Goal: Information Seeking & Learning: Check status

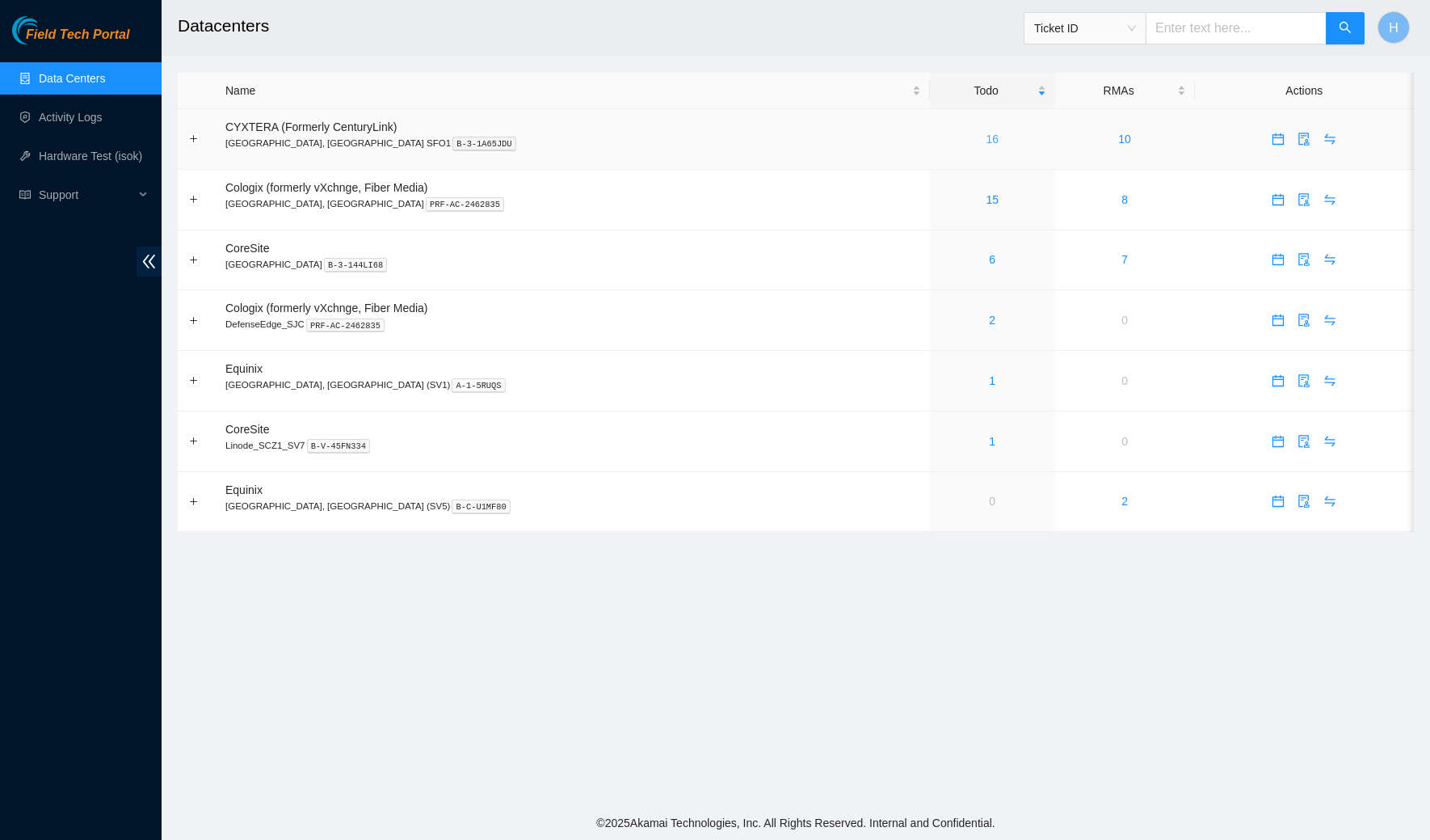
click at [986, 133] on link "16" at bounding box center [992, 138] width 13 height 13
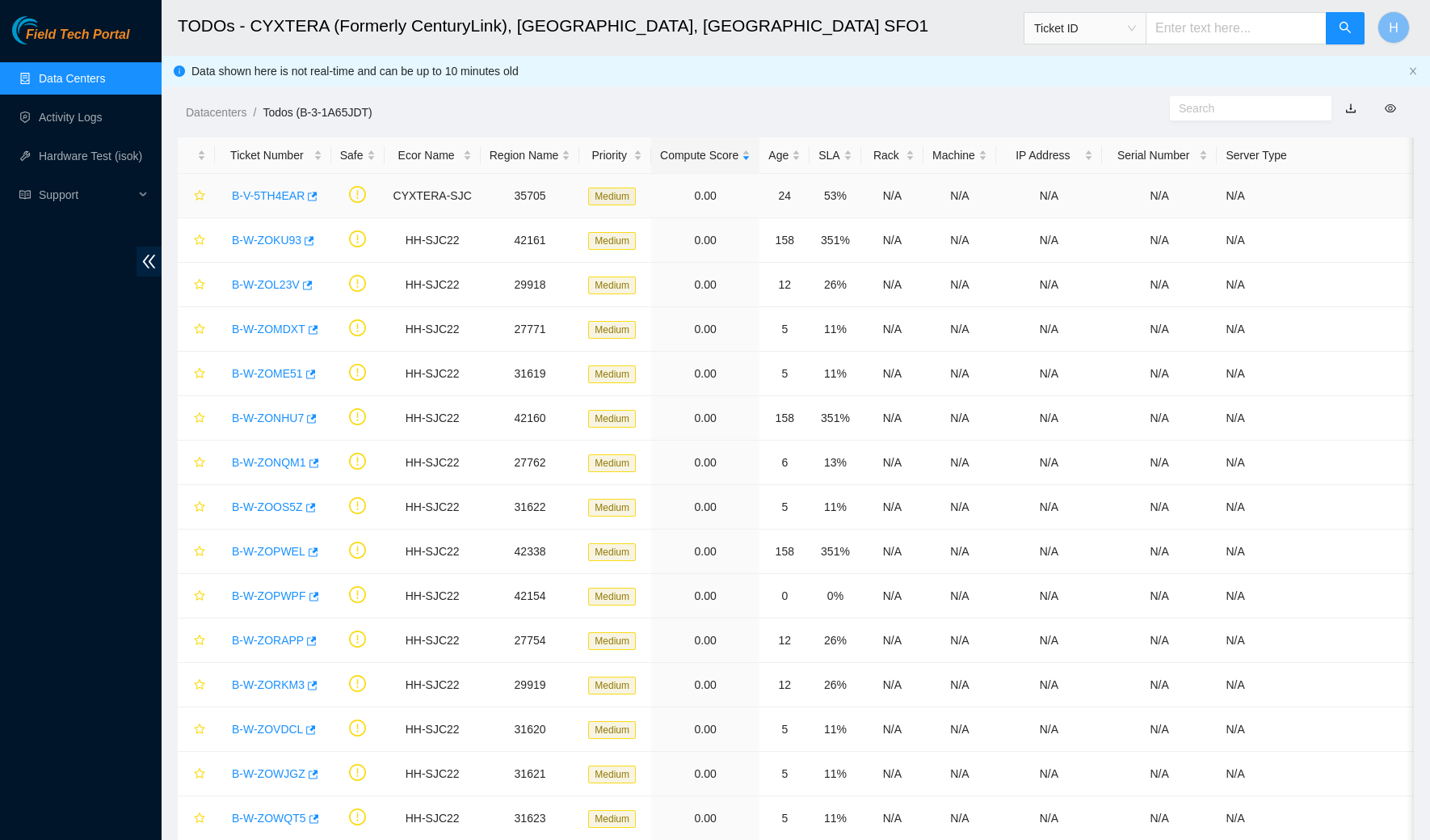
click at [278, 190] on link "B-V-5TH4EAR" at bounding box center [268, 196] width 73 height 13
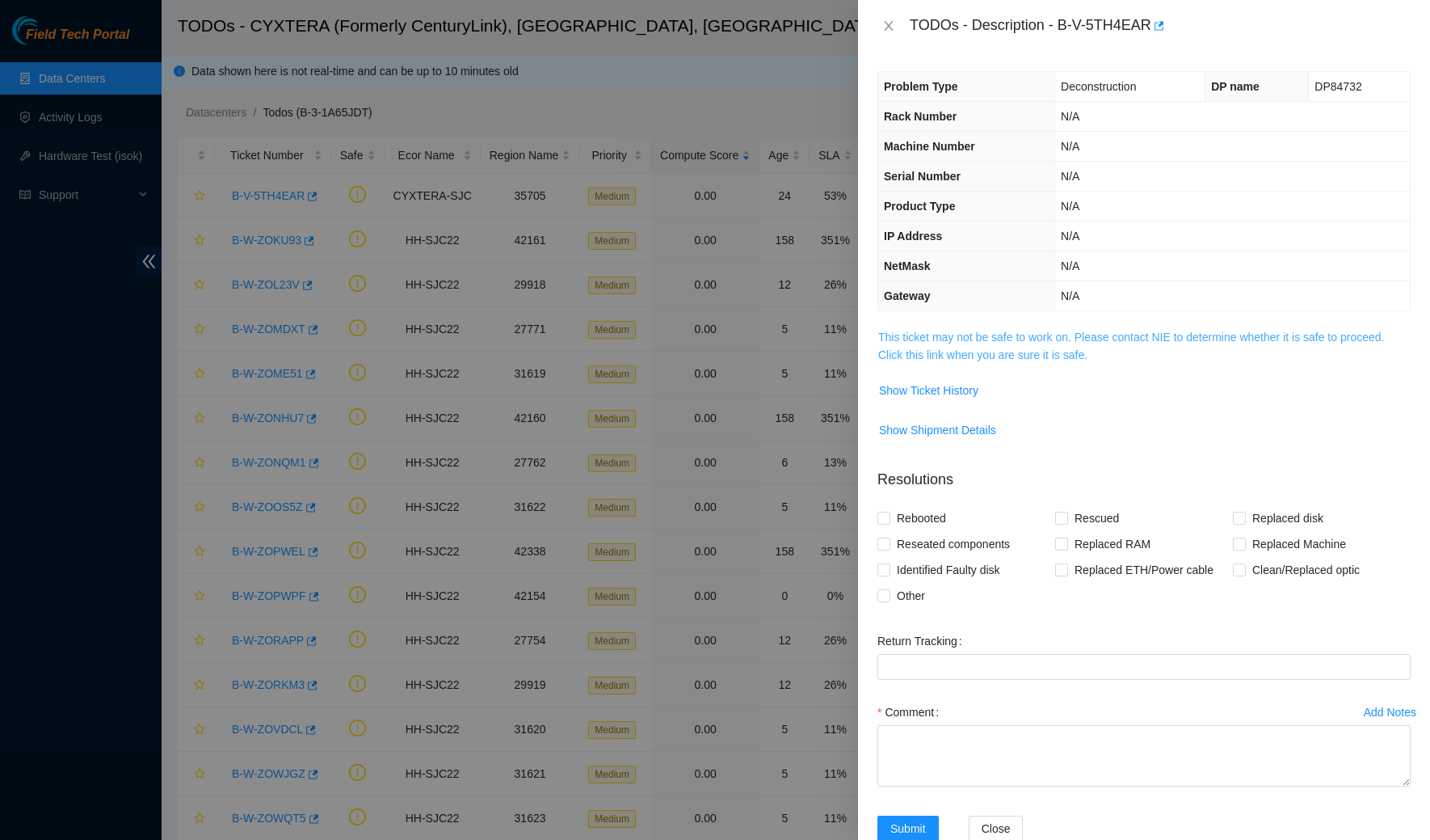
click at [984, 347] on link "This ticket may not be safe to work on. Please contact NIE to determine whether…" at bounding box center [1131, 345] width 506 height 30
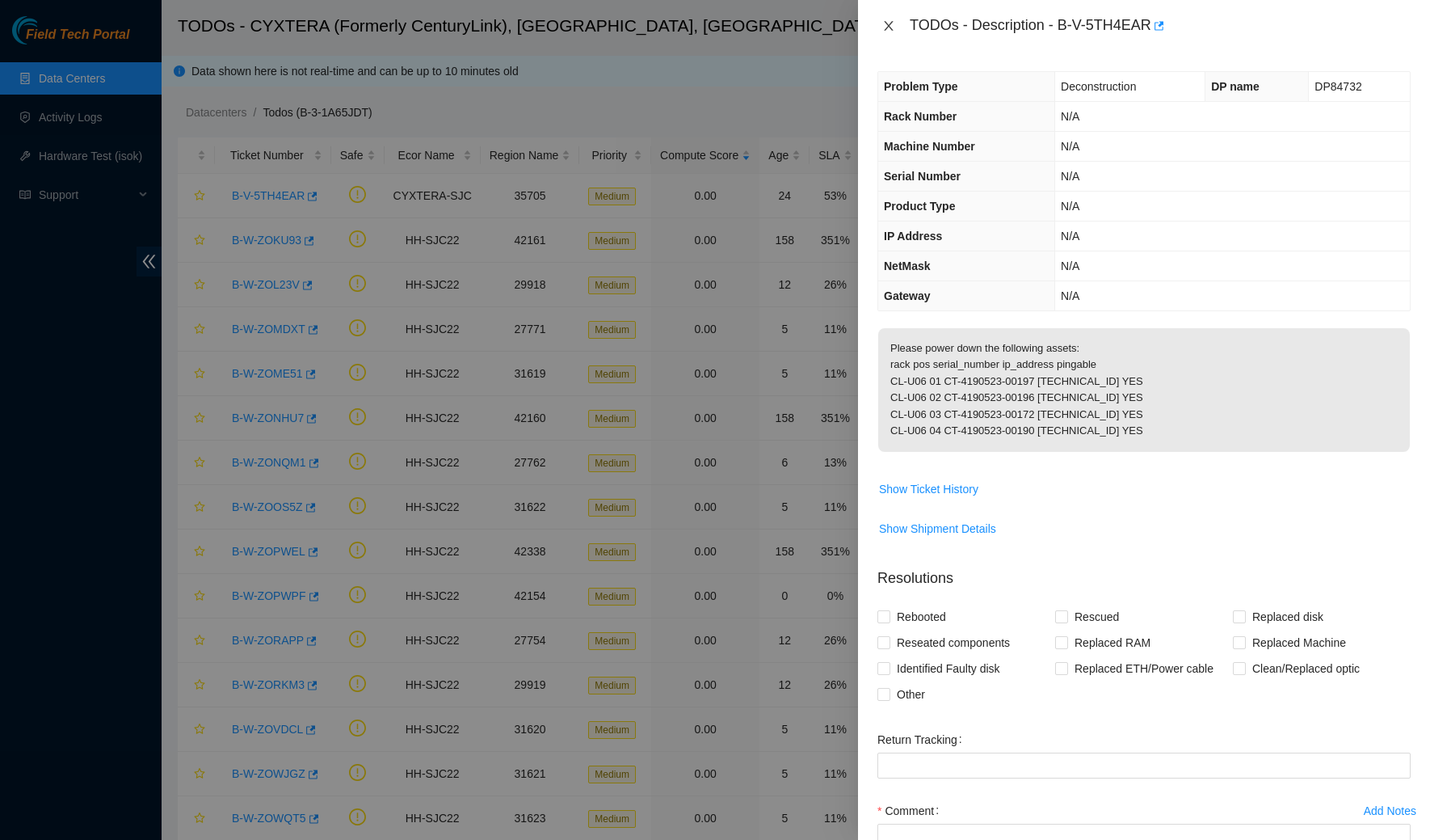
click at [884, 22] on icon "close" at bounding box center [888, 25] width 13 height 13
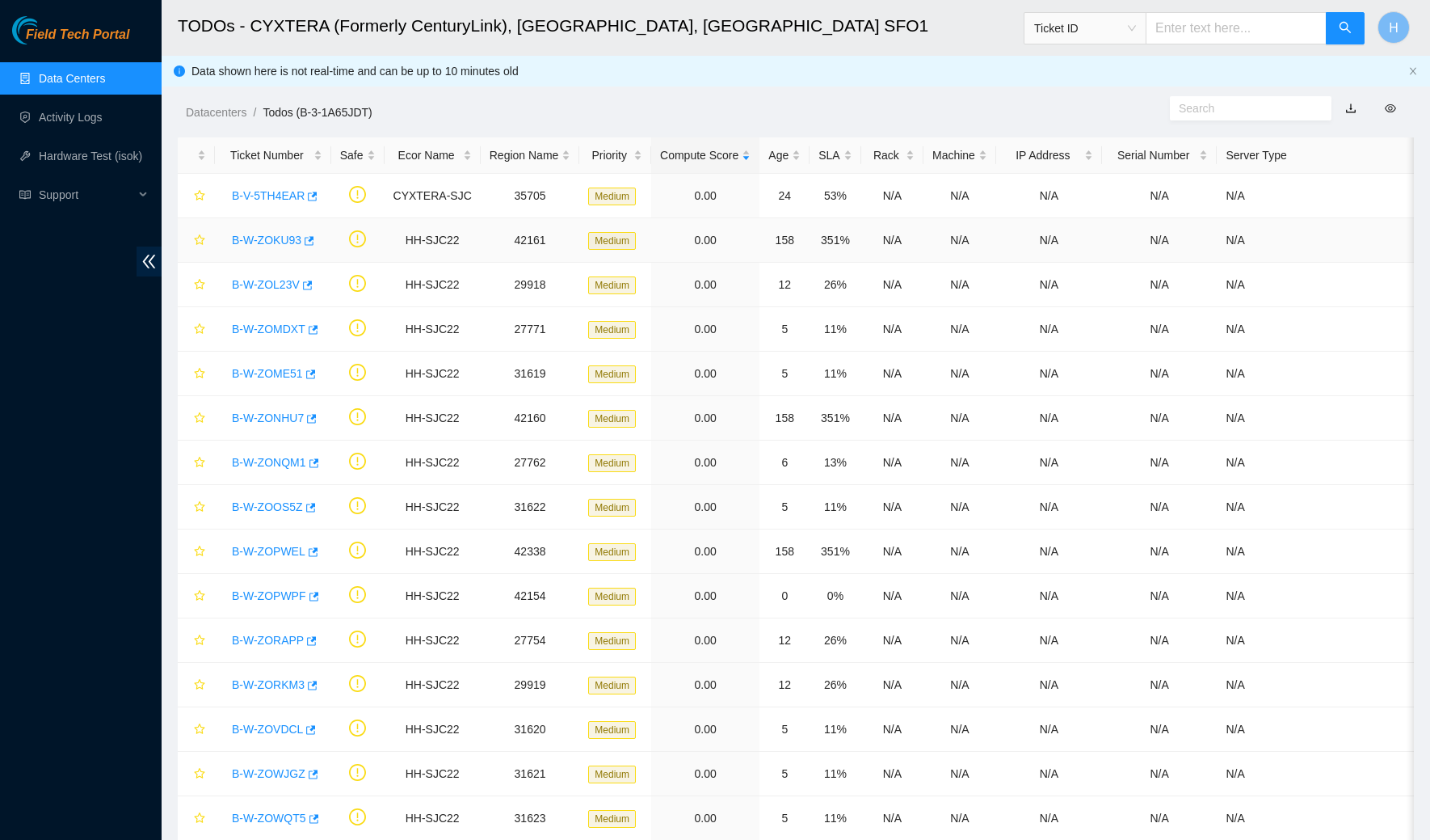
click at [271, 240] on link "B-W-ZOKU93" at bounding box center [266, 240] width 69 height 13
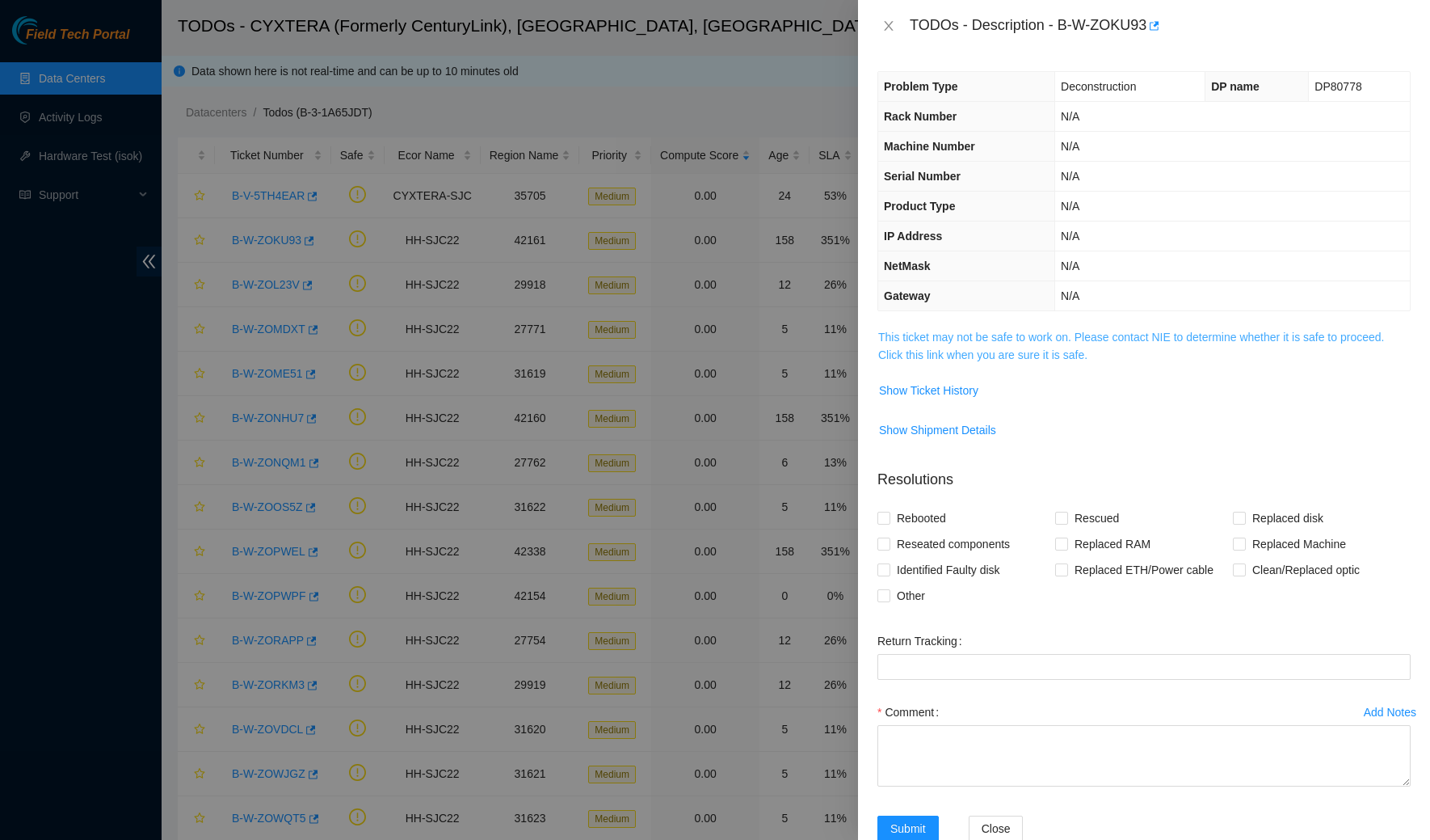
click at [967, 349] on link "This ticket may not be safe to work on. Please contact NIE to determine whether…" at bounding box center [1131, 345] width 506 height 30
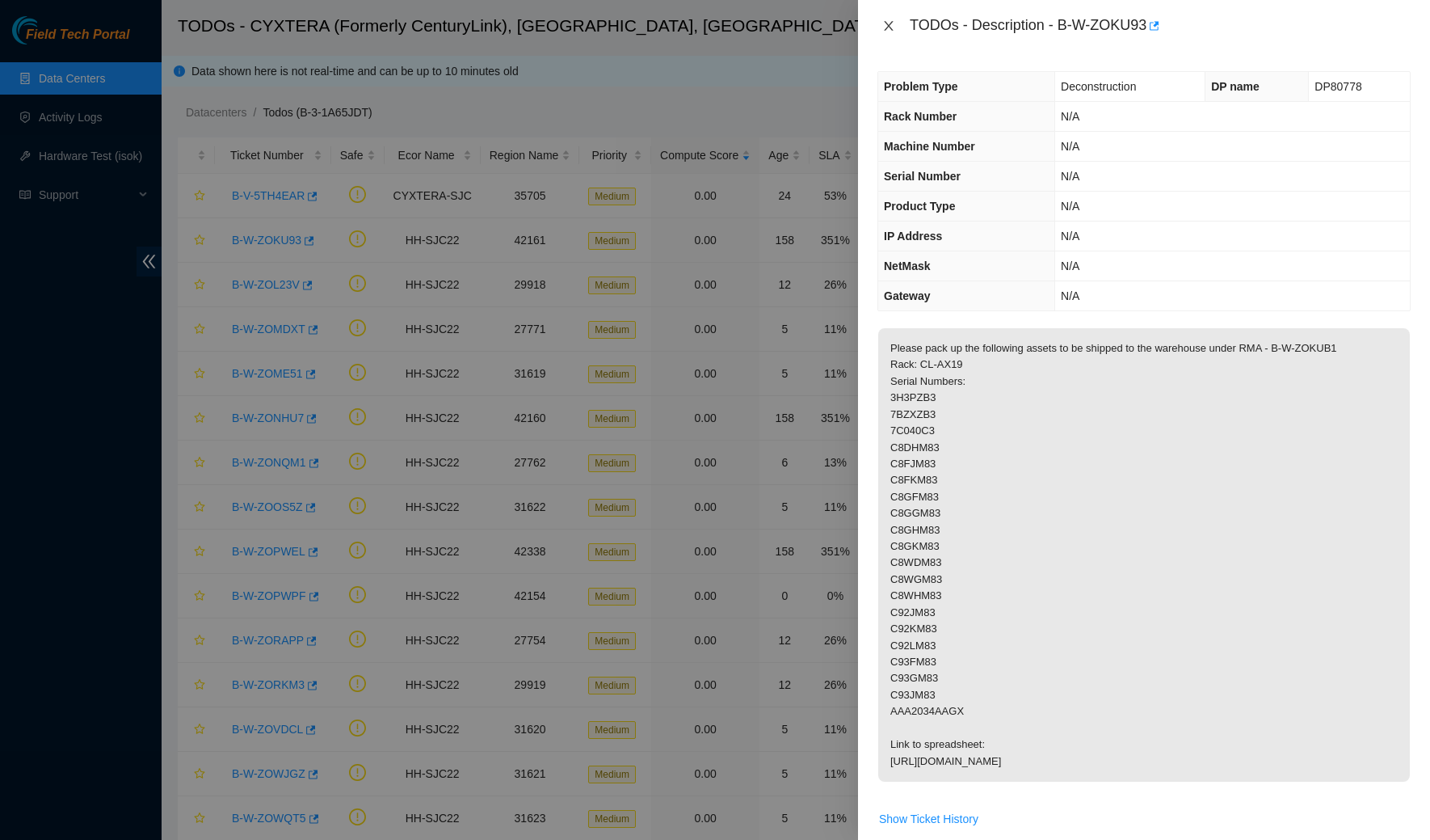
click at [894, 19] on icon "close" at bounding box center [888, 25] width 13 height 13
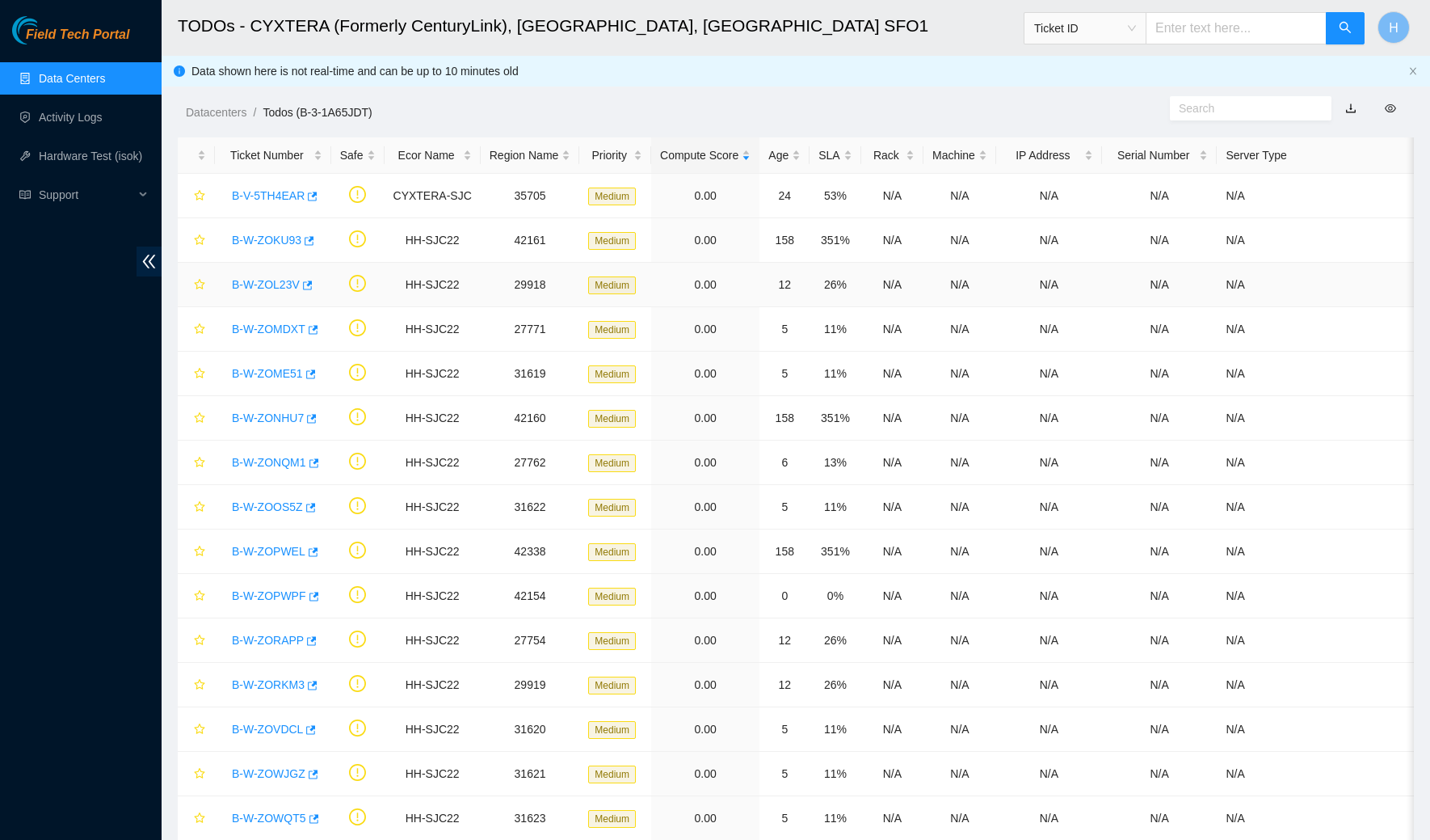
click at [266, 282] on link "B-W-ZOL23V" at bounding box center [266, 284] width 67 height 13
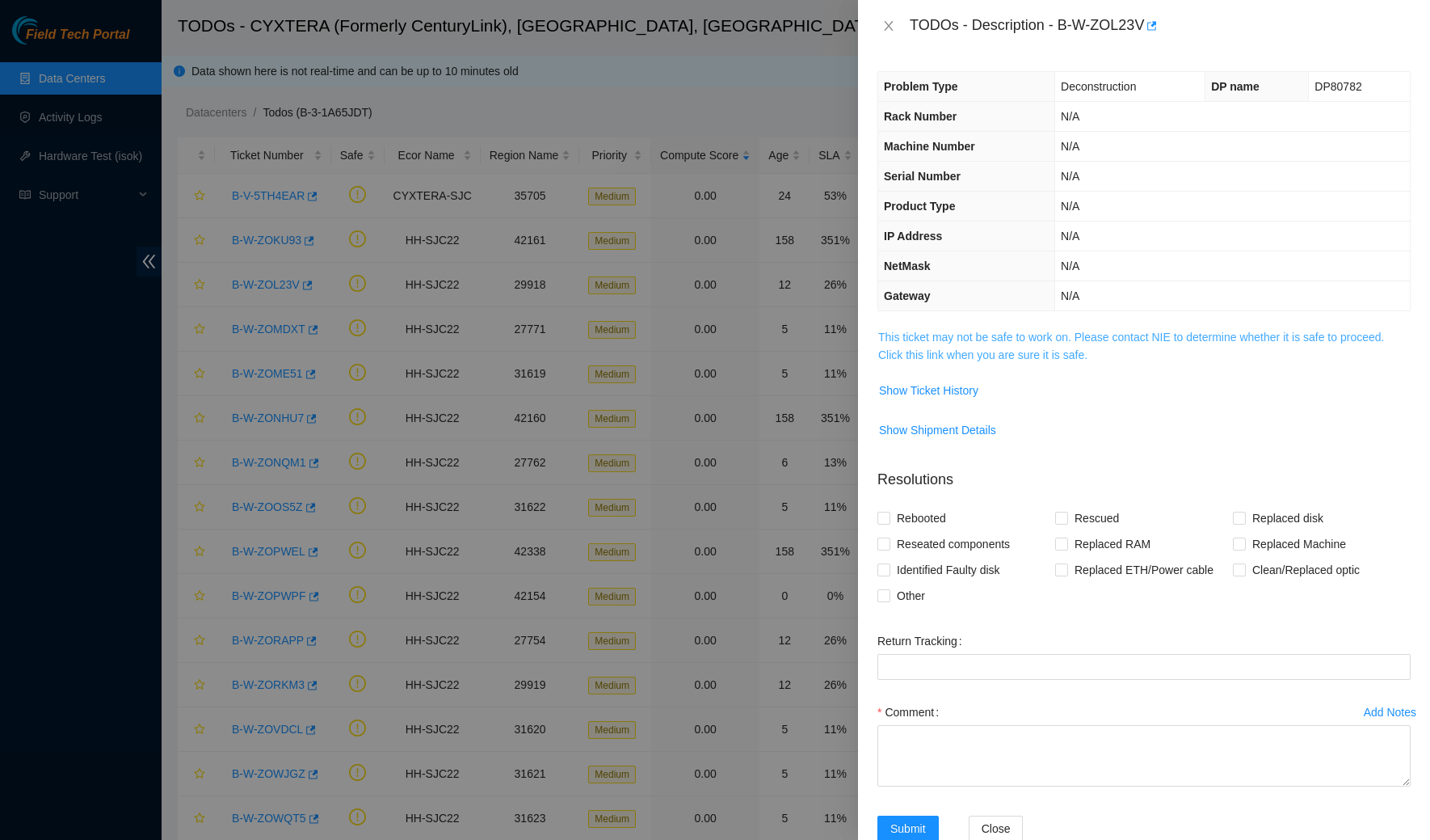
click at [921, 351] on link "This ticket may not be safe to work on. Please contact NIE to determine whether…" at bounding box center [1131, 345] width 506 height 30
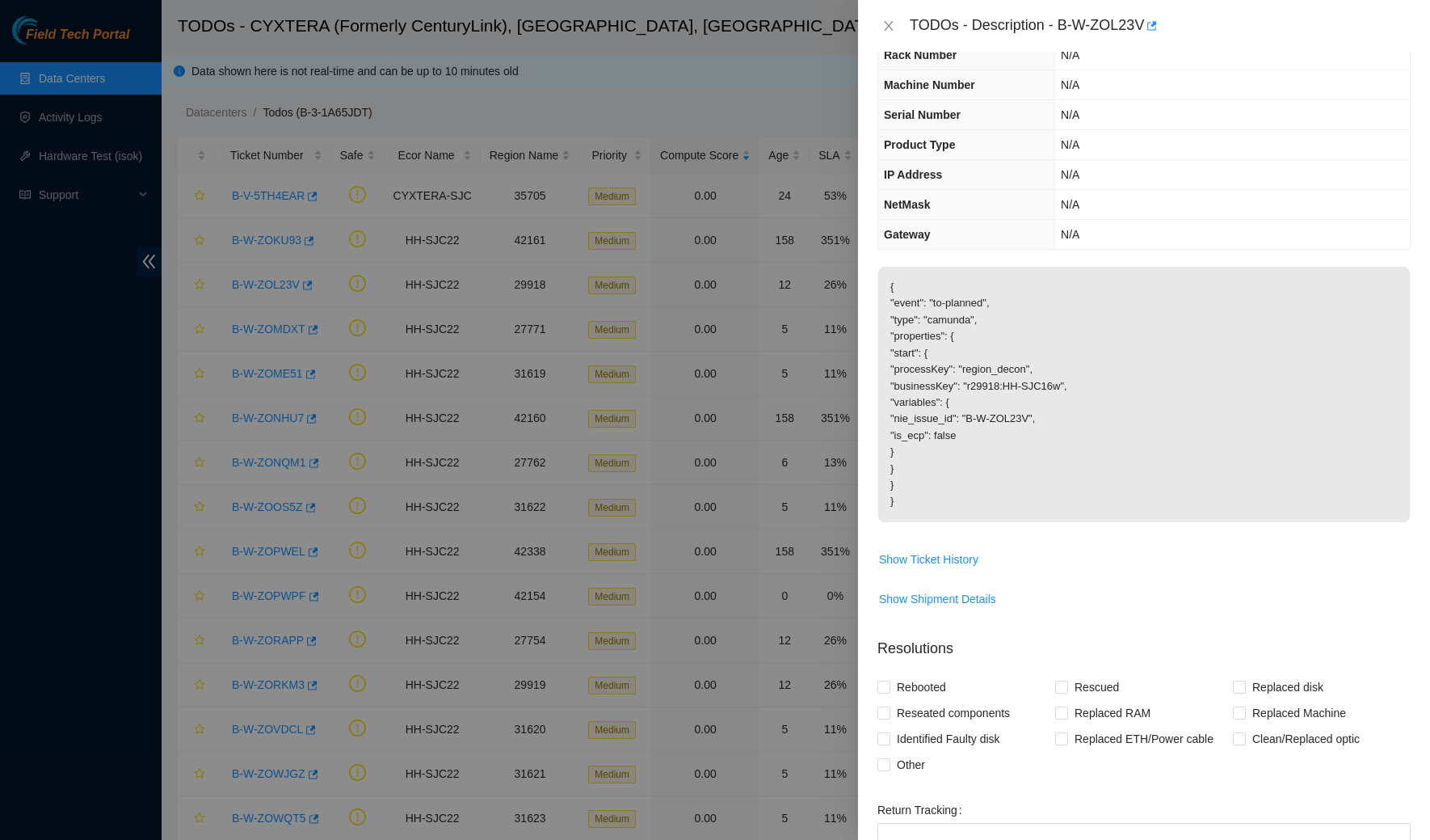
scroll to position [70, 0]
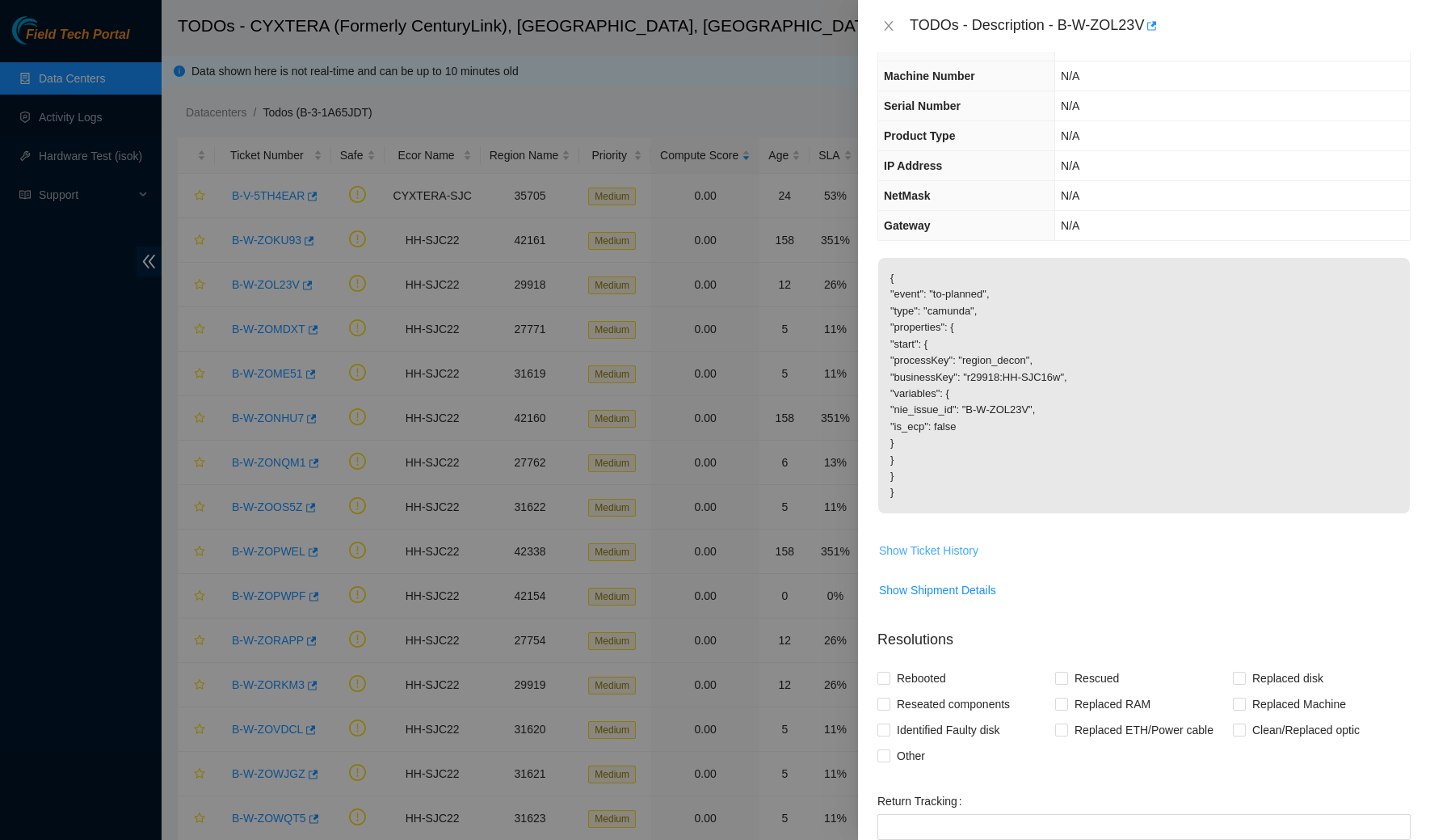
click at [920, 537] on button "Show Ticket History" at bounding box center [928, 550] width 101 height 26
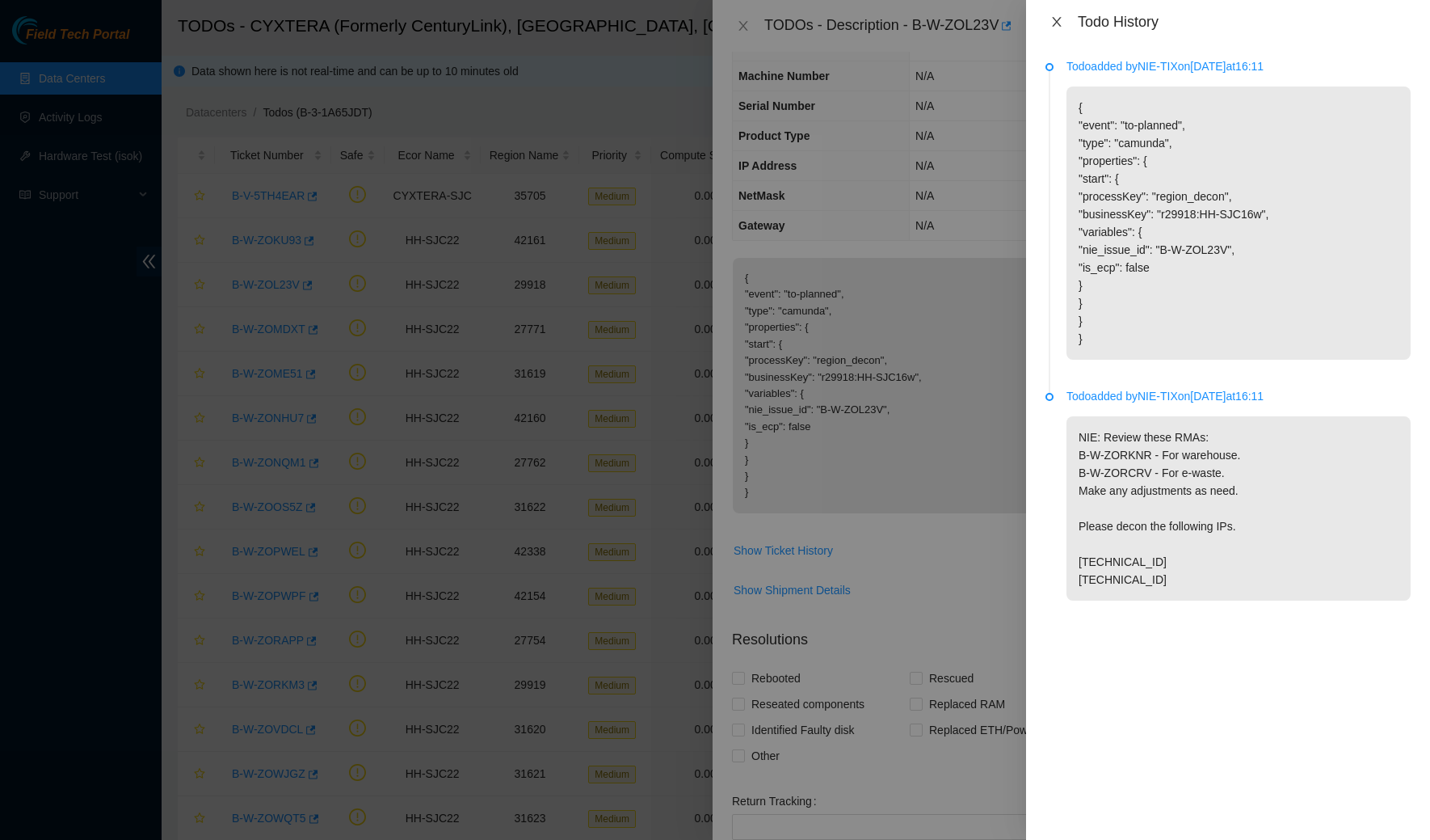
click at [1055, 22] on icon "close" at bounding box center [1056, 22] width 13 height 13
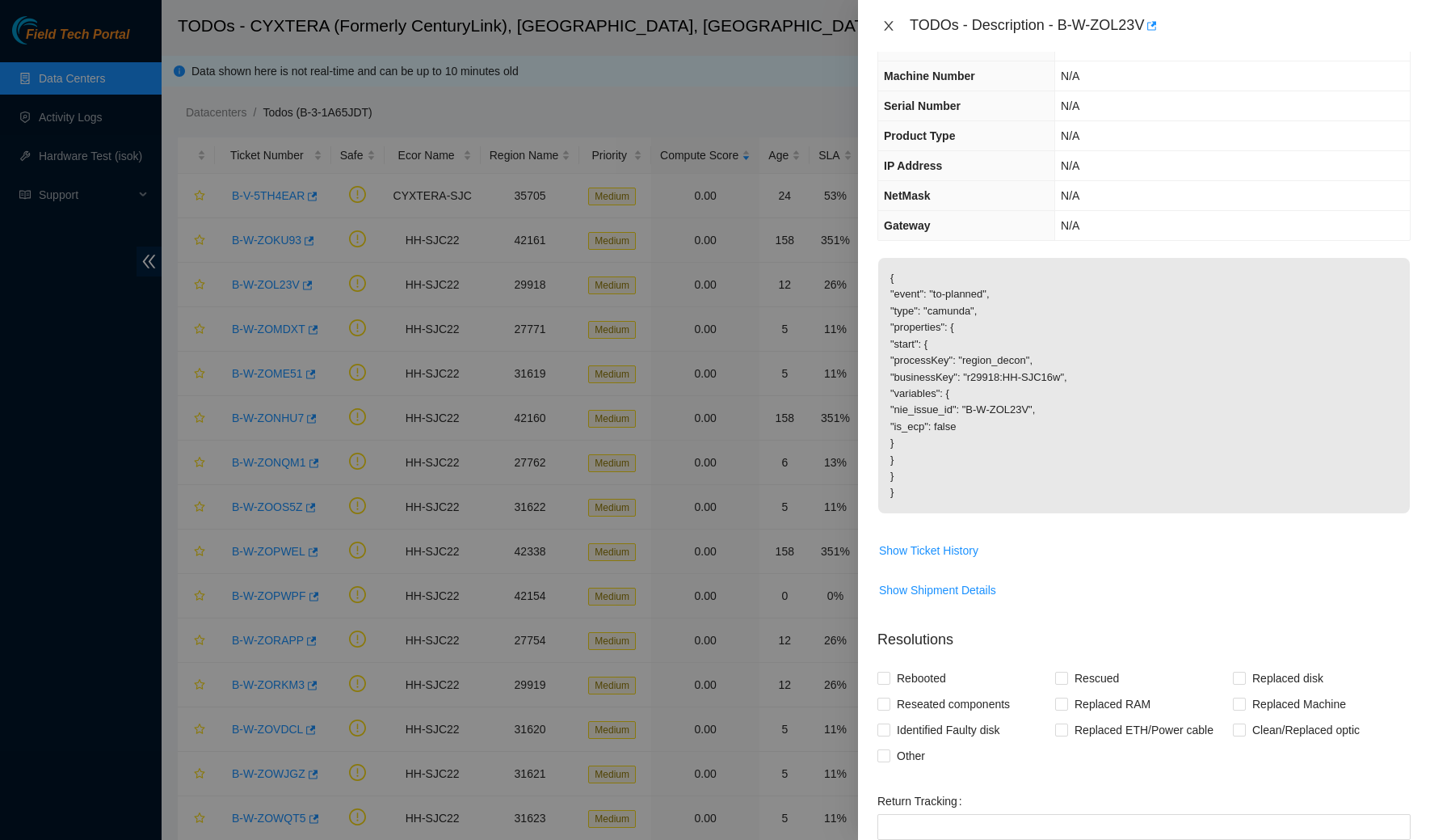
click at [889, 29] on icon "close" at bounding box center [888, 25] width 13 height 13
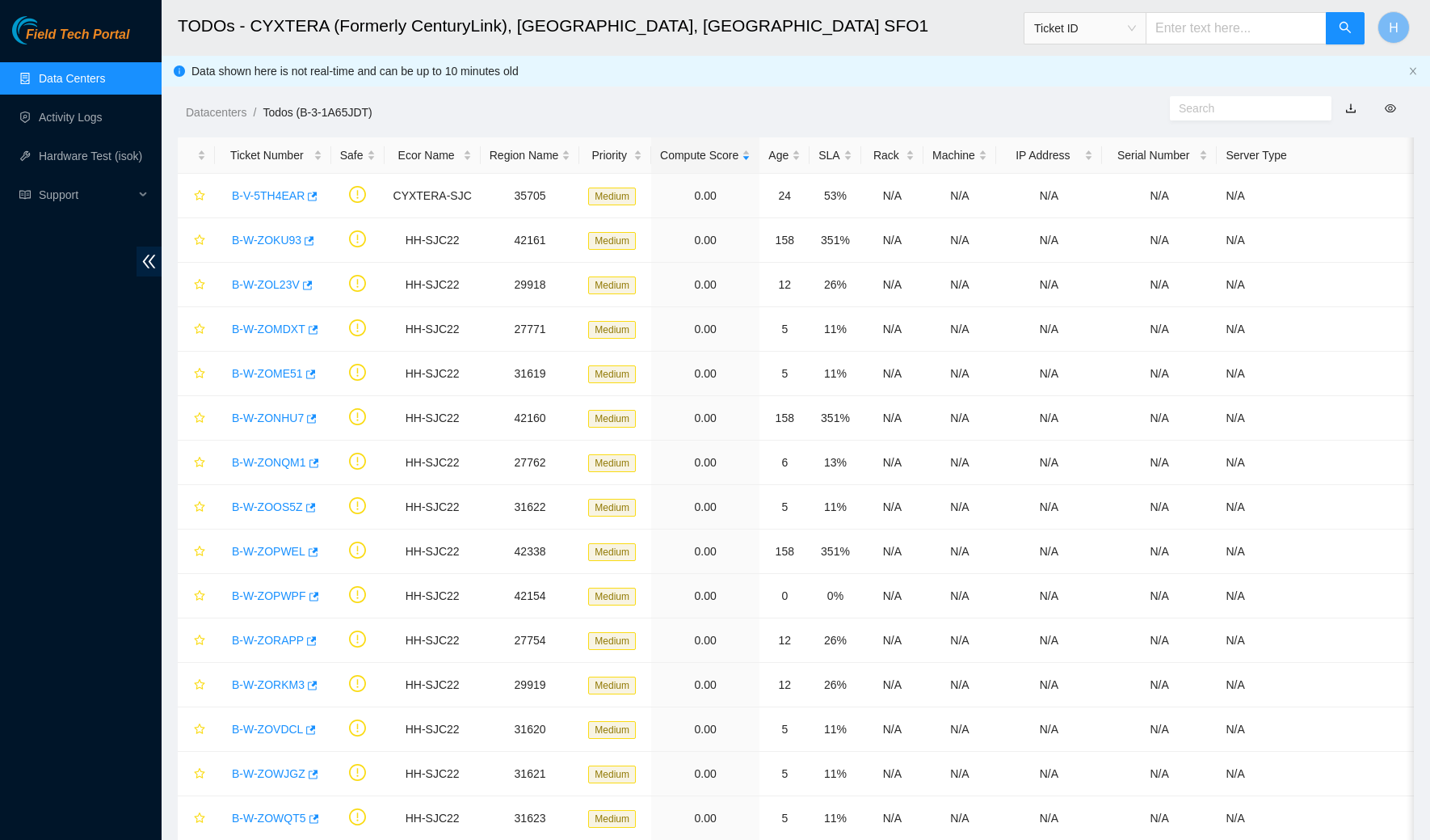
scroll to position [88, 0]
click at [271, 329] on link "B-W-ZOMDXT" at bounding box center [268, 329] width 74 height 13
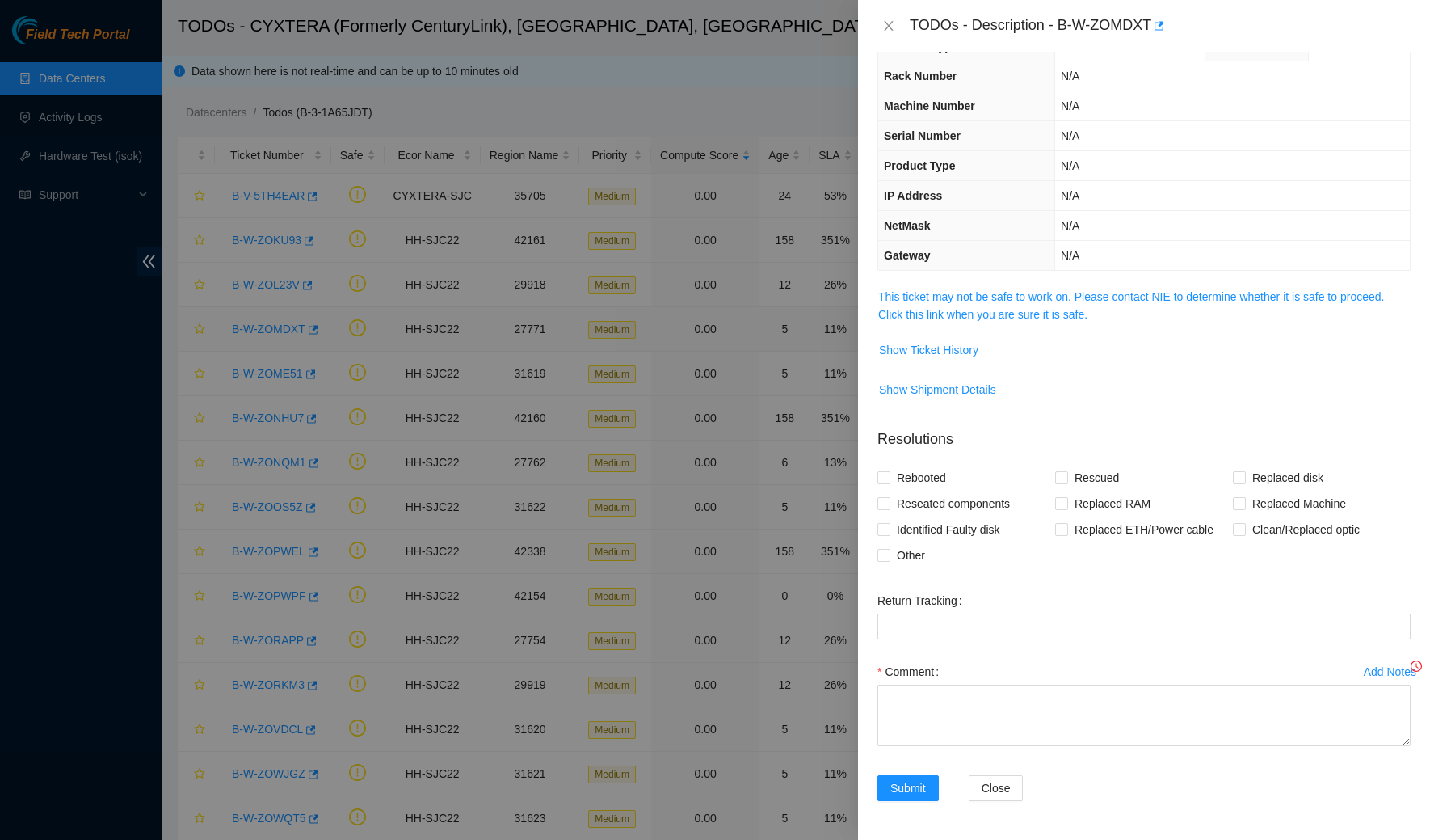
scroll to position [36, 0]
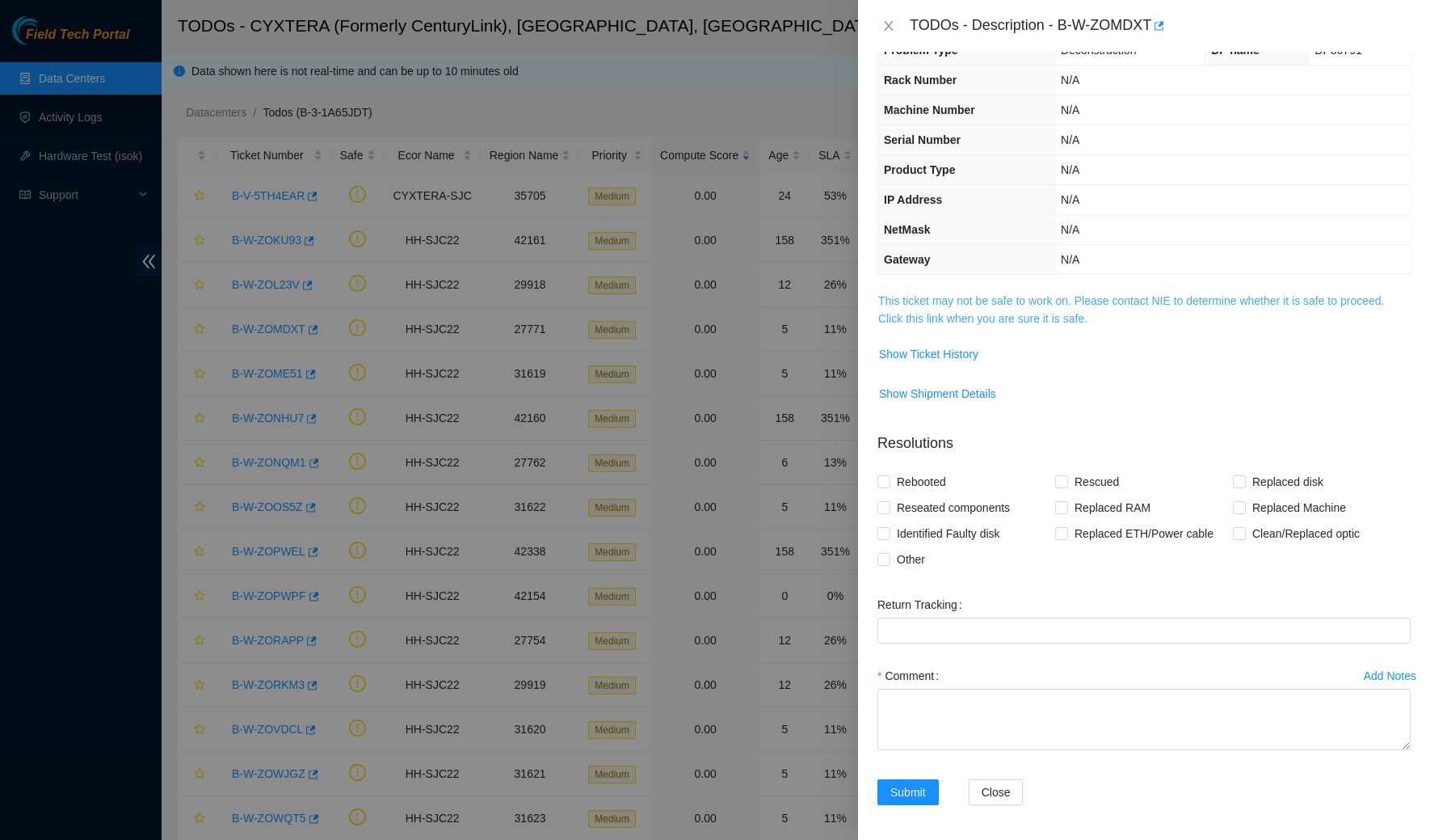
click at [927, 317] on link "This ticket may not be safe to work on. Please contact NIE to determine whether…" at bounding box center [1131, 309] width 506 height 30
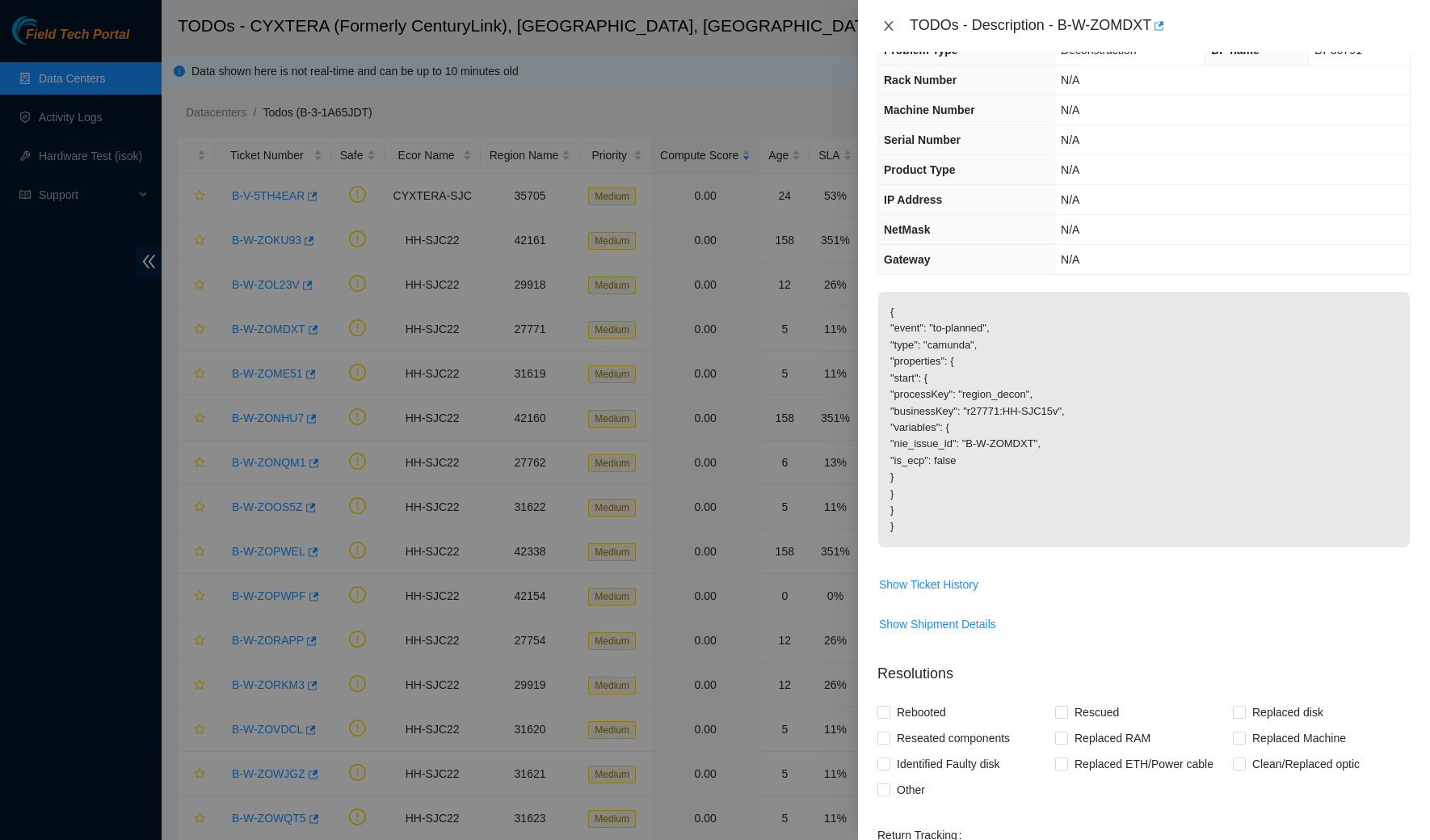
click at [879, 19] on button "Close" at bounding box center [888, 26] width 22 height 16
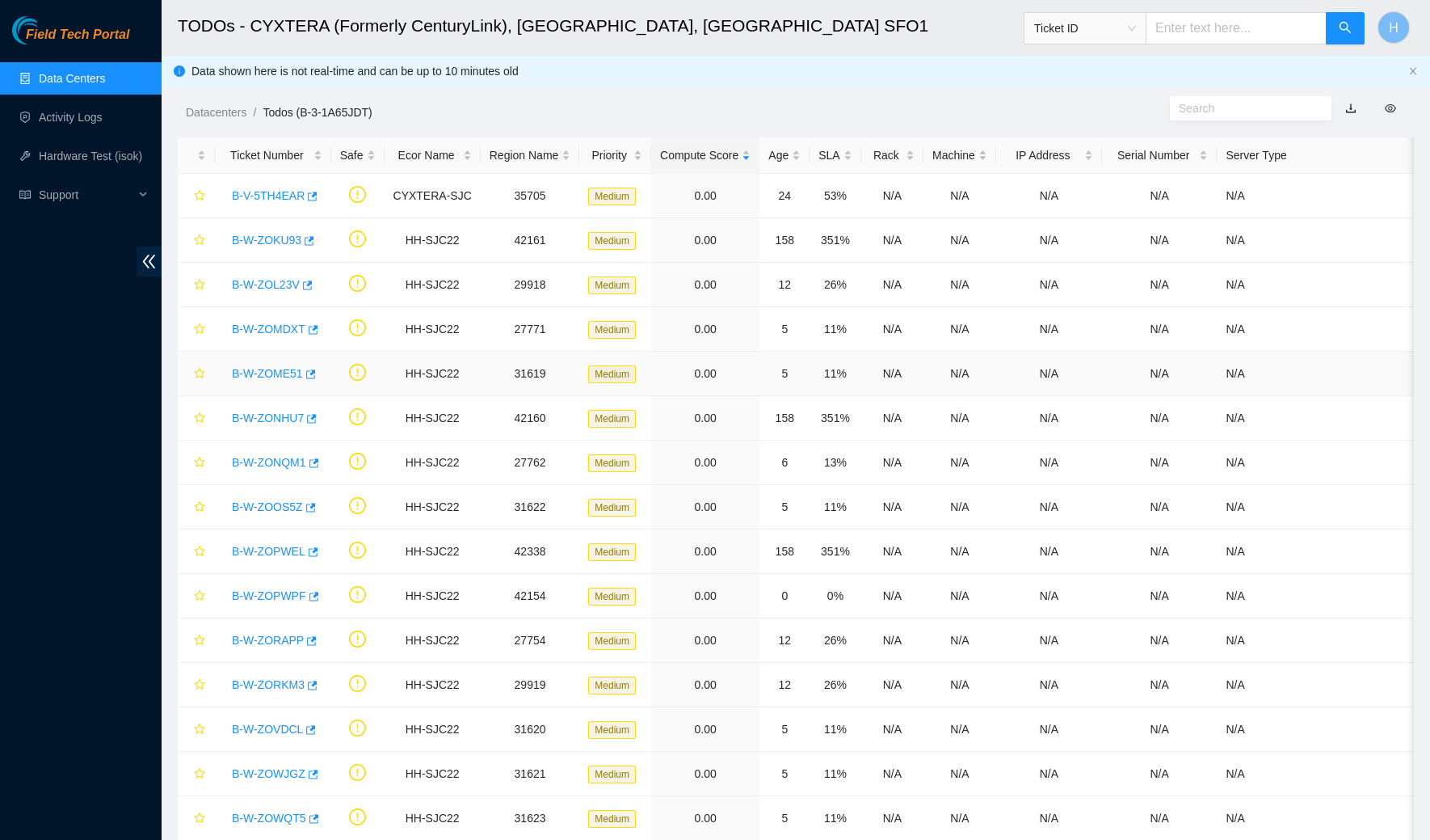
click at [281, 372] on link "B-W-ZOME51" at bounding box center [267, 373] width 71 height 13
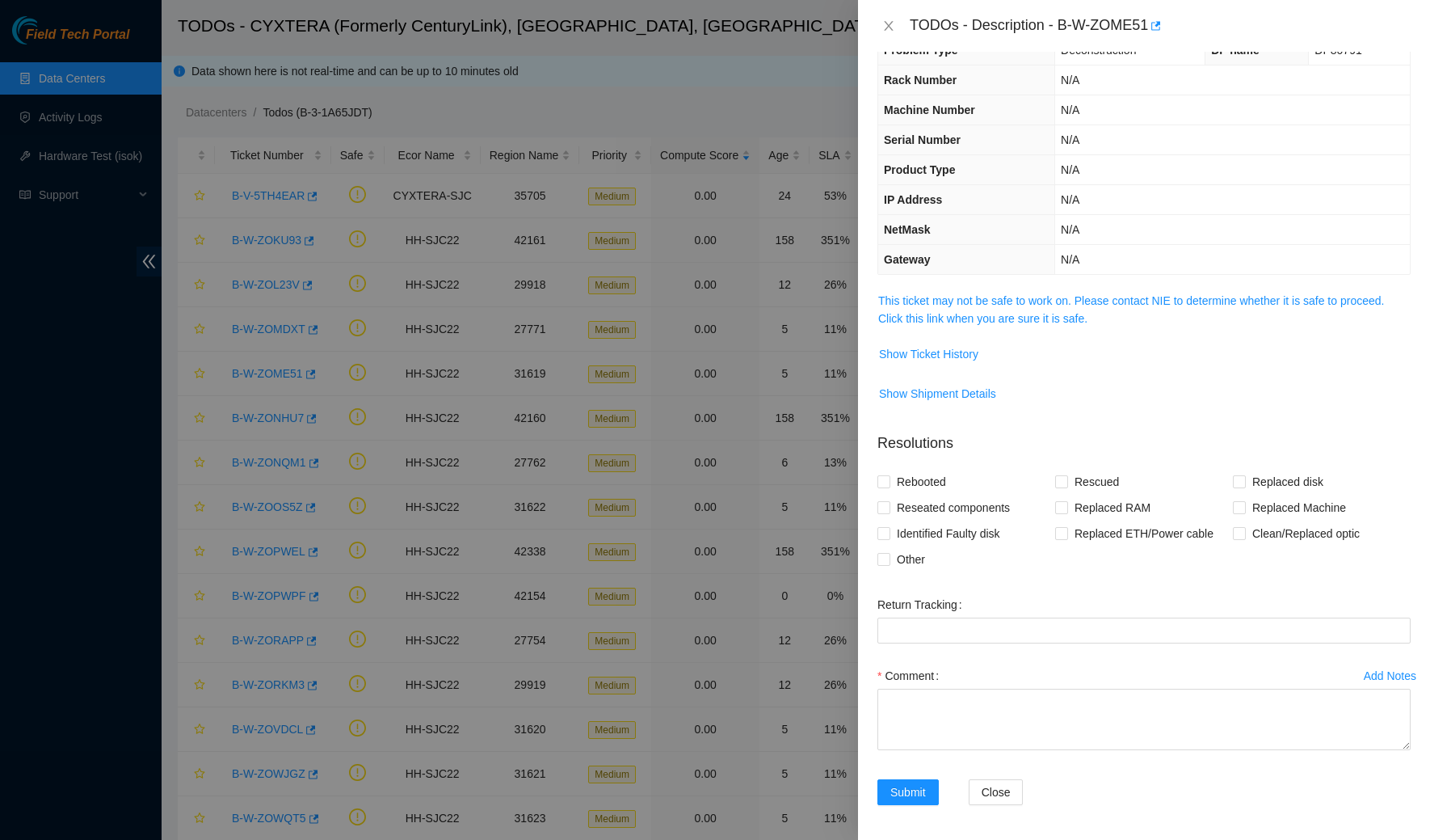
click at [1030, 307] on span "This ticket may not be safe to work on. Please contact NIE to determine whether…" at bounding box center [1144, 309] width 532 height 35
click at [967, 309] on link "This ticket may not be safe to work on. Please contact NIE to determine whether…" at bounding box center [1131, 309] width 506 height 30
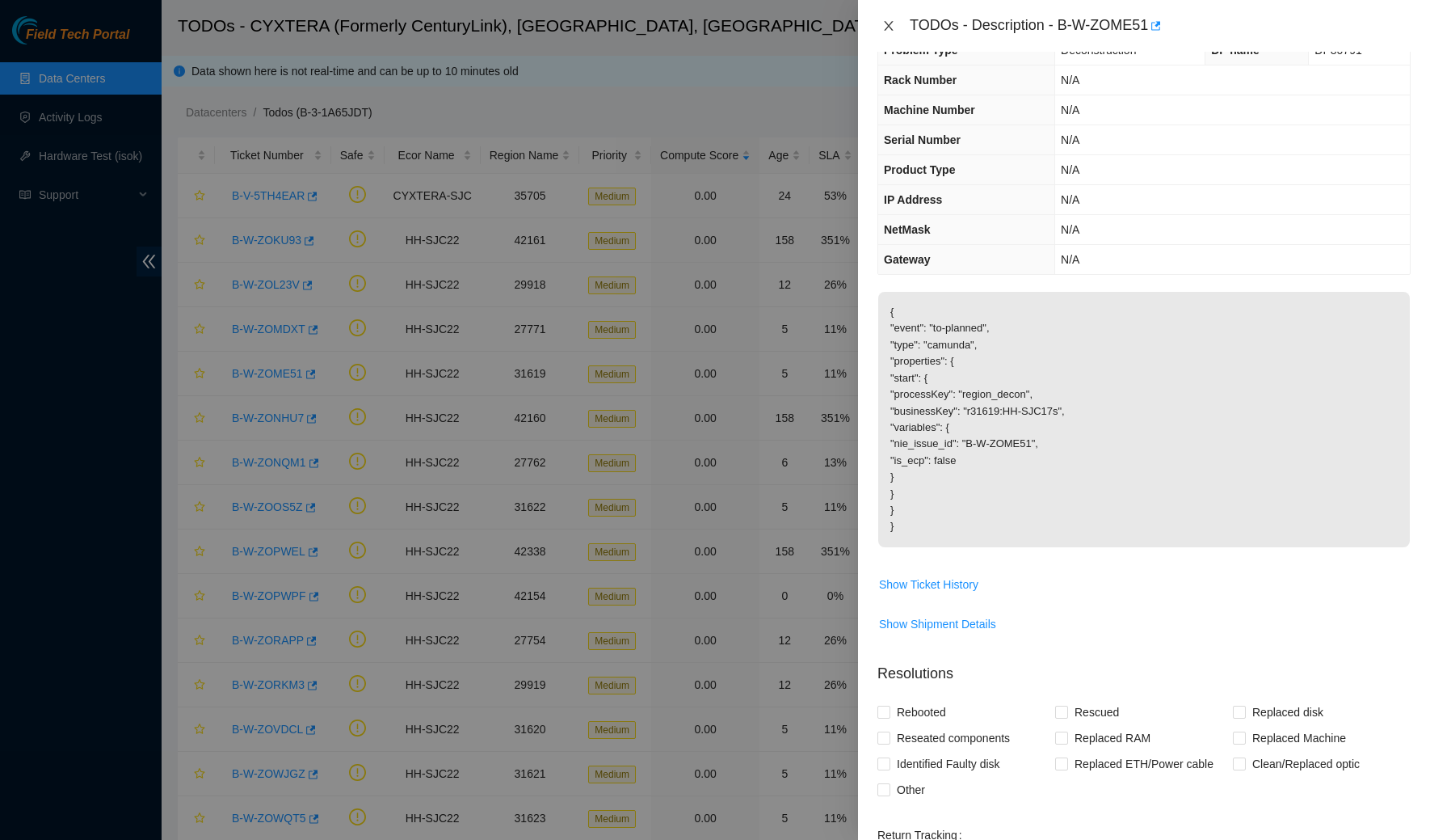
click at [885, 22] on icon "close" at bounding box center [888, 25] width 9 height 10
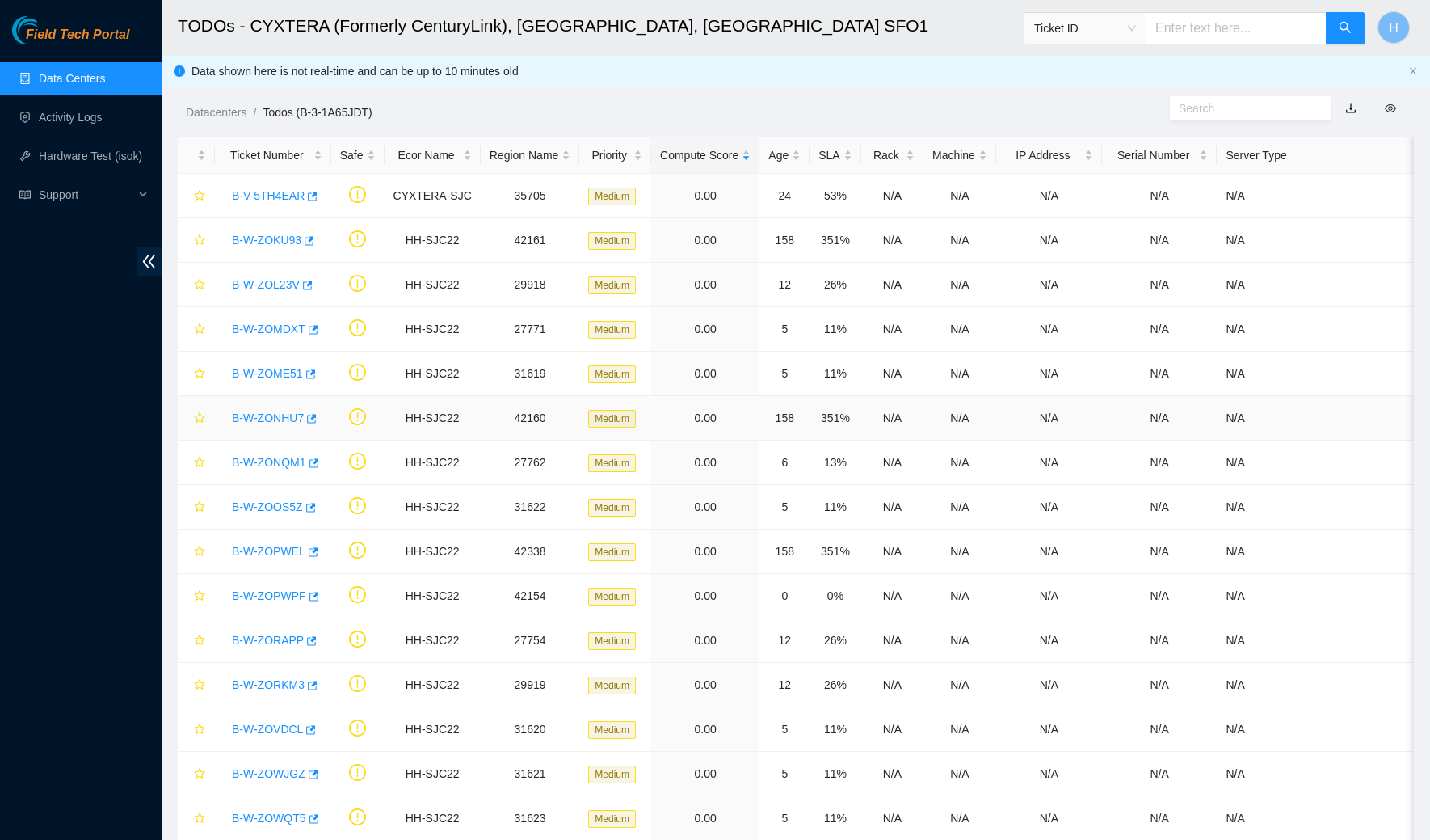
click at [280, 411] on link "B-W-ZONHU7" at bounding box center [267, 417] width 72 height 13
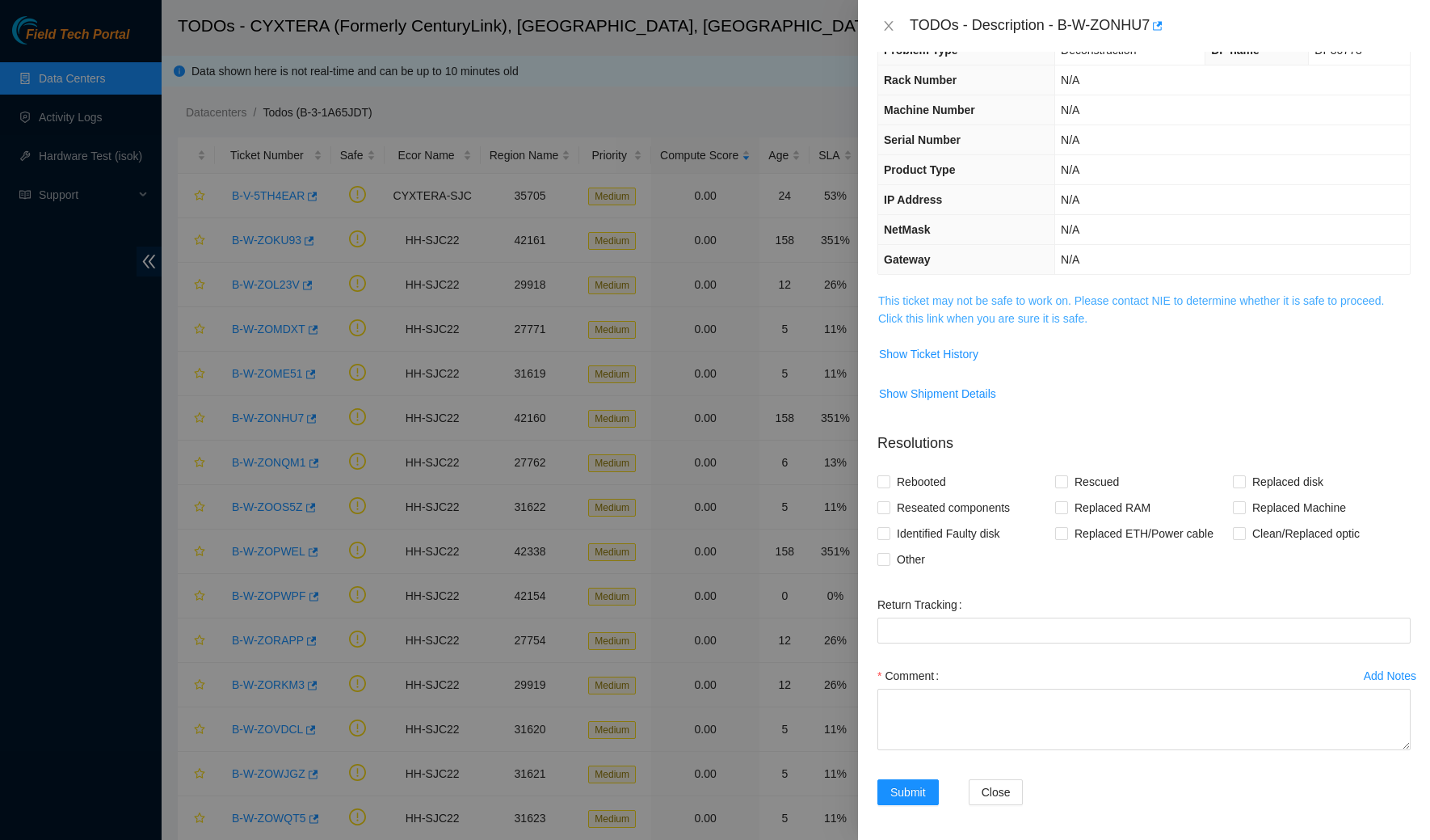
click at [915, 309] on link "This ticket may not be safe to work on. Please contact NIE to determine whether…" at bounding box center [1131, 309] width 506 height 30
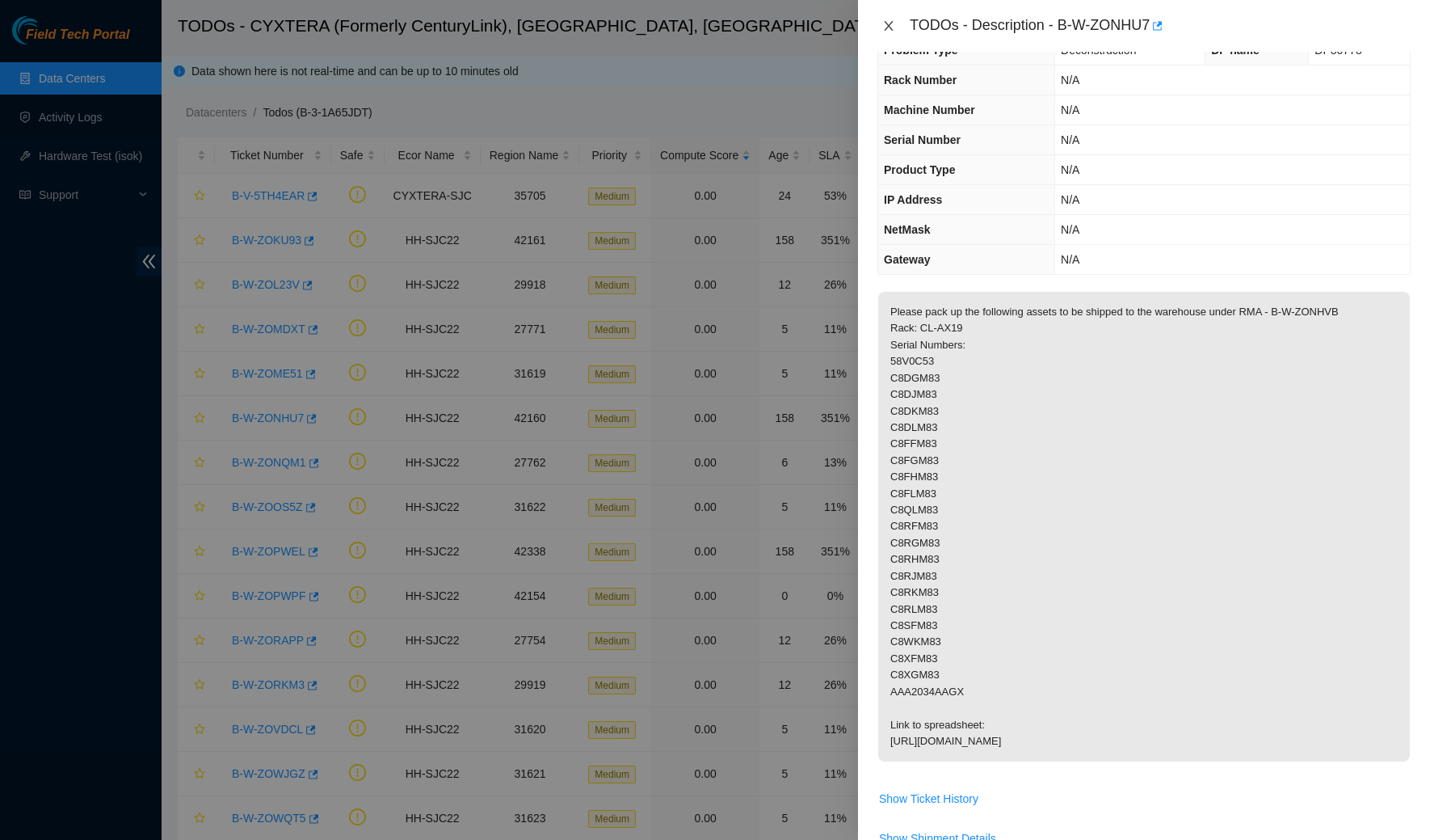
click at [889, 29] on icon "close" at bounding box center [888, 25] width 13 height 13
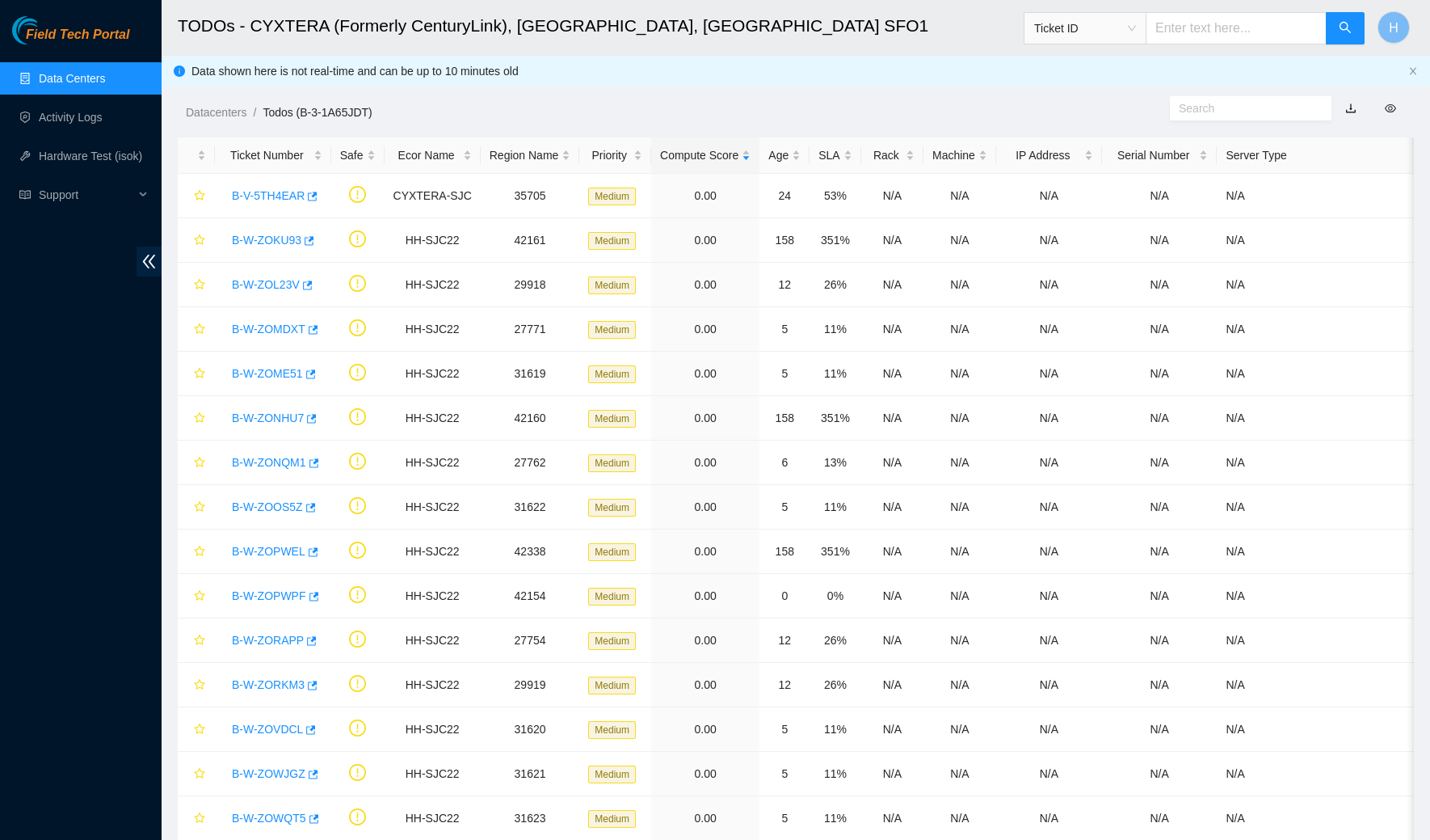
scroll to position [45, 0]
click at [279, 417] on link "B-W-ZONHU7" at bounding box center [267, 417] width 72 height 13
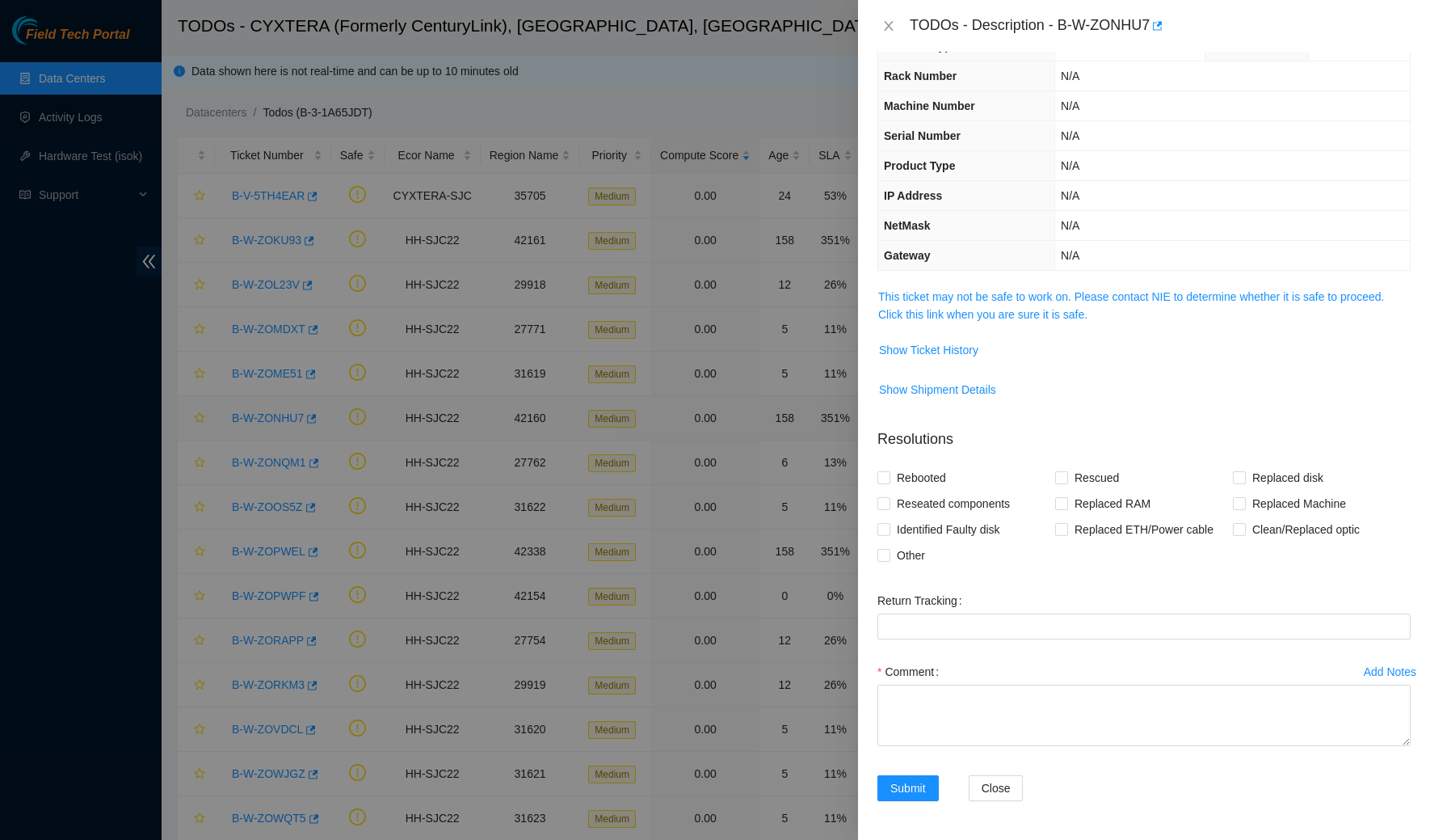
scroll to position [36, 0]
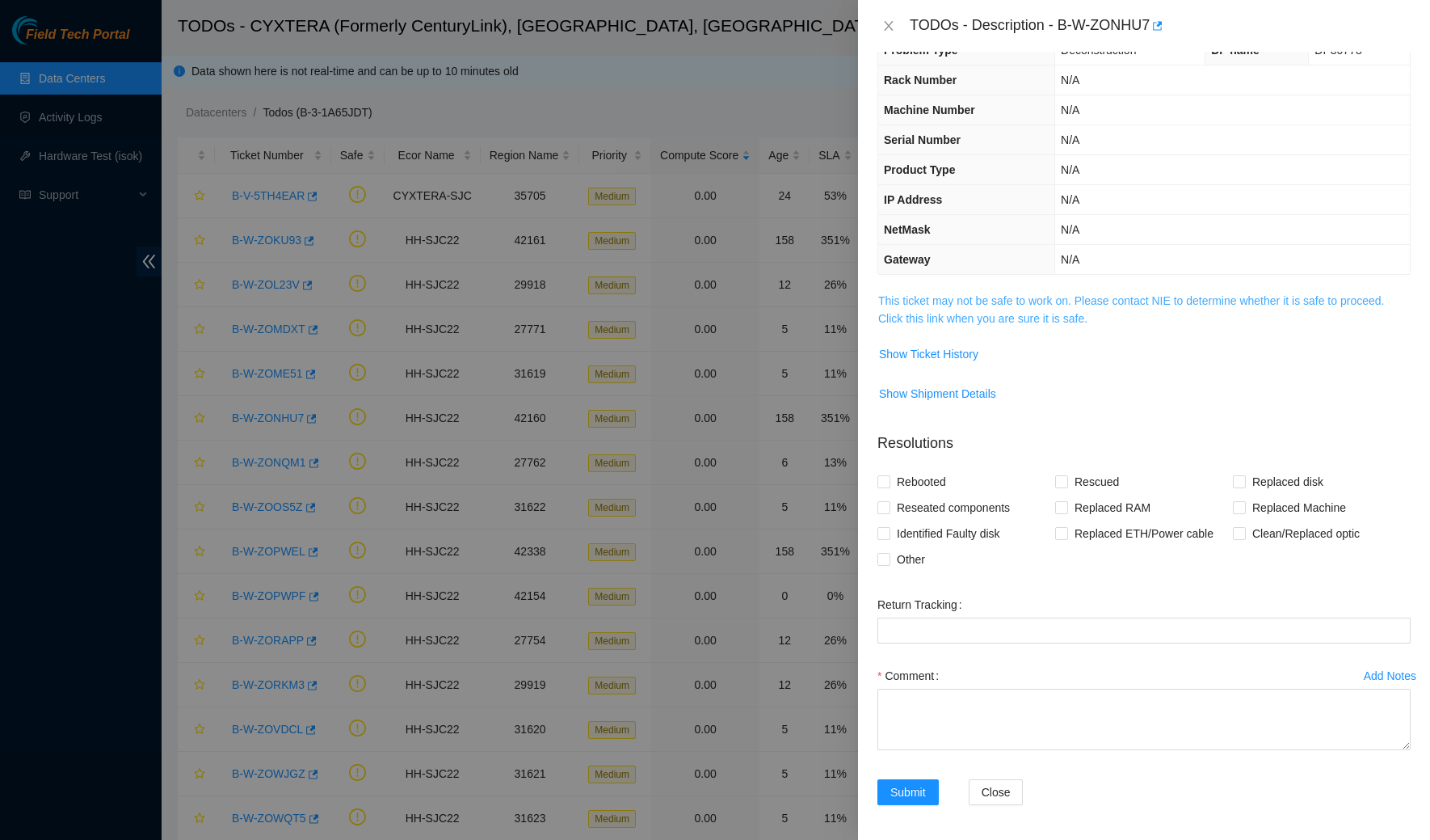
click at [901, 300] on link "This ticket may not be safe to work on. Please contact NIE to determine whether…" at bounding box center [1131, 309] width 506 height 30
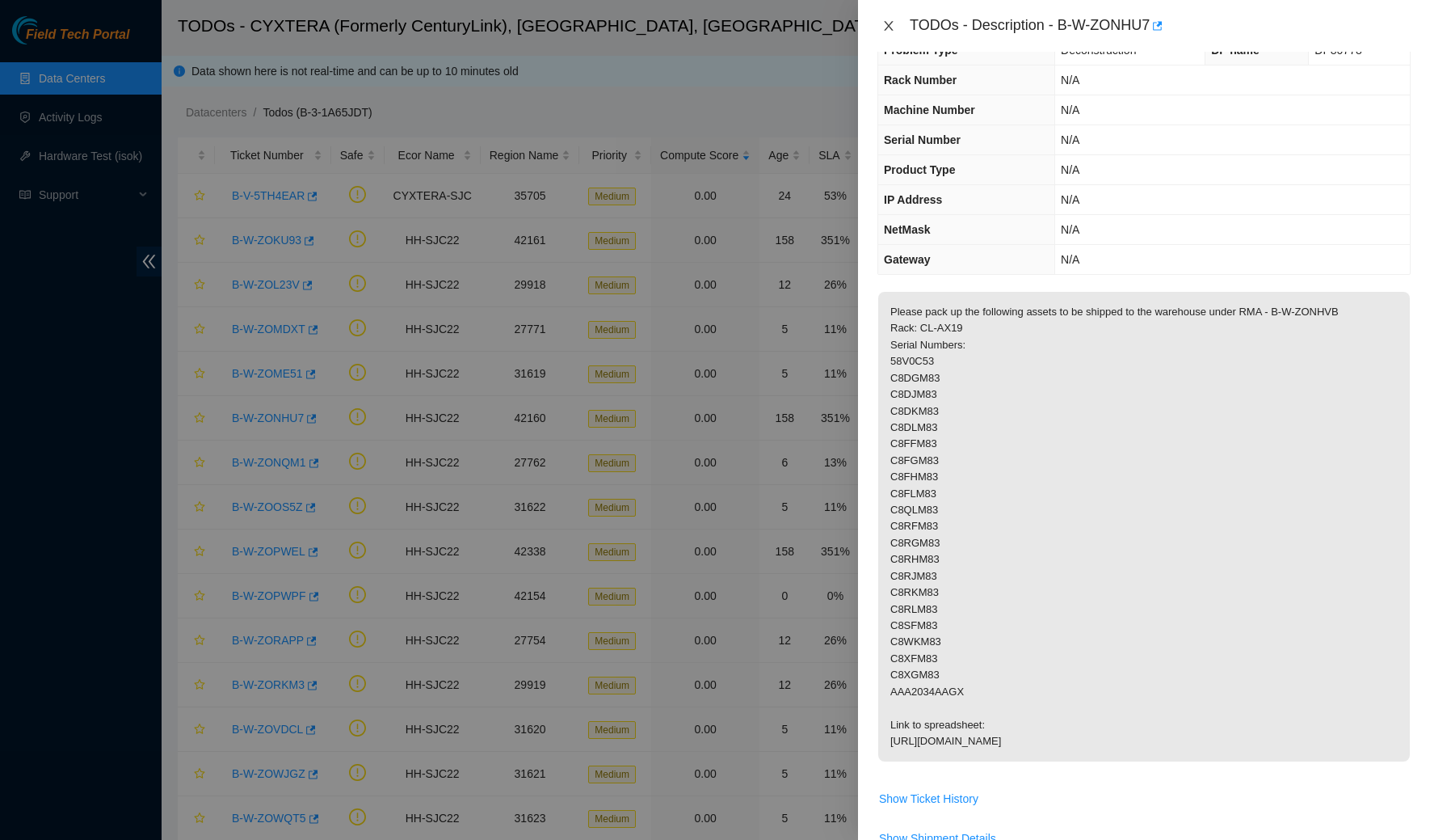
click at [883, 30] on icon "close" at bounding box center [888, 25] width 13 height 13
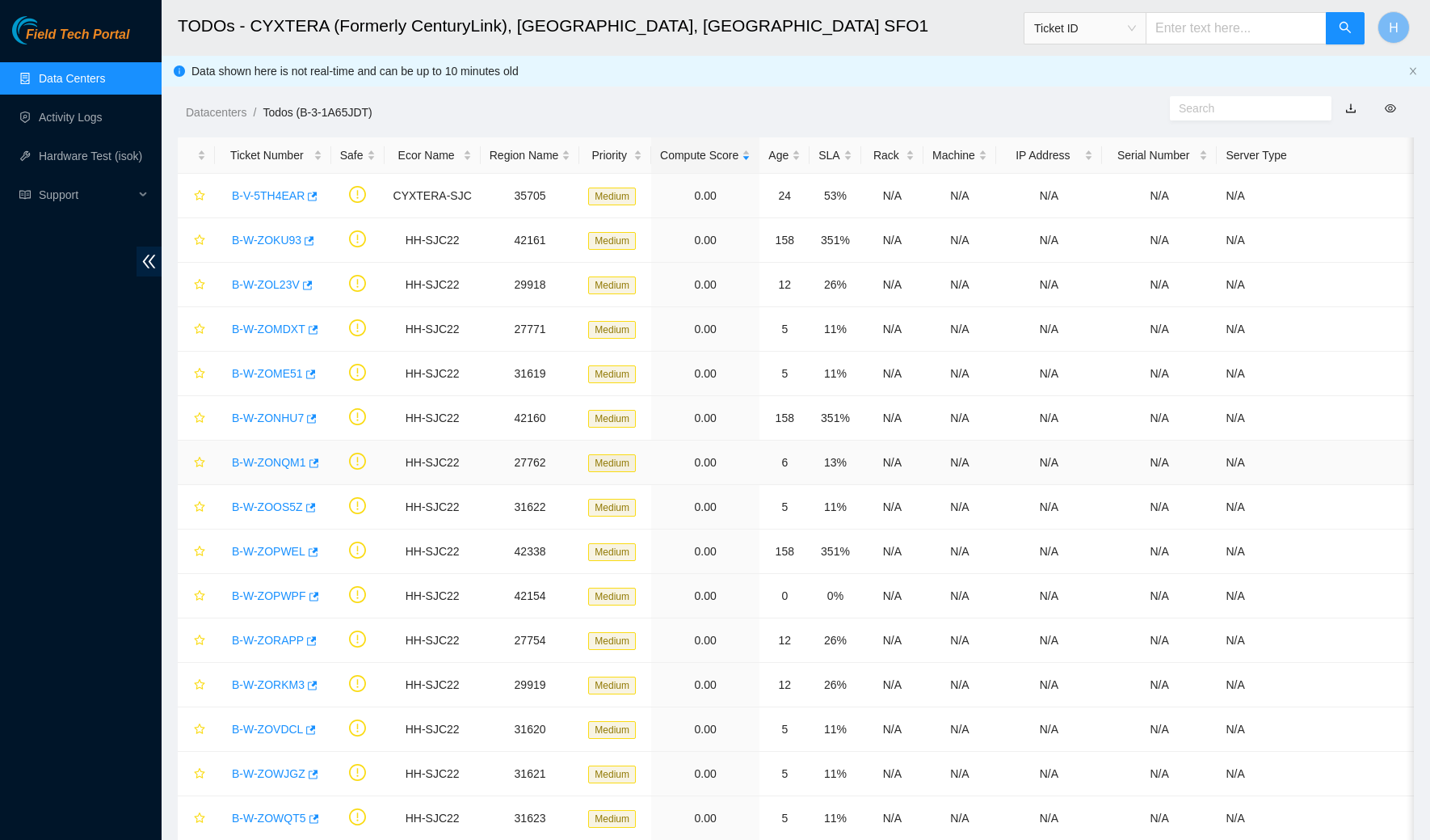
click at [273, 458] on link "B-W-ZONQM1" at bounding box center [269, 462] width 74 height 13
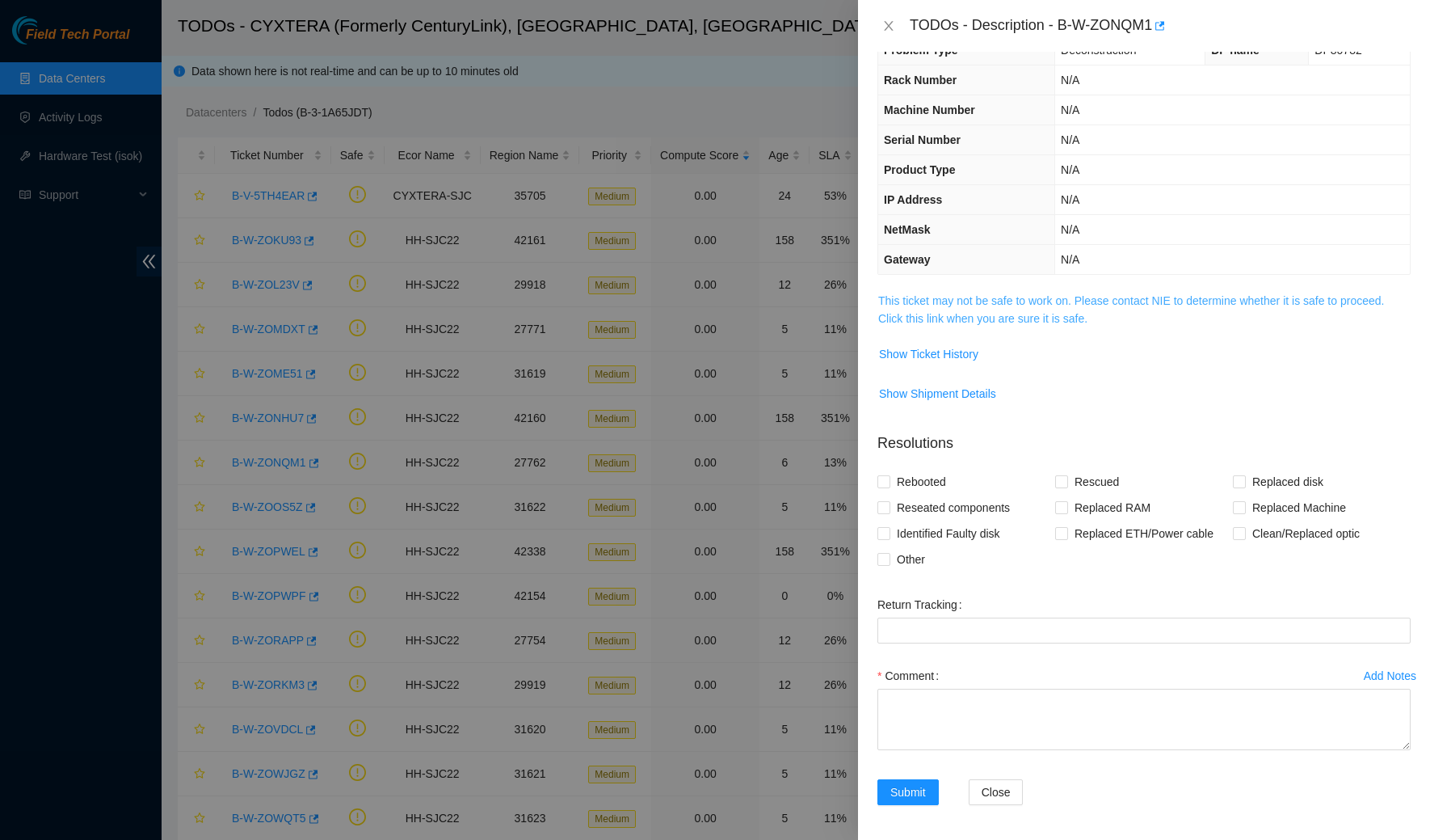
click at [983, 297] on link "This ticket may not be safe to work on. Please contact NIE to determine whether…" at bounding box center [1131, 309] width 506 height 30
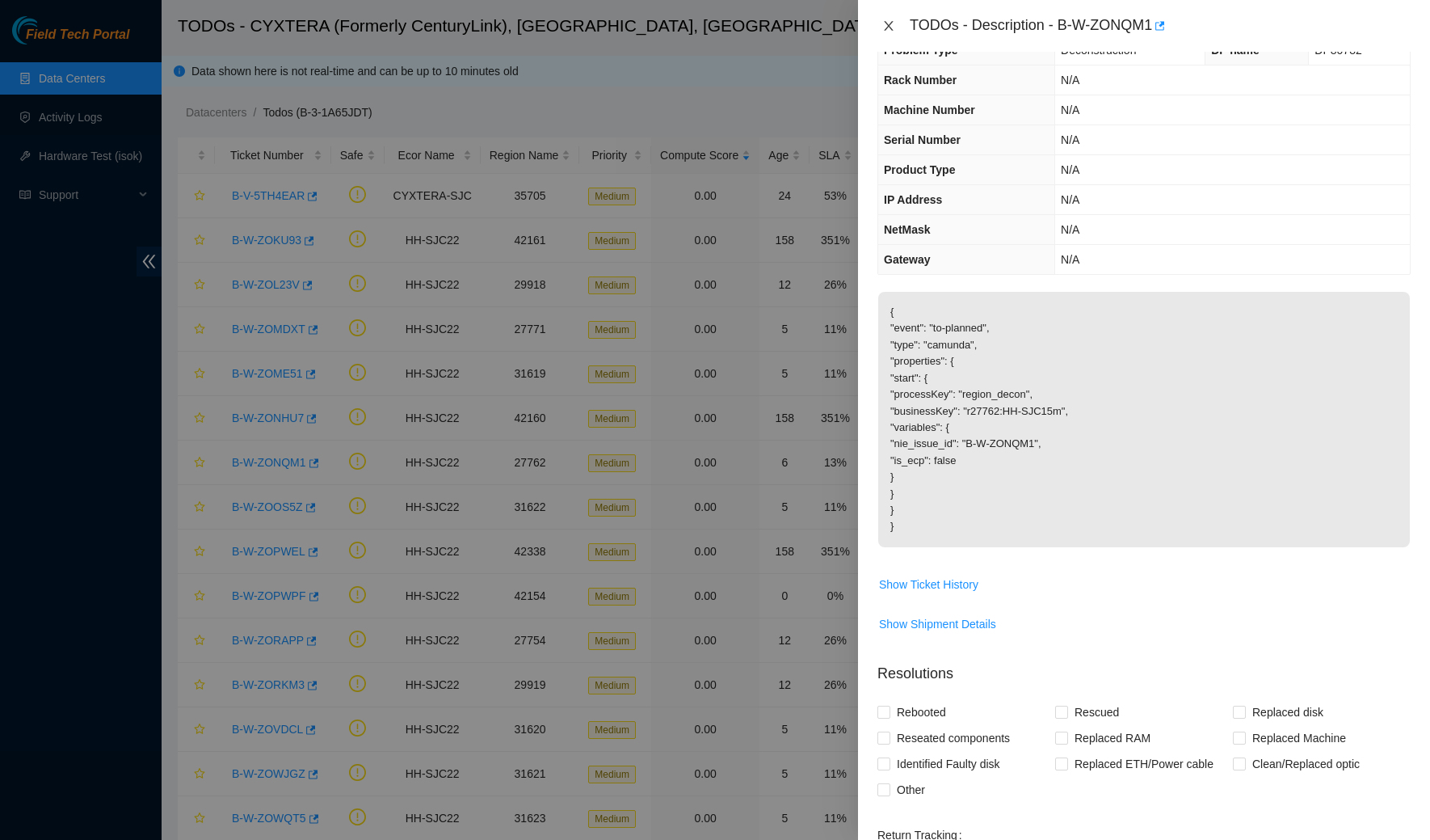
click at [882, 23] on icon "close" at bounding box center [888, 25] width 13 height 13
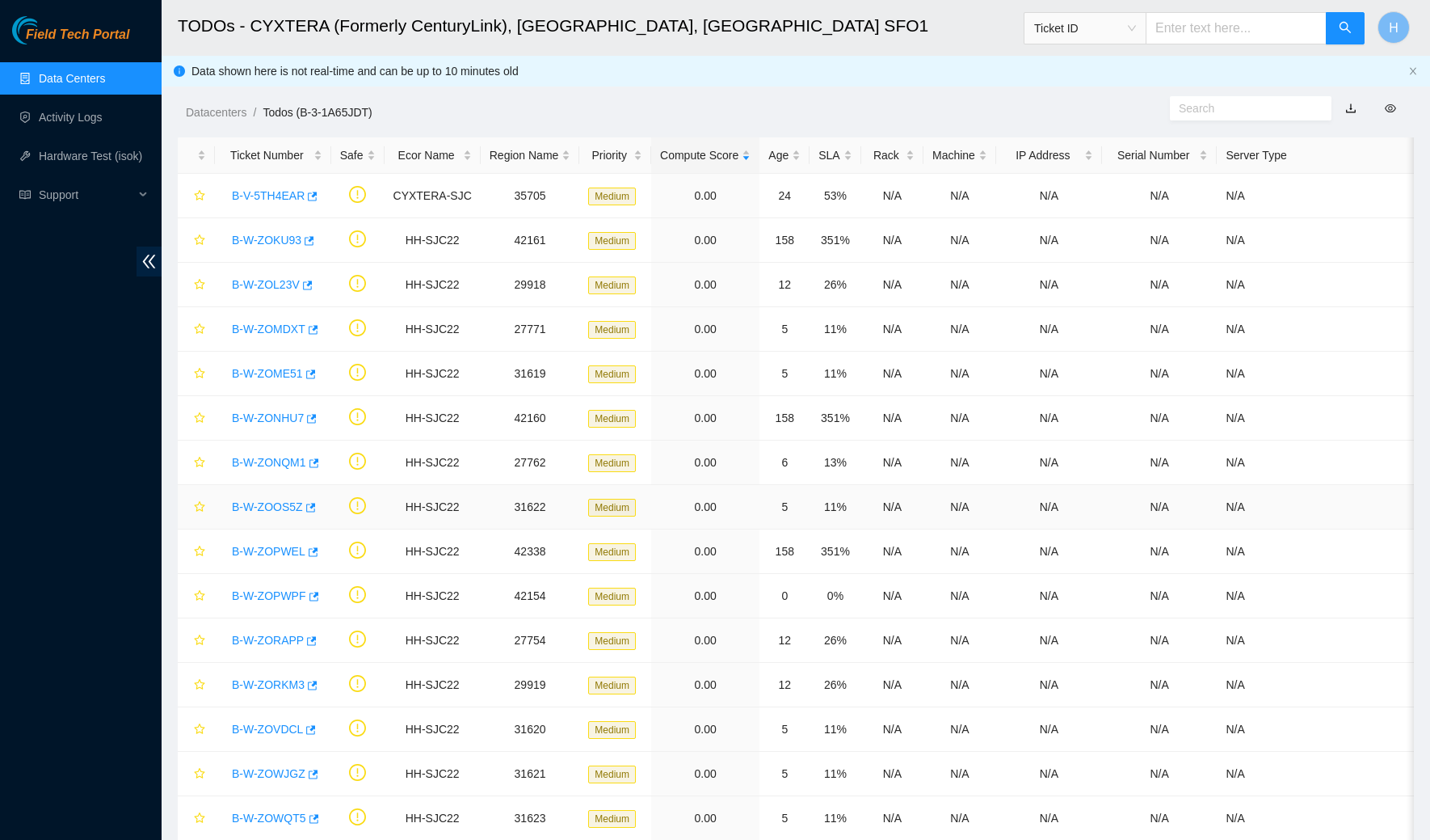
click at [292, 501] on link "B-W-ZOOS5Z" at bounding box center [267, 506] width 71 height 13
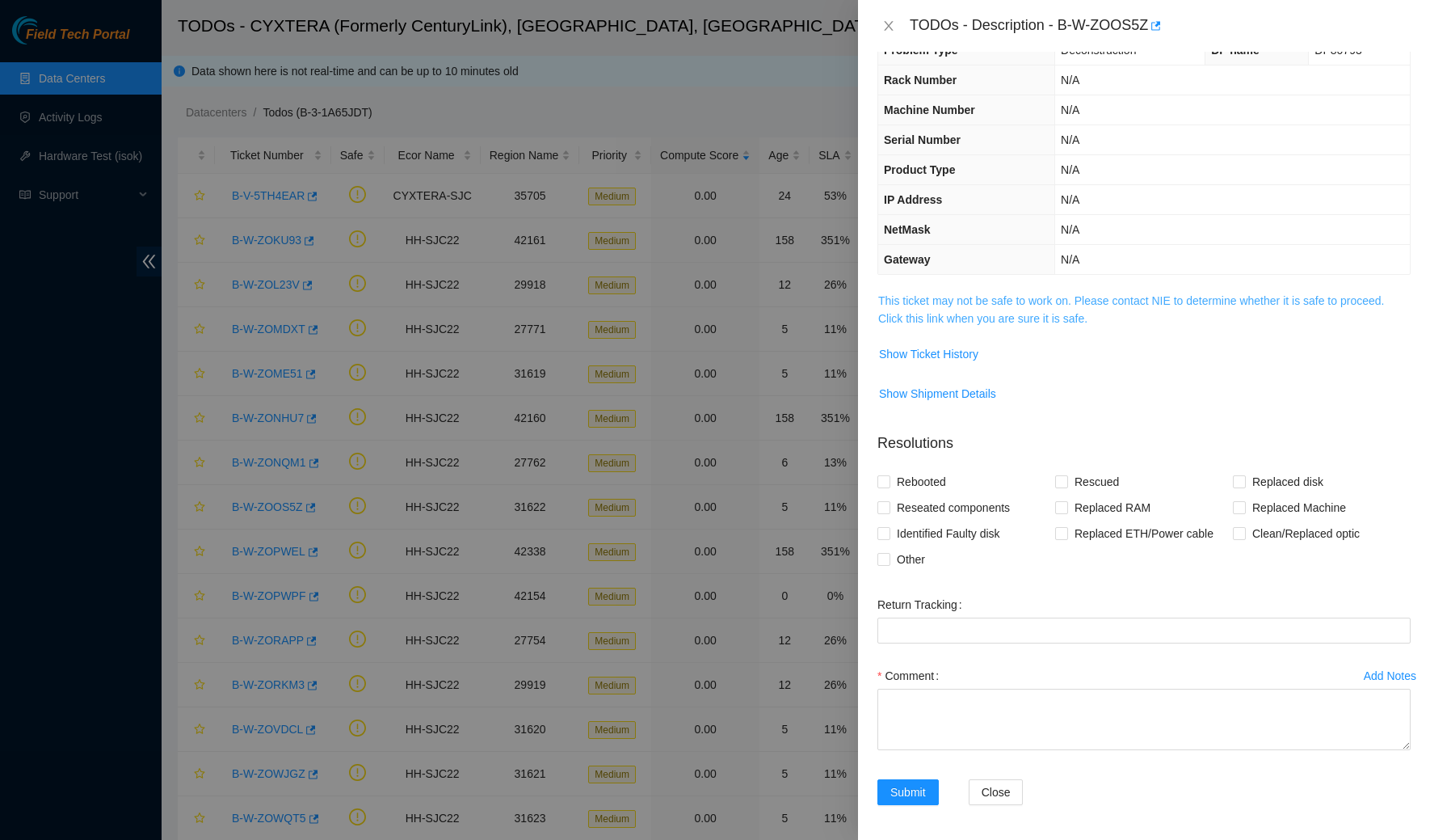
click at [889, 308] on link "This ticket may not be safe to work on. Please contact NIE to determine whether…" at bounding box center [1131, 309] width 506 height 30
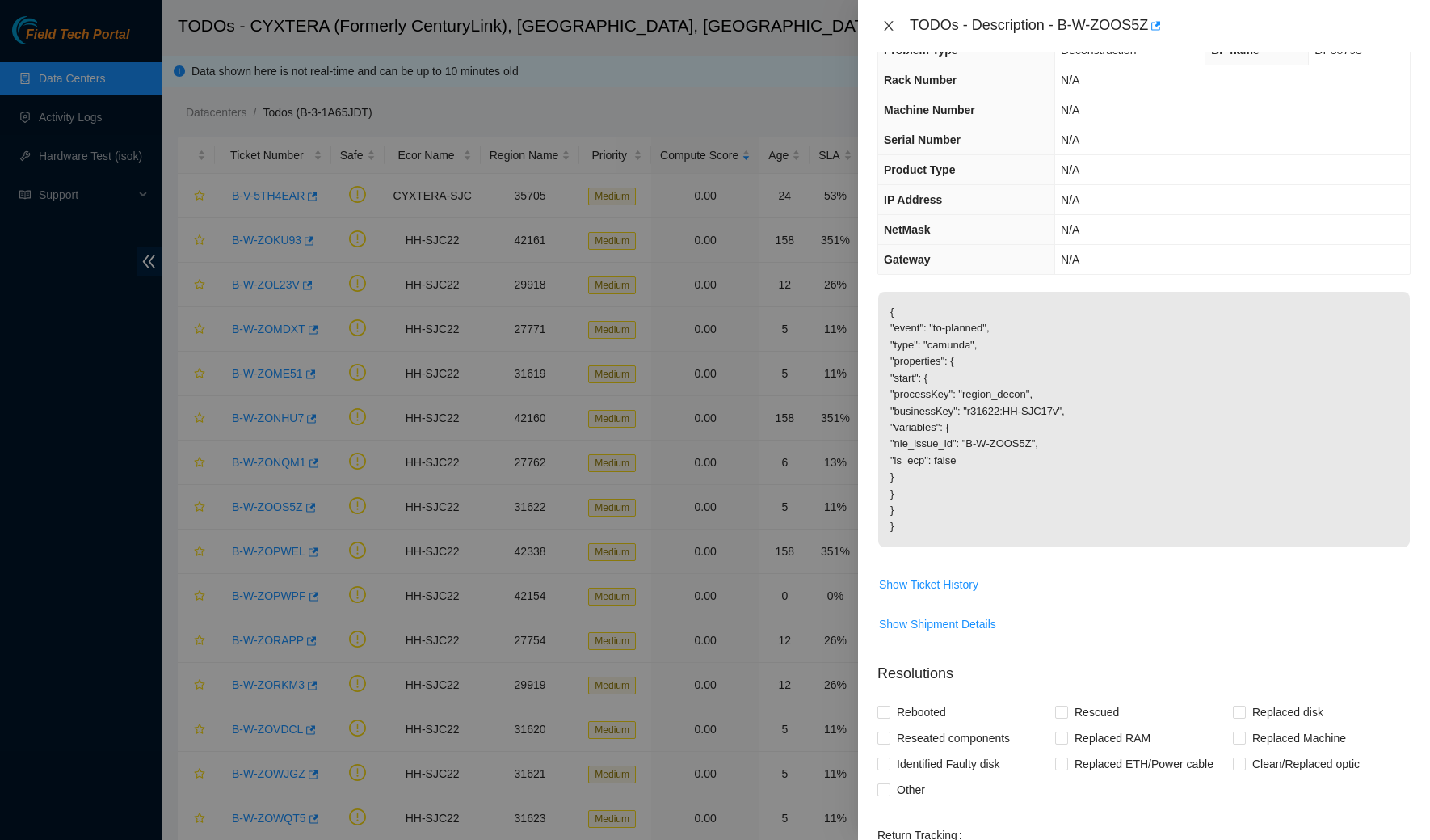
click at [895, 28] on icon "close" at bounding box center [888, 25] width 13 height 13
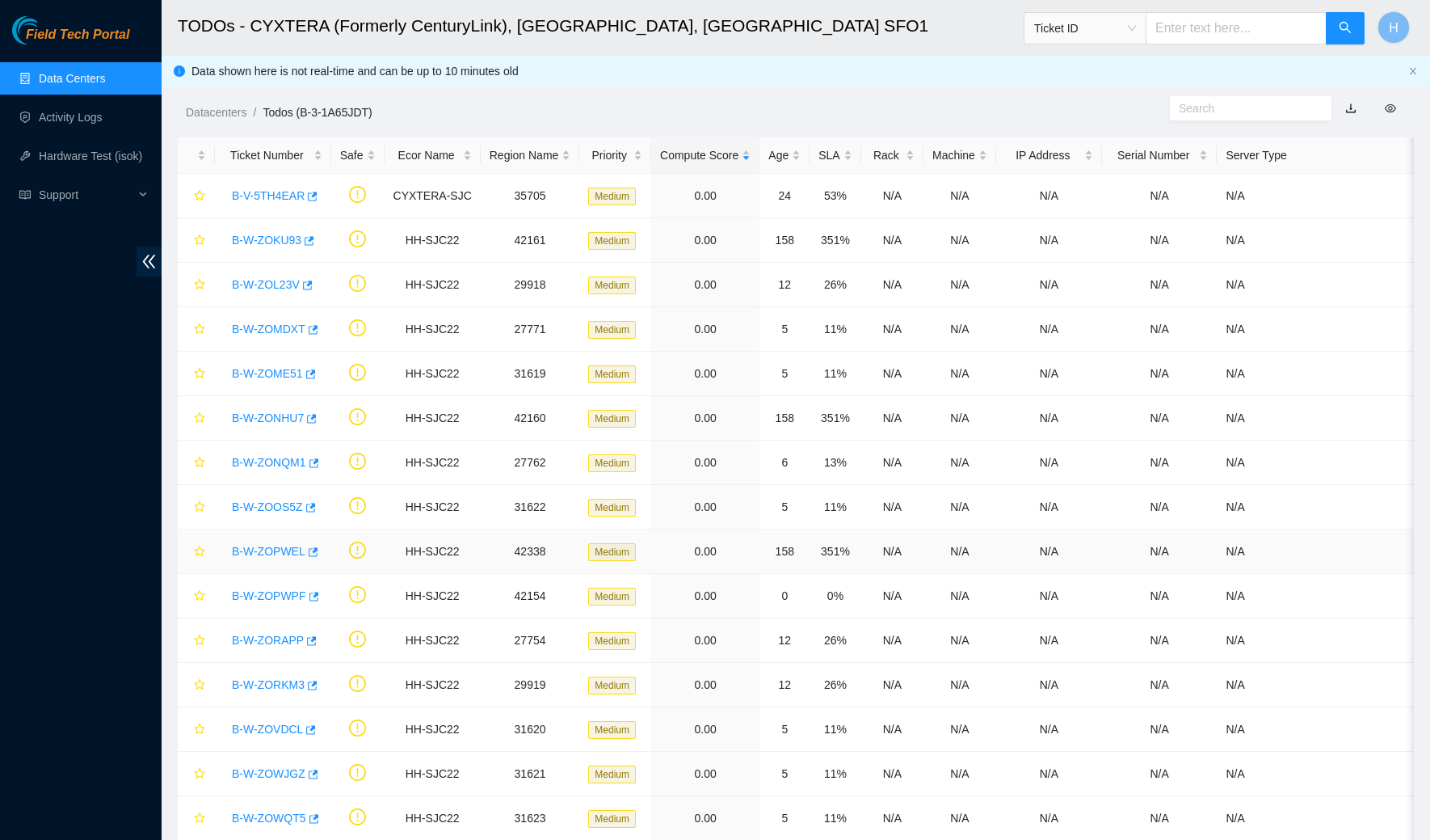
click at [282, 546] on link "B-W-ZOPWEL" at bounding box center [268, 551] width 74 height 13
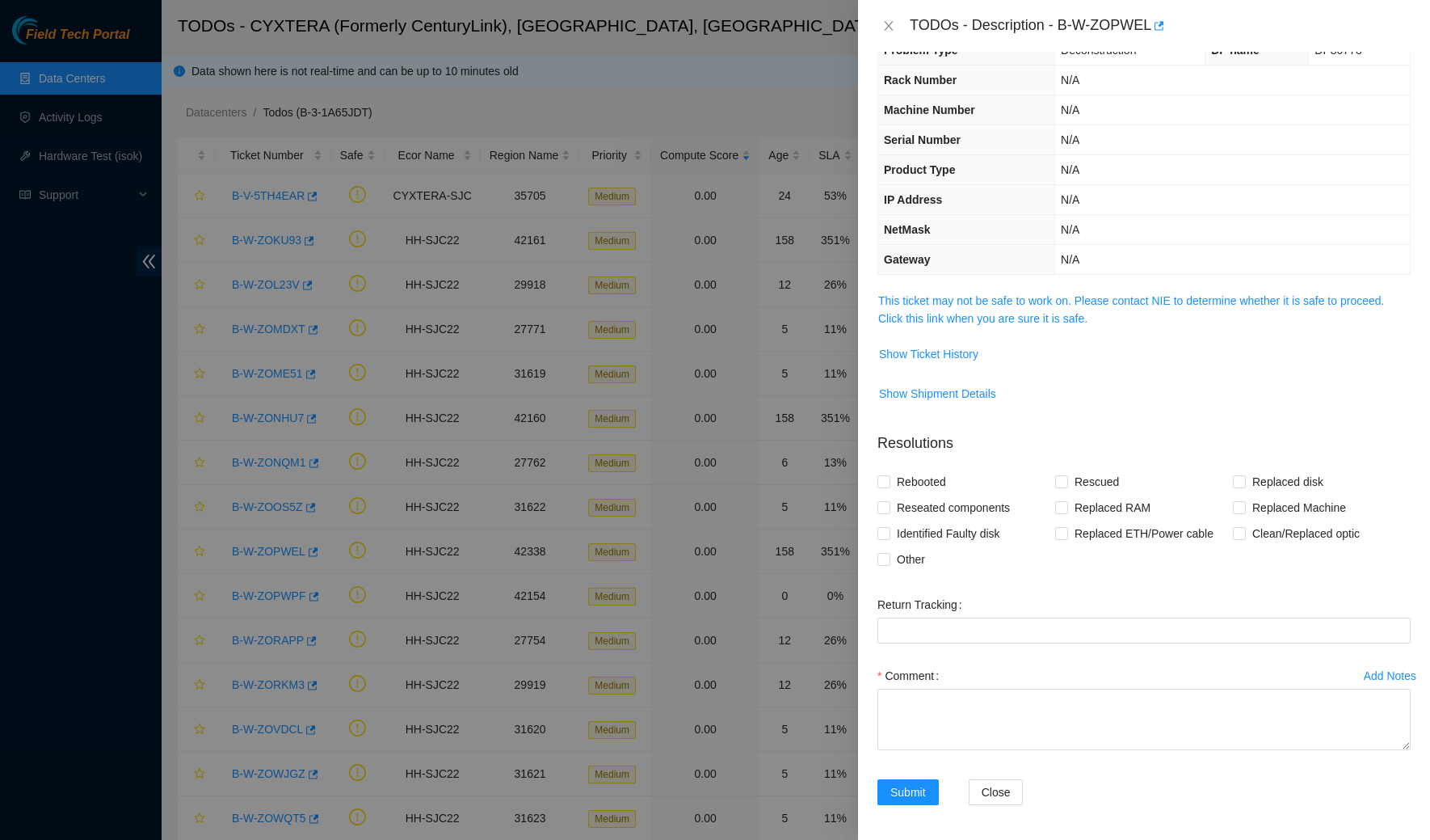
click at [875, 301] on div "Problem Type Deconstruction DP name DP80778 Rack Number N/A Machine Number N/A …" at bounding box center [1144, 446] width 572 height 788
click at [927, 304] on link "This ticket may not be safe to work on. Please contact NIE to determine whether…" at bounding box center [1131, 309] width 506 height 30
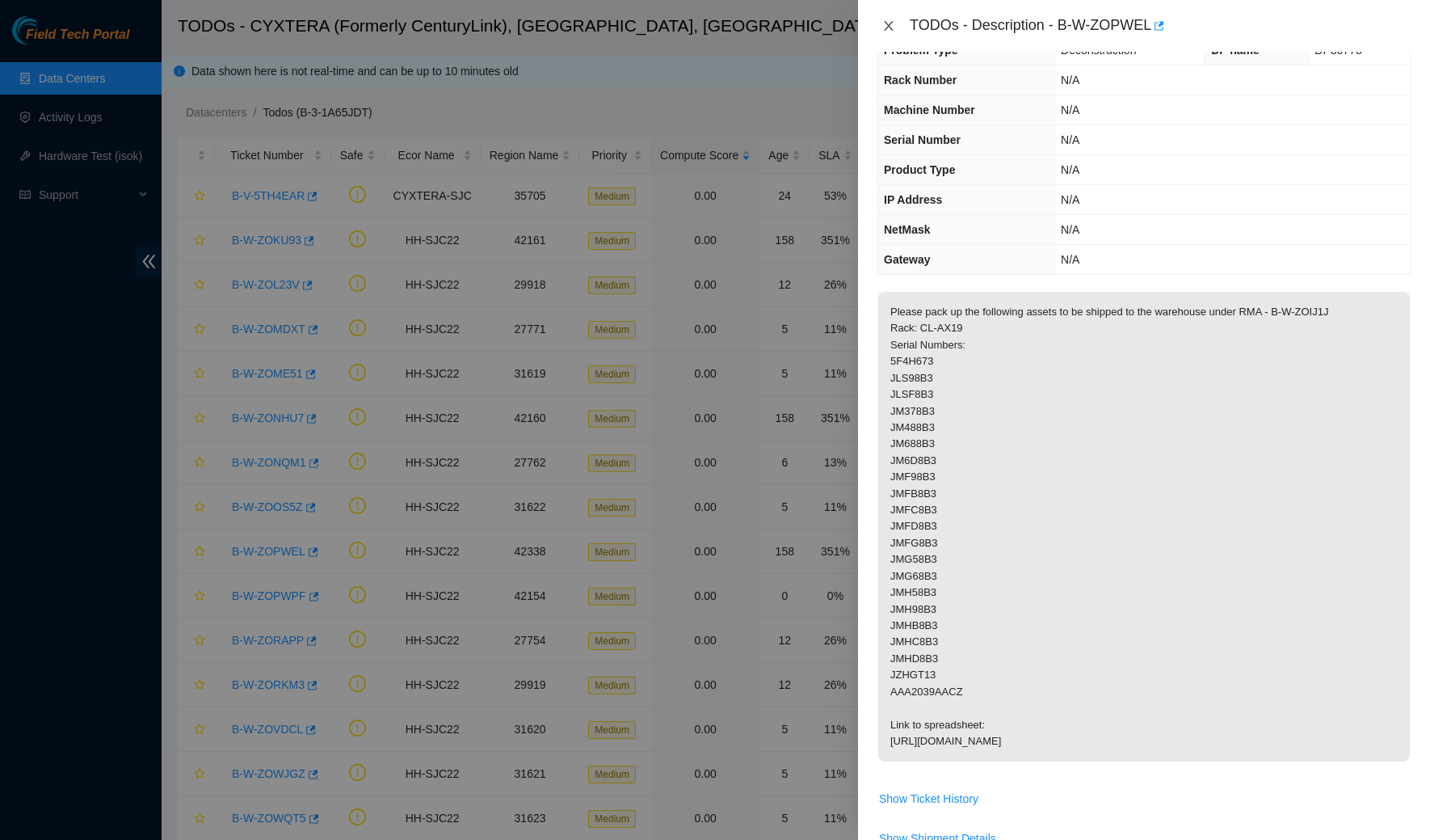
click at [890, 30] on icon "close" at bounding box center [888, 25] width 13 height 13
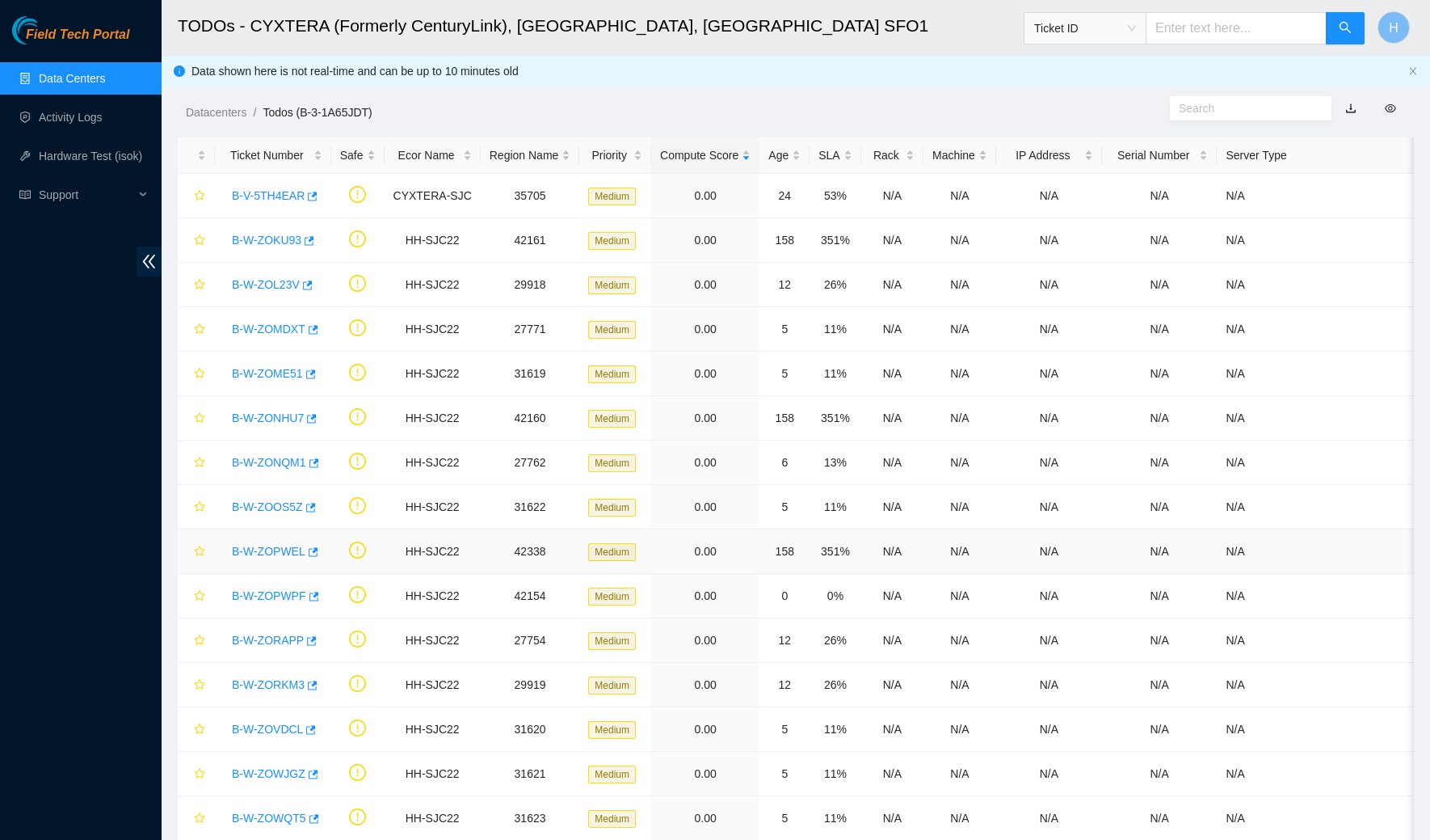
scroll to position [45, 0]
click at [284, 595] on link "B-W-ZOPWPF" at bounding box center [269, 595] width 74 height 13
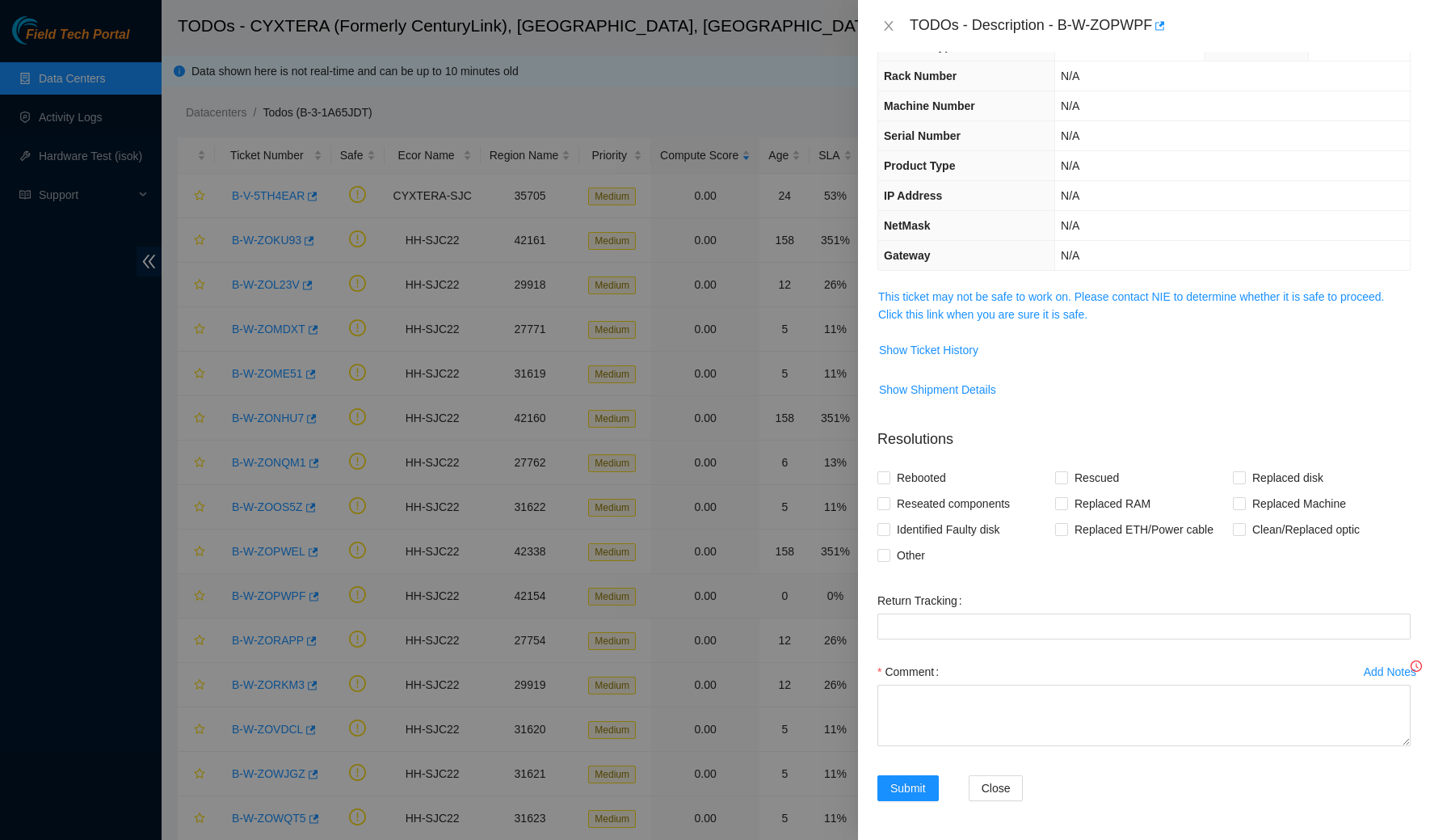
scroll to position [36, 0]
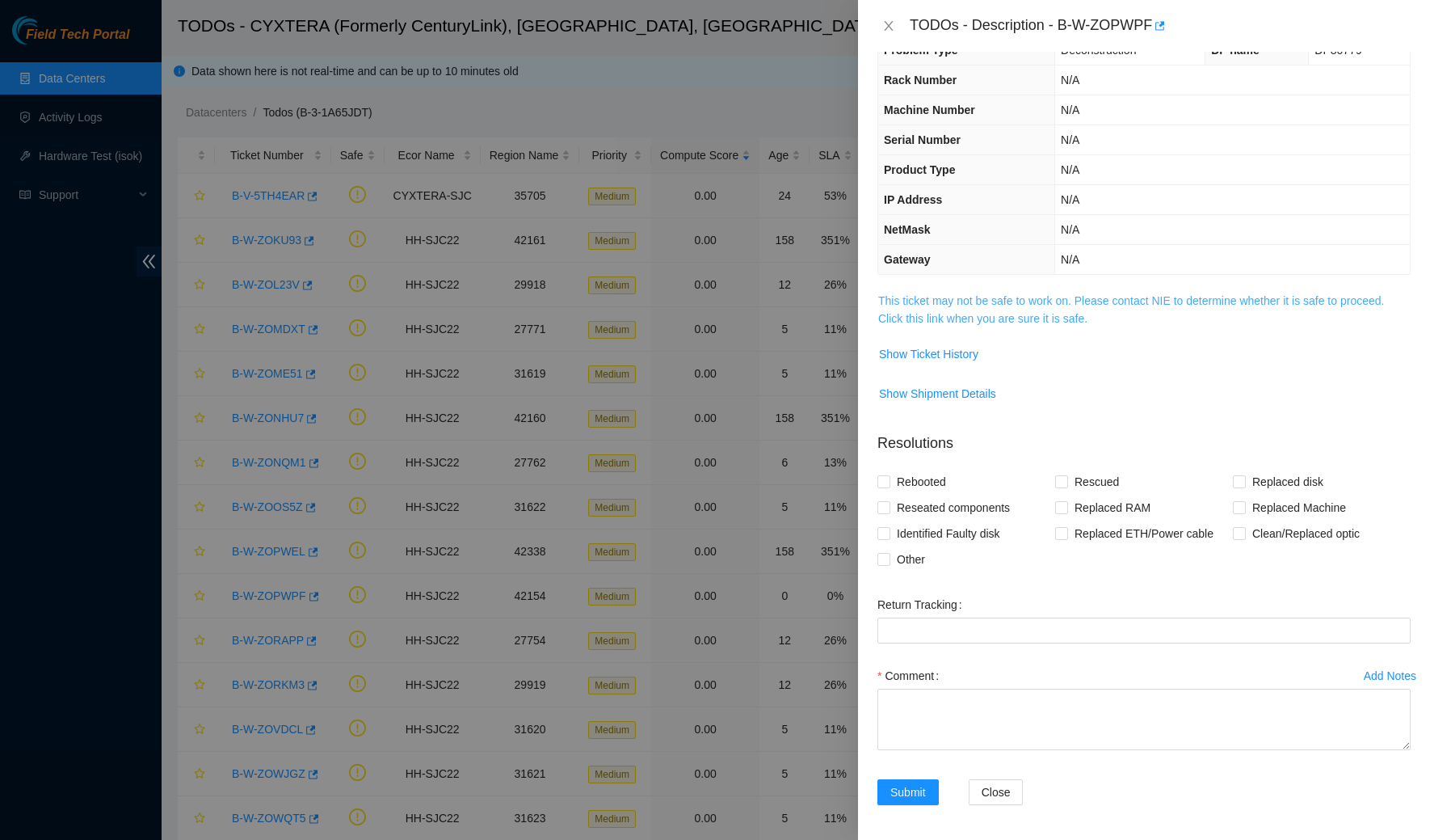
click at [906, 317] on link "This ticket may not be safe to work on. Please contact NIE to determine whether…" at bounding box center [1131, 309] width 506 height 30
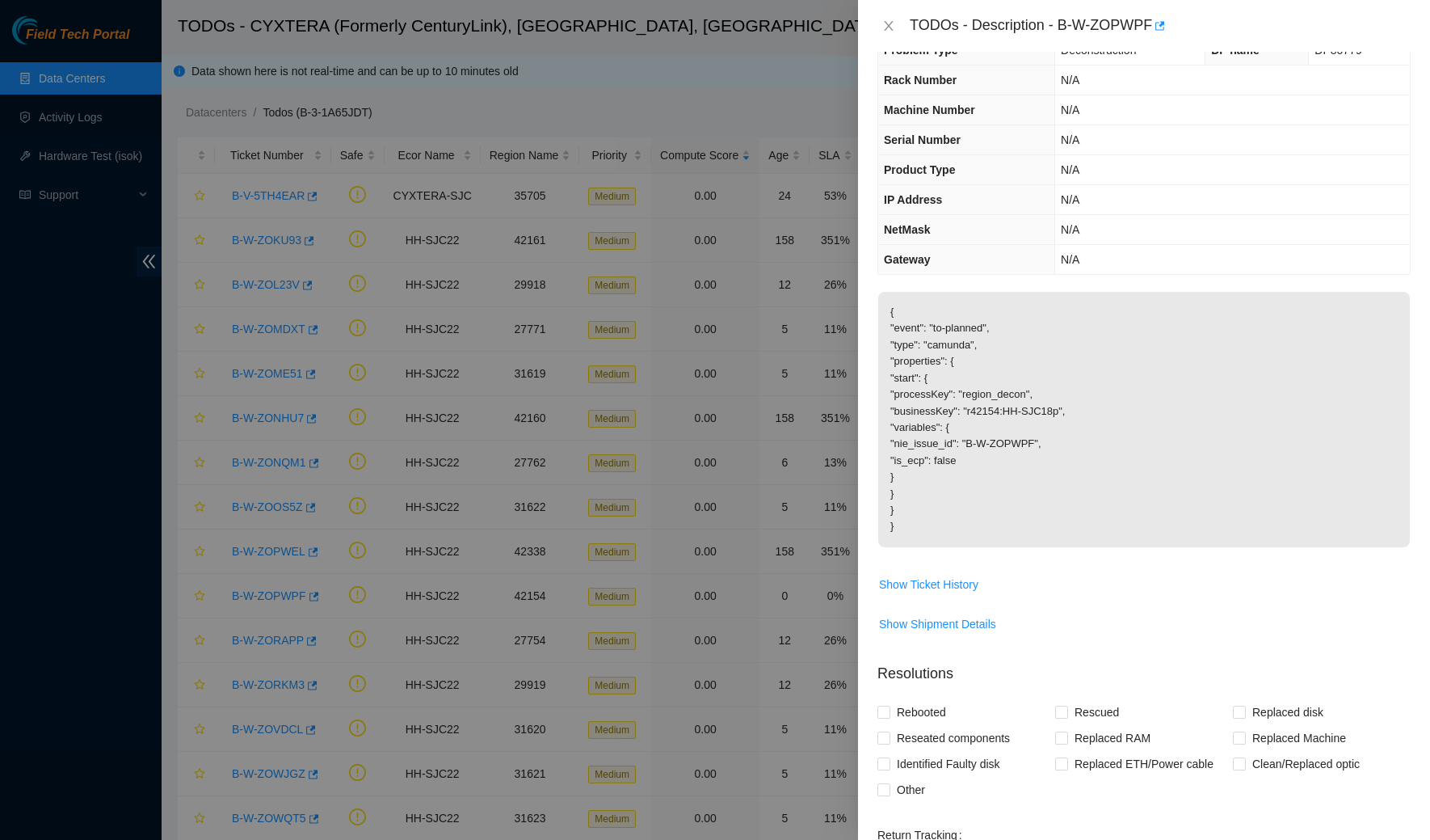
click at [885, 35] on div "TODOs - Description - B-W-ZOPWPF" at bounding box center [1144, 26] width 534 height 26
click at [886, 29] on icon "close" at bounding box center [888, 25] width 9 height 10
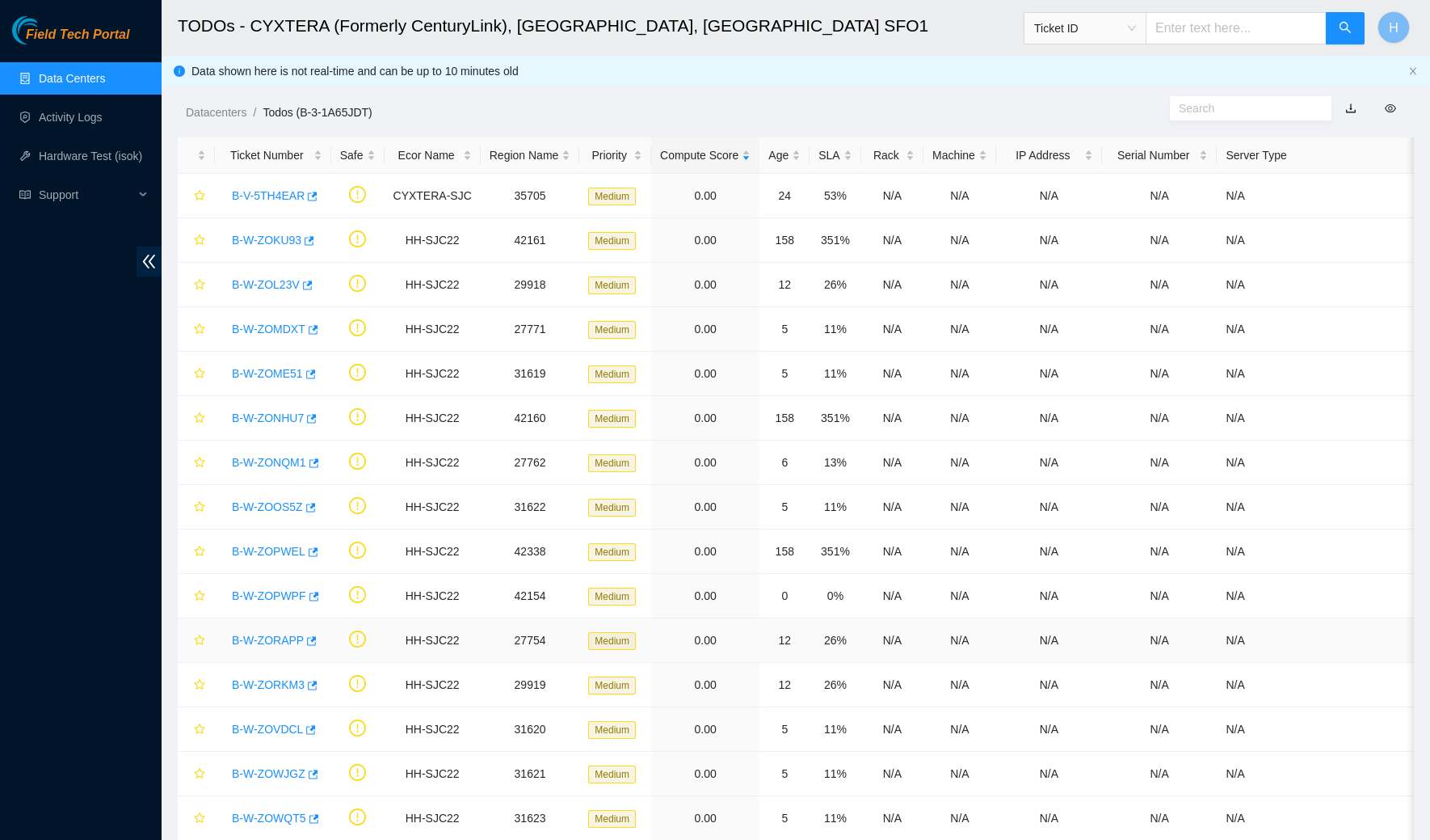
click at [273, 640] on link "B-W-ZORAPP" at bounding box center [267, 639] width 72 height 13
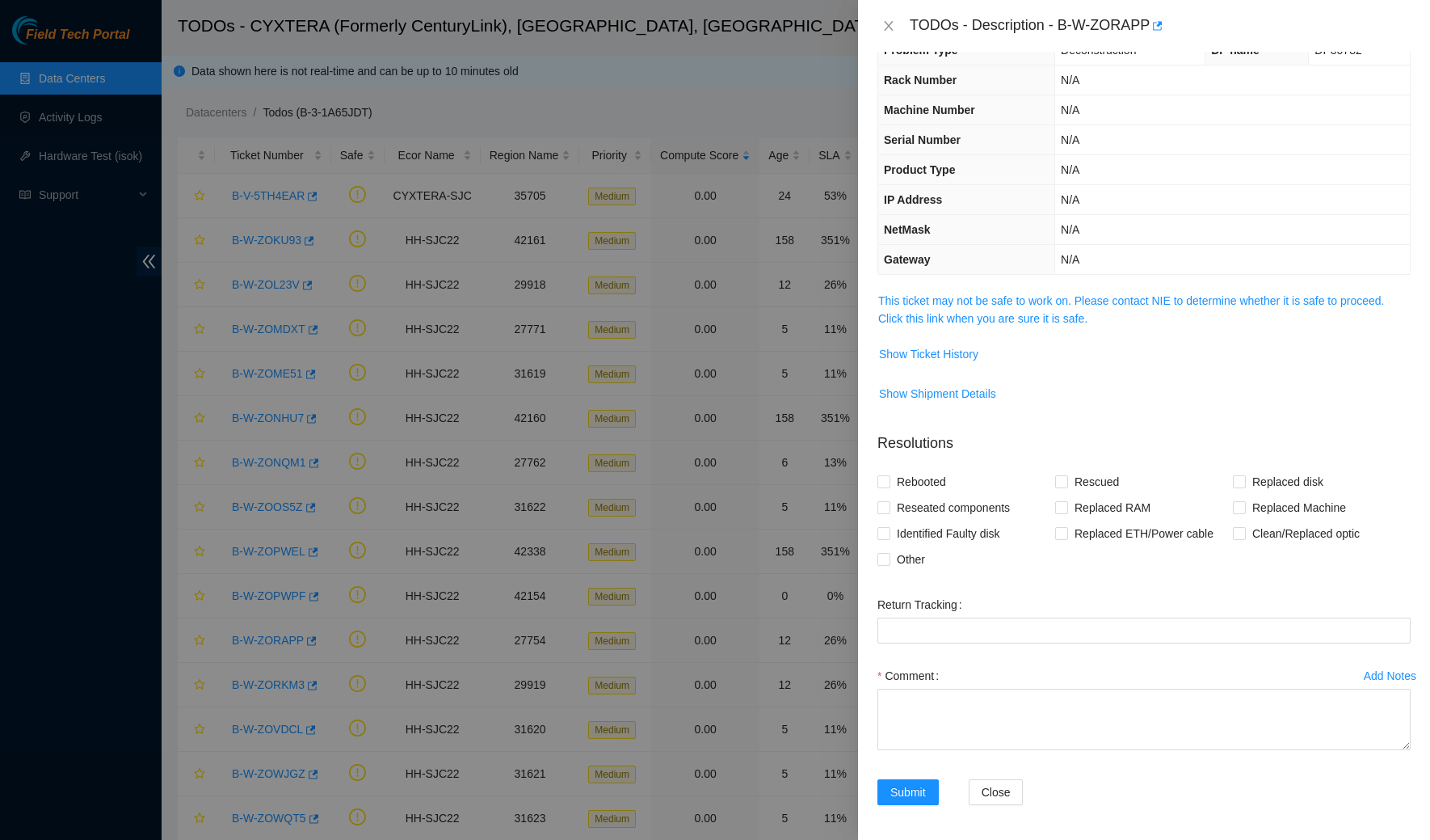
click at [922, 304] on span "This ticket may not be safe to work on. Please contact NIE to determine whether…" at bounding box center [1144, 309] width 532 height 35
click at [914, 315] on link "This ticket may not be safe to work on. Please contact NIE to determine whether…" at bounding box center [1131, 309] width 506 height 30
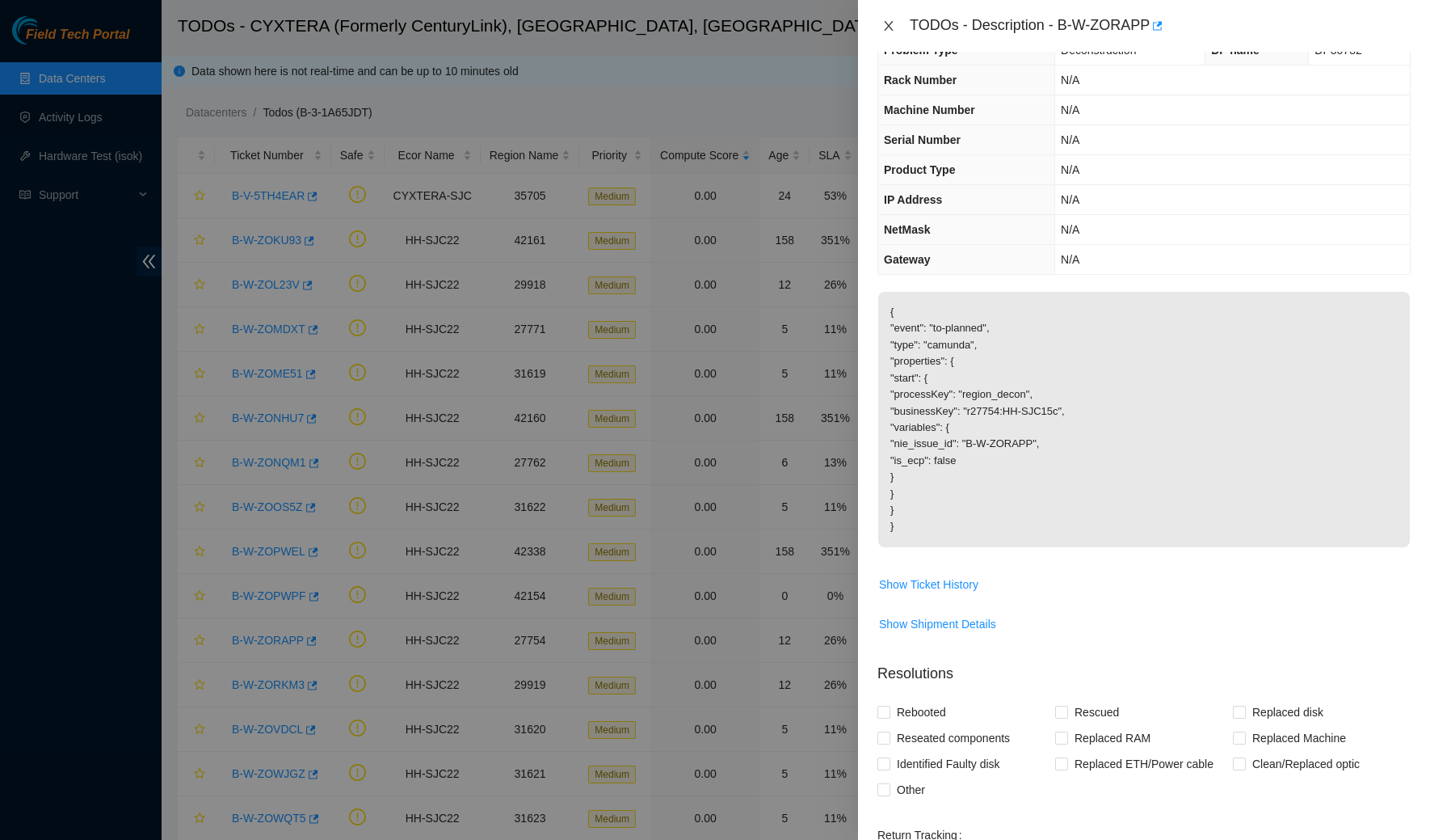
click at [889, 28] on icon "close" at bounding box center [888, 25] width 9 height 10
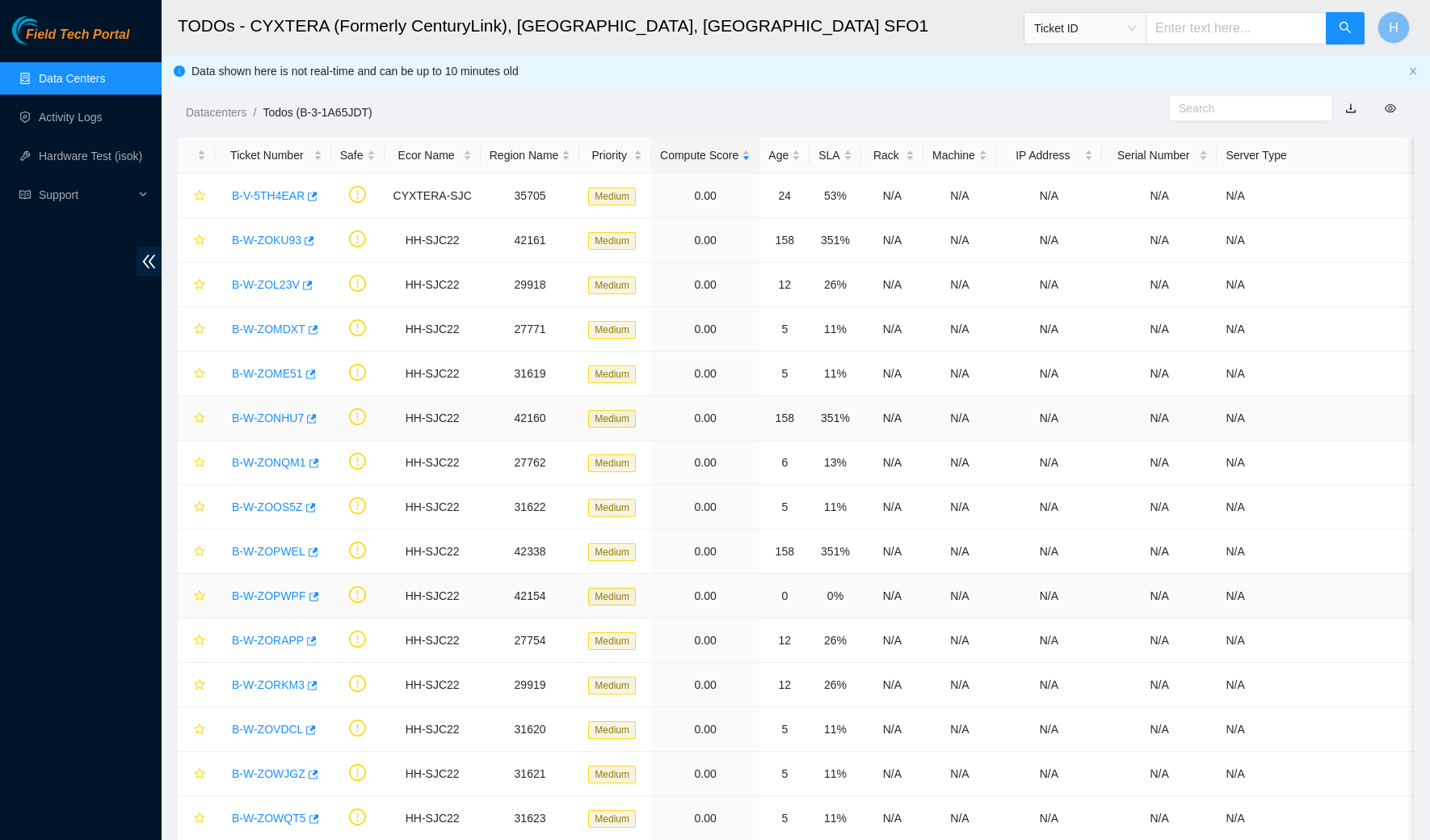
scroll to position [45, 0]
click at [288, 681] on link "B-W-ZORKM3" at bounding box center [268, 684] width 73 height 13
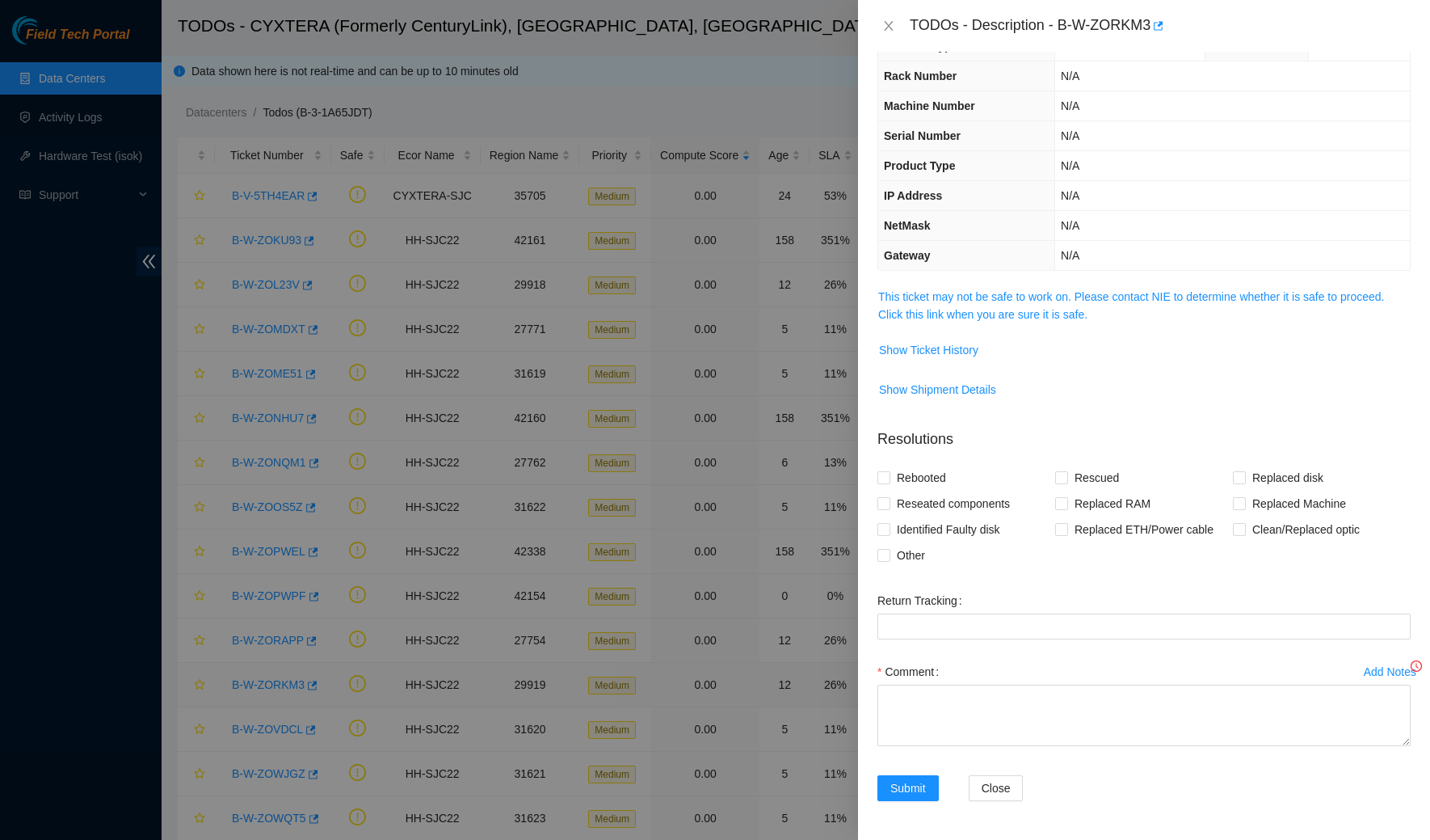
scroll to position [36, 0]
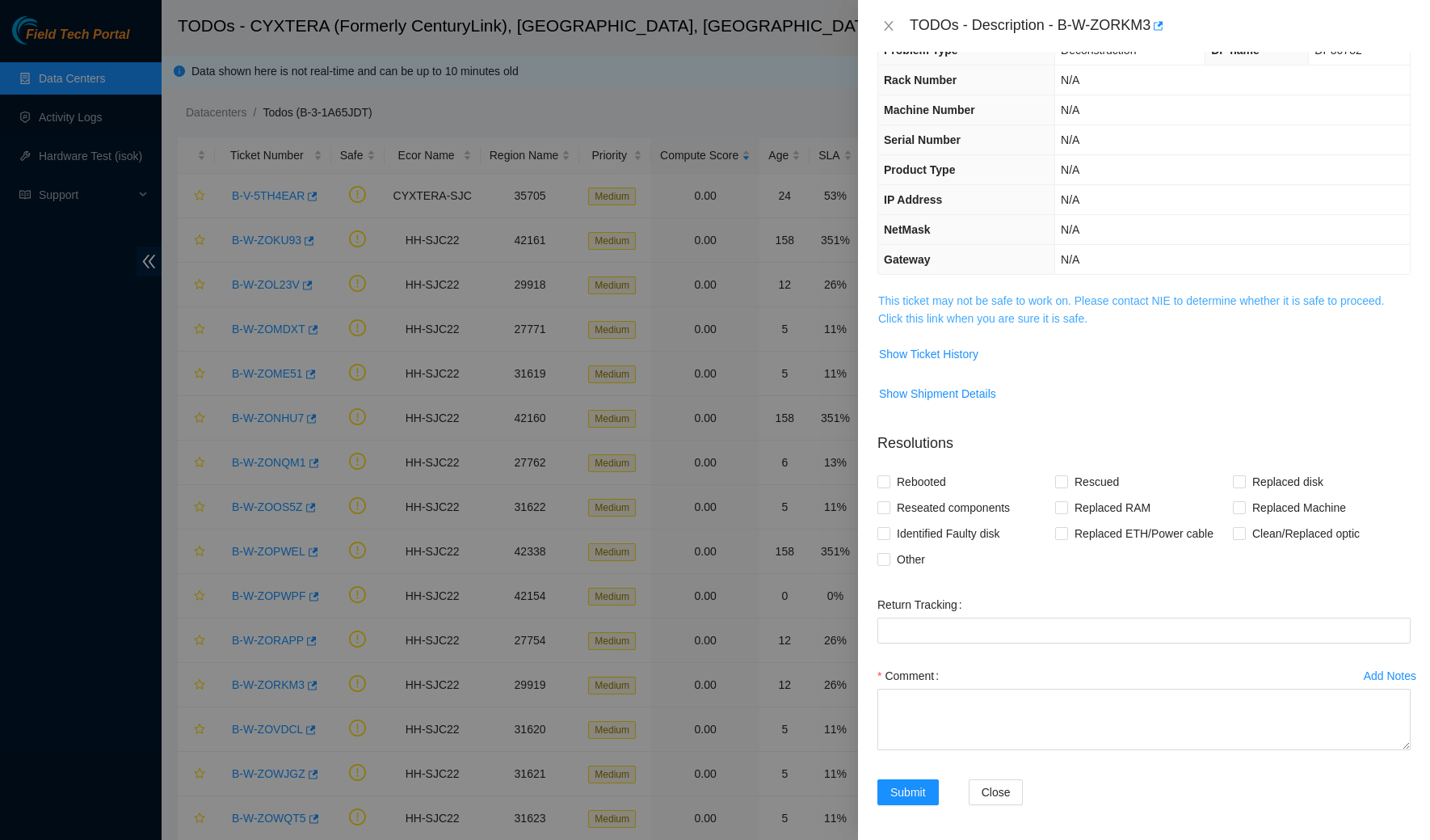
click at [907, 320] on link "This ticket may not be safe to work on. Please contact NIE to determine whether…" at bounding box center [1131, 309] width 506 height 30
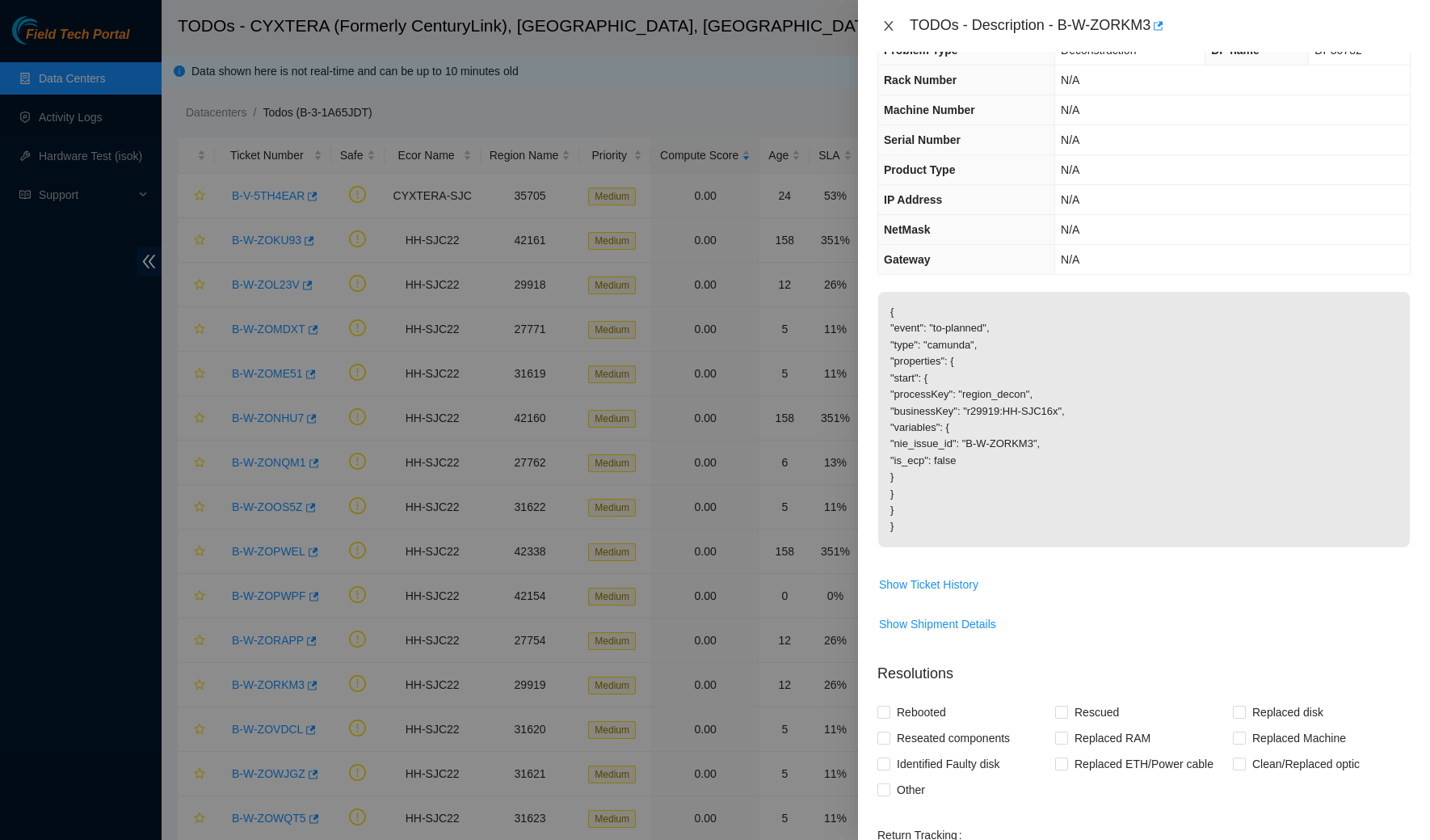
click at [888, 29] on icon "close" at bounding box center [888, 25] width 13 height 13
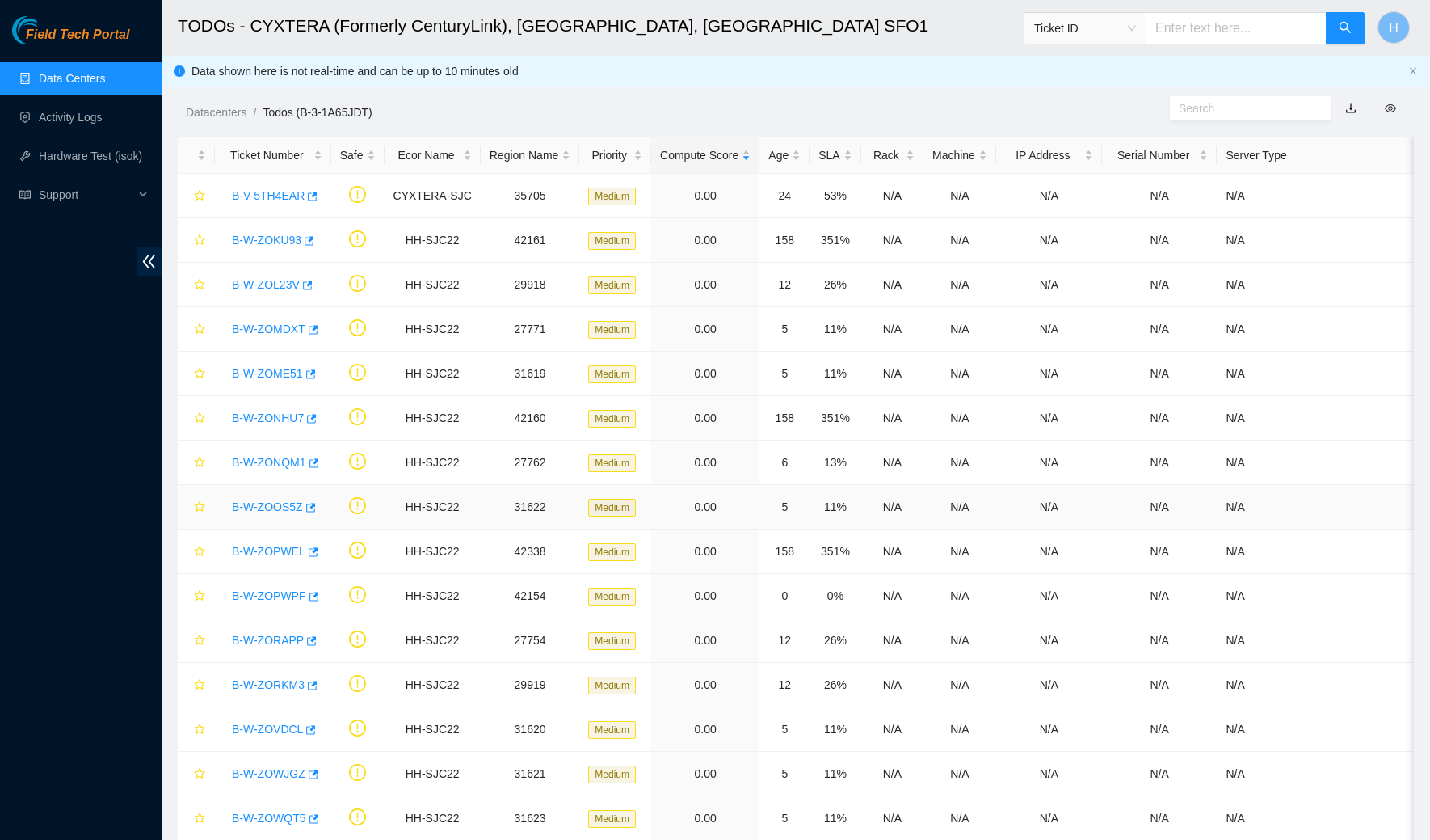
scroll to position [45, 0]
click at [285, 728] on link "B-W-ZOVDCL" at bounding box center [267, 728] width 71 height 13
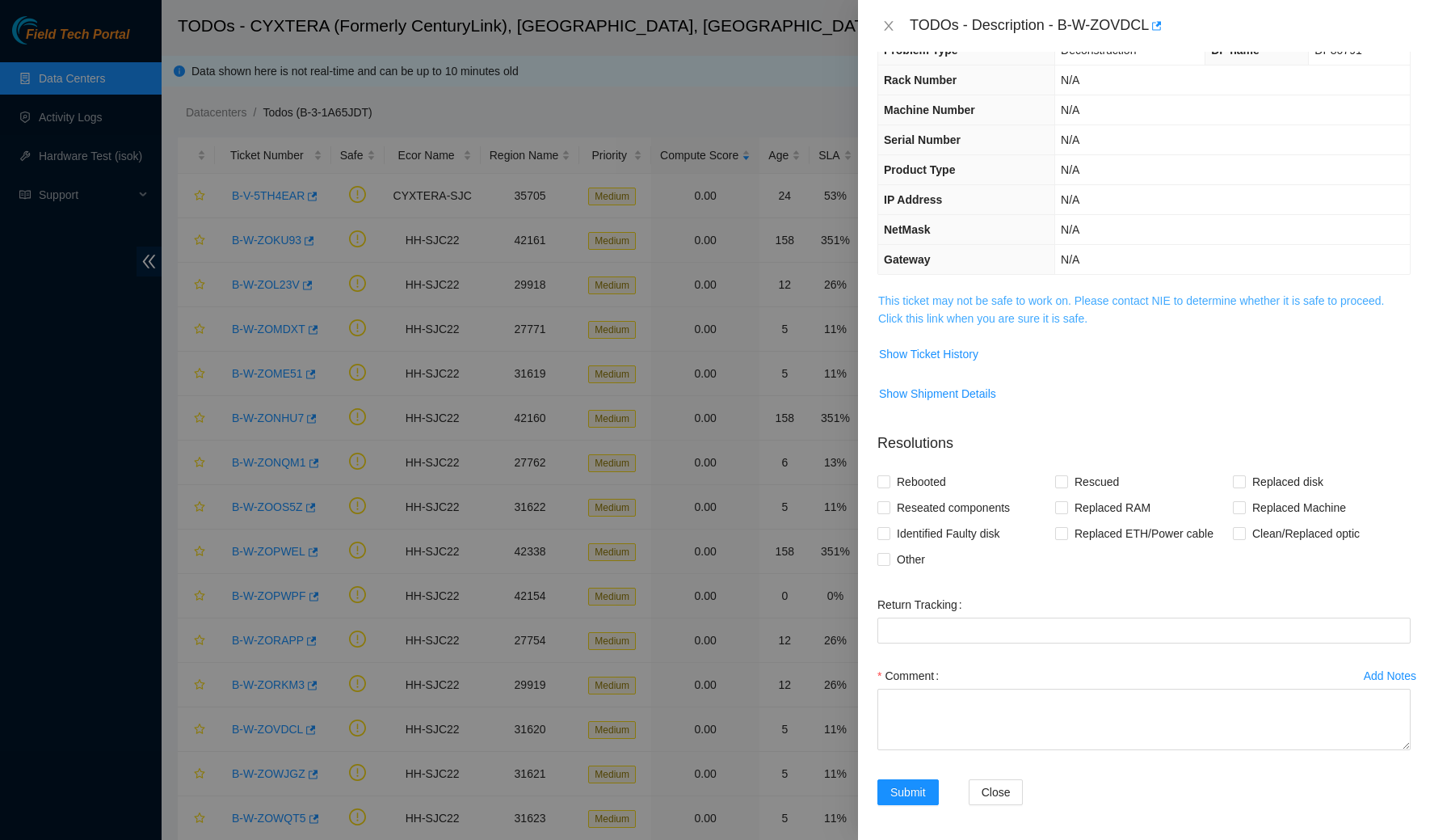
click at [910, 299] on link "This ticket may not be safe to work on. Please contact NIE to determine whether…" at bounding box center [1131, 309] width 506 height 30
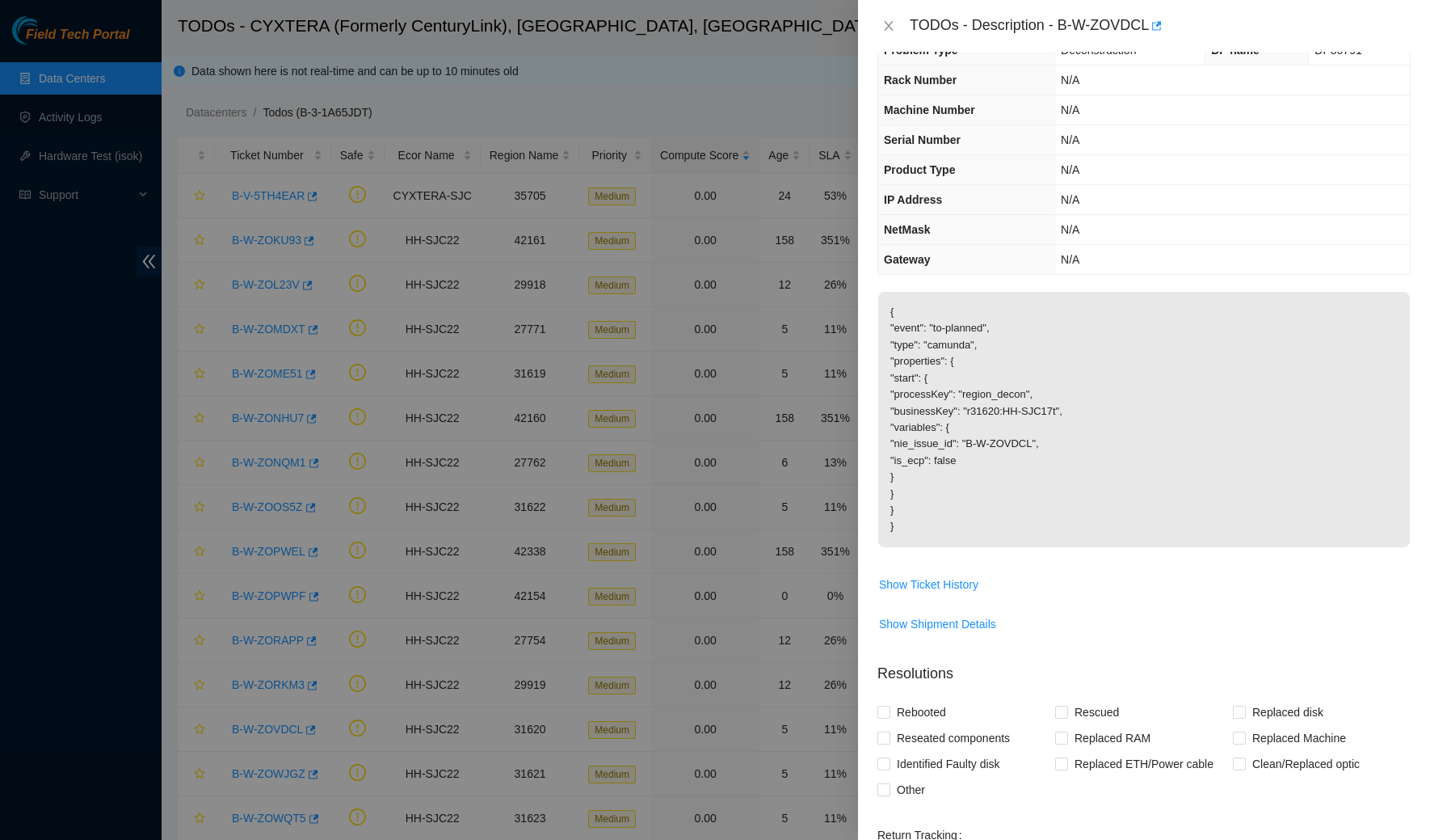
click at [887, 39] on div "TODOs - Description - B-W-ZOVDCL" at bounding box center [1144, 26] width 572 height 52
click at [884, 29] on icon "close" at bounding box center [888, 25] width 13 height 13
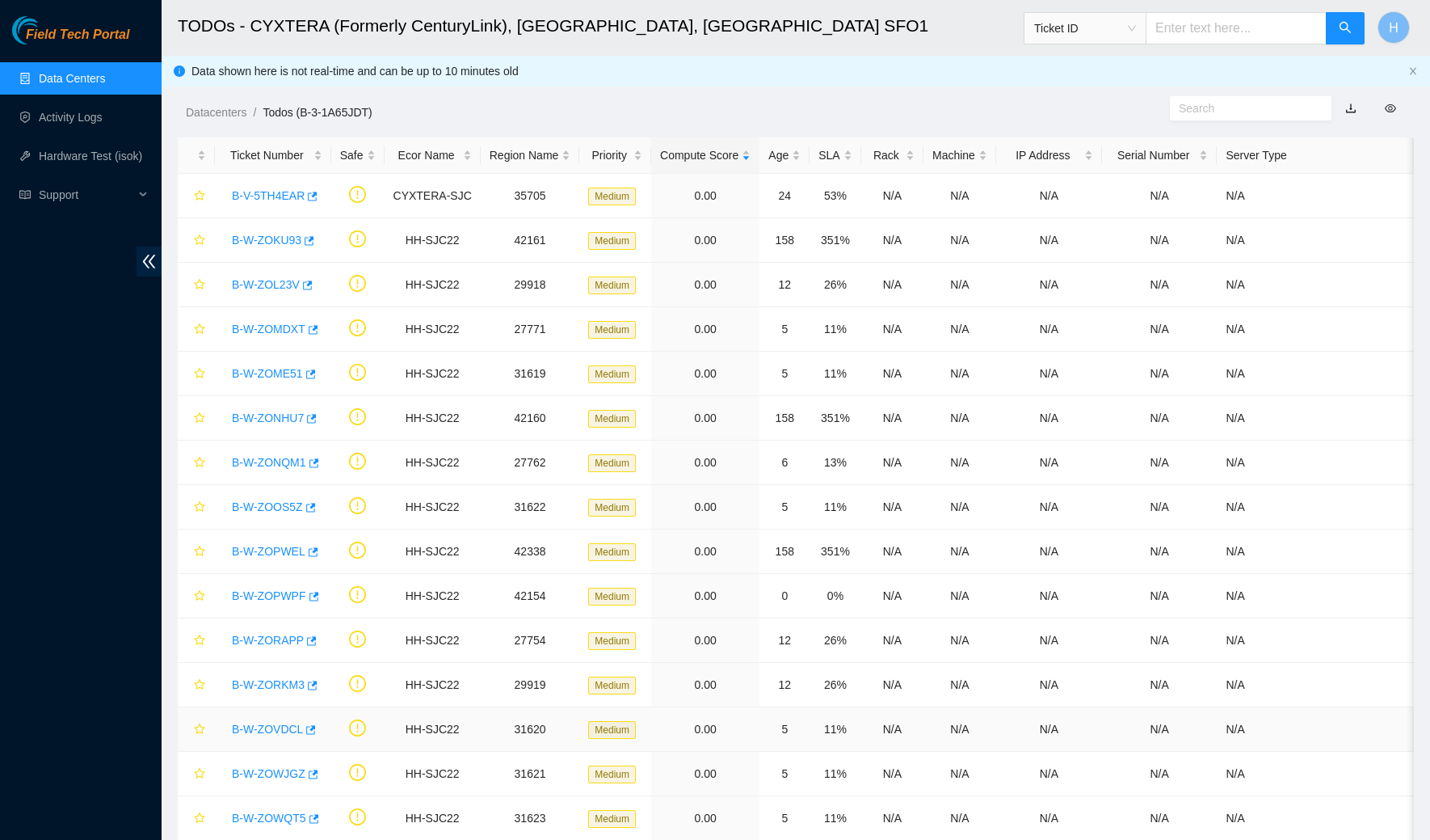
scroll to position [90, 0]
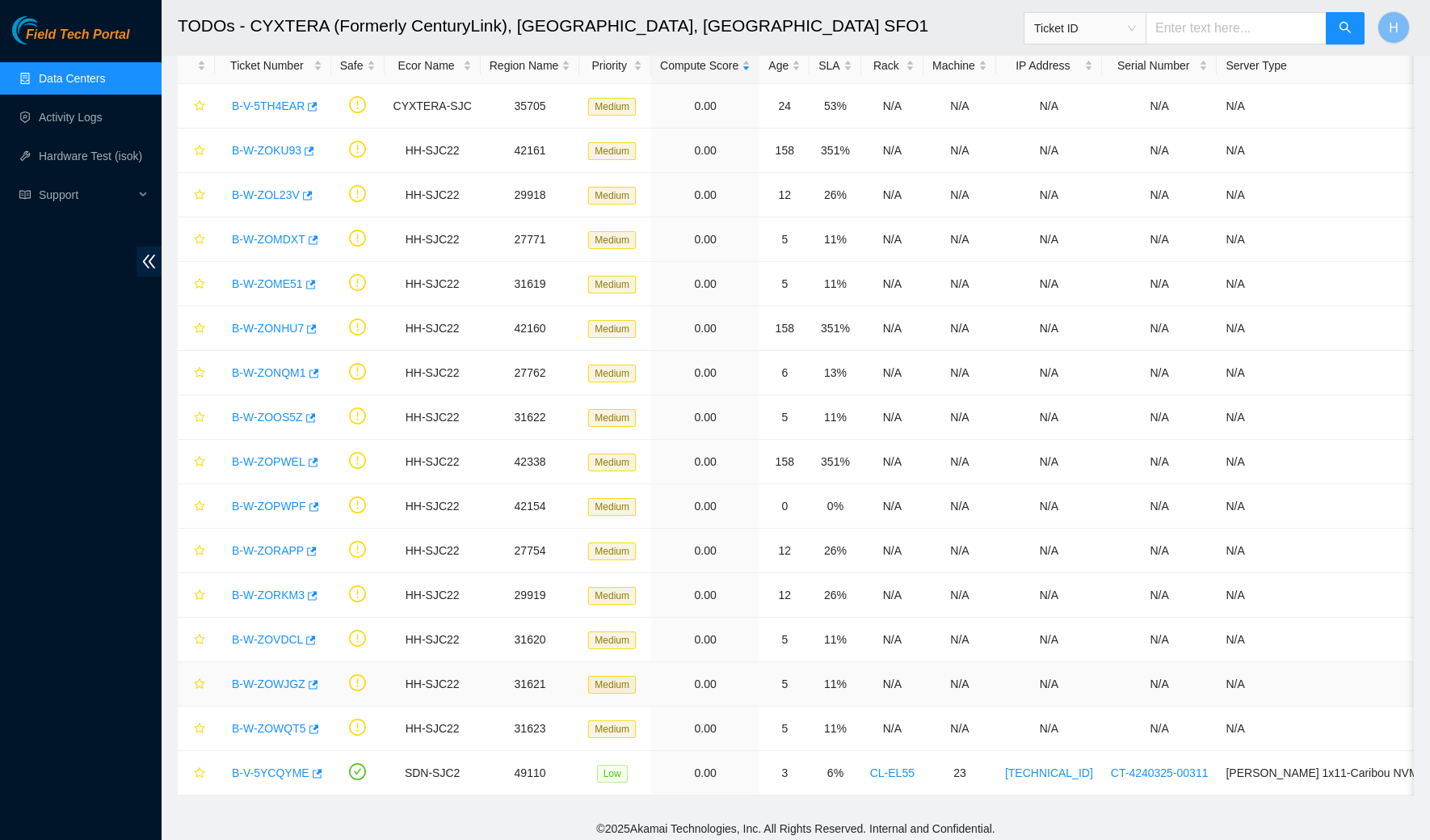
click at [279, 670] on div "B-W-ZOWJGZ" at bounding box center [273, 683] width 99 height 26
click at [279, 680] on link "B-W-ZOWJGZ" at bounding box center [268, 683] width 74 height 13
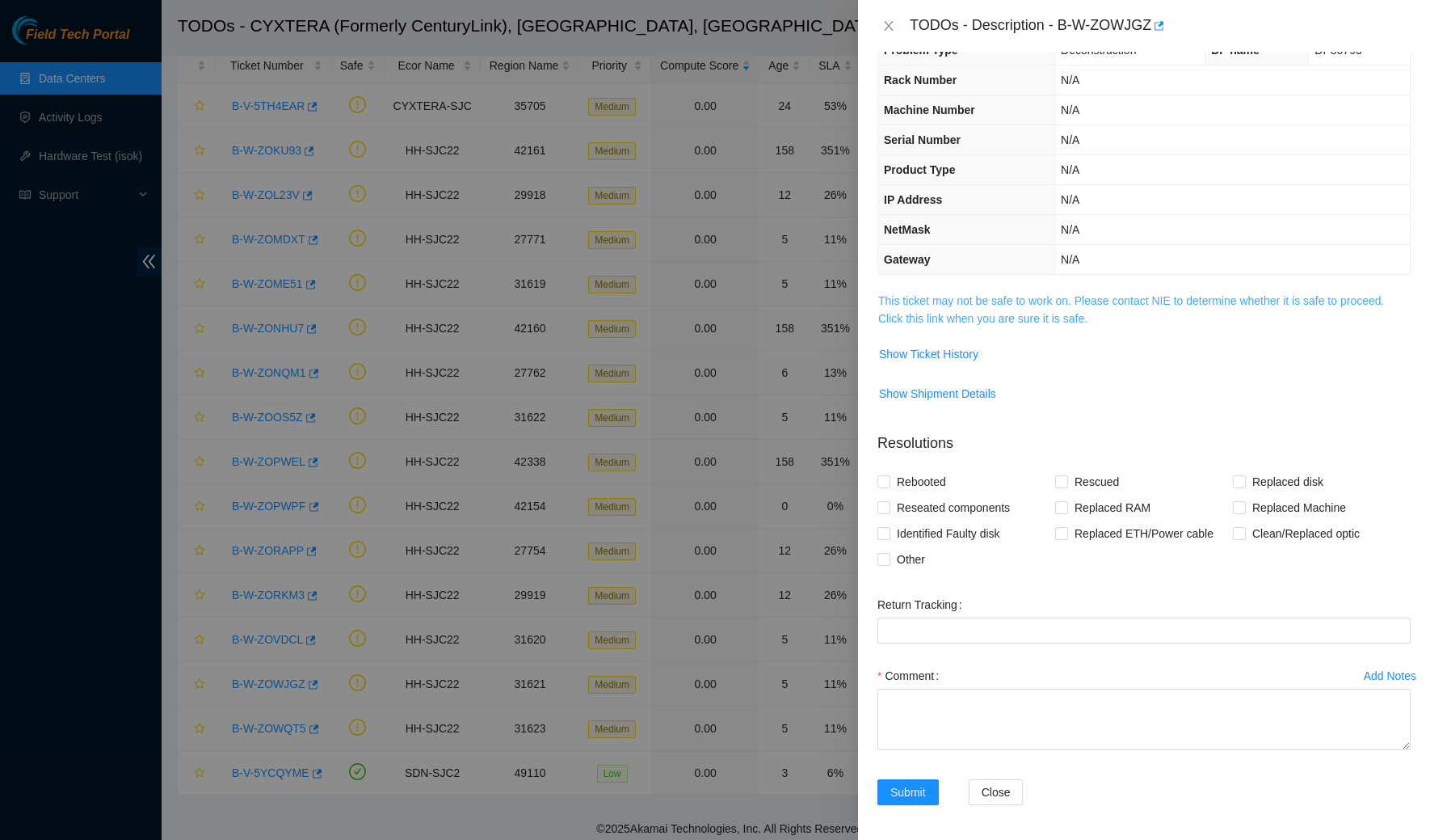
click at [929, 309] on link "This ticket may not be safe to work on. Please contact NIE to determine whether…" at bounding box center [1131, 309] width 506 height 30
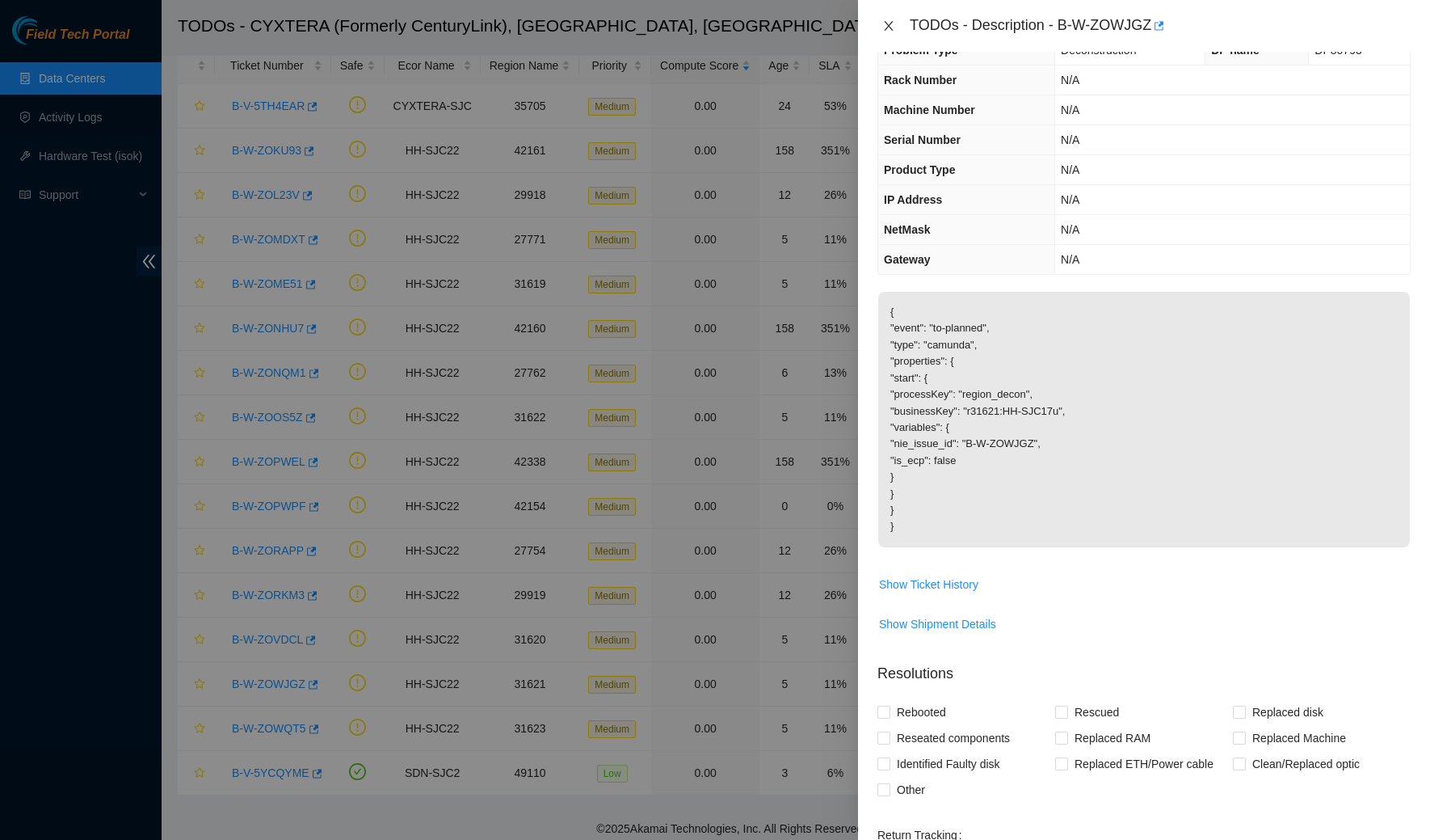
click at [880, 26] on button "Close" at bounding box center [888, 26] width 22 height 16
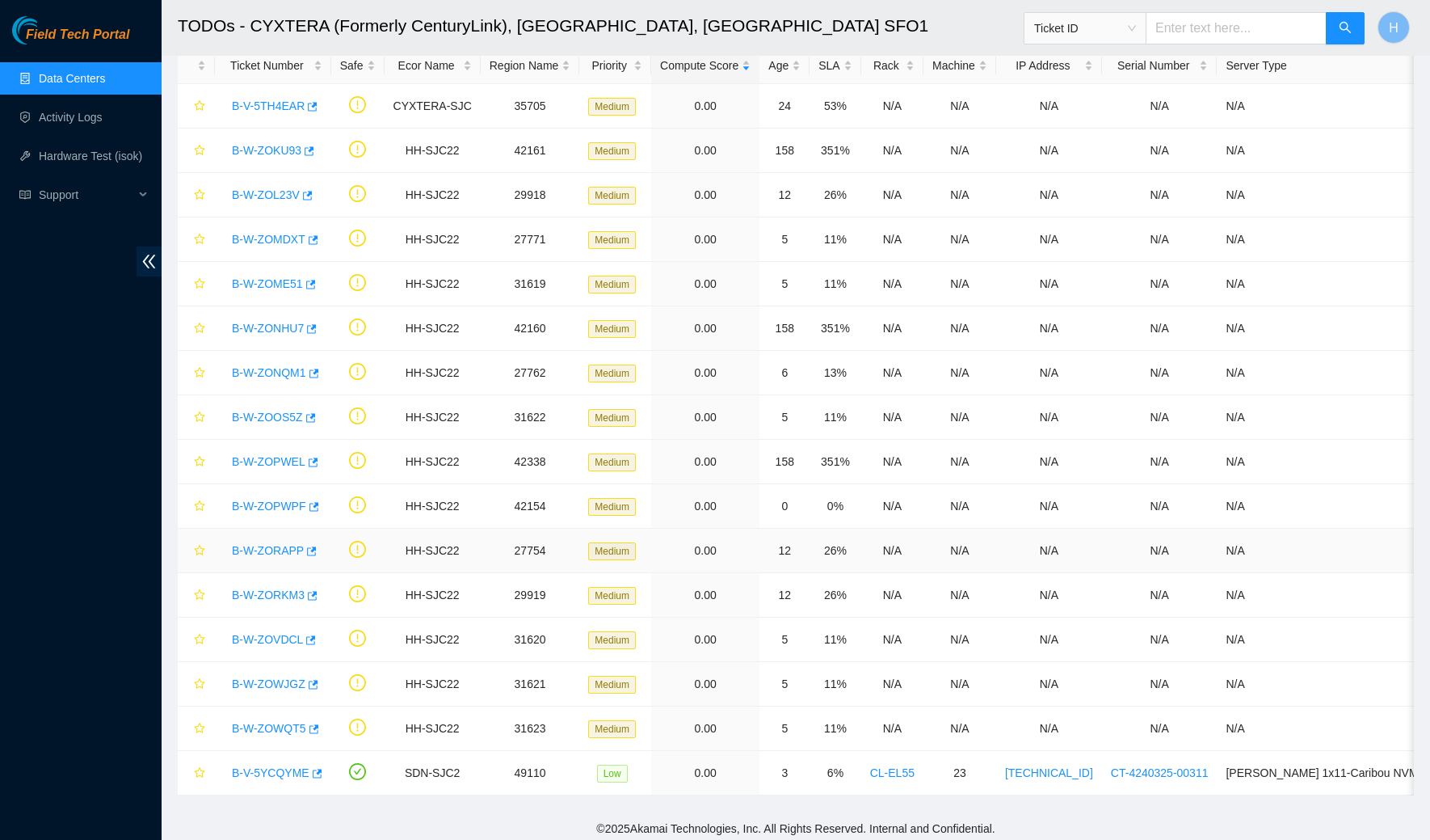
scroll to position [45, 0]
click at [285, 721] on link "B-W-ZOWQT5" at bounding box center [269, 728] width 74 height 13
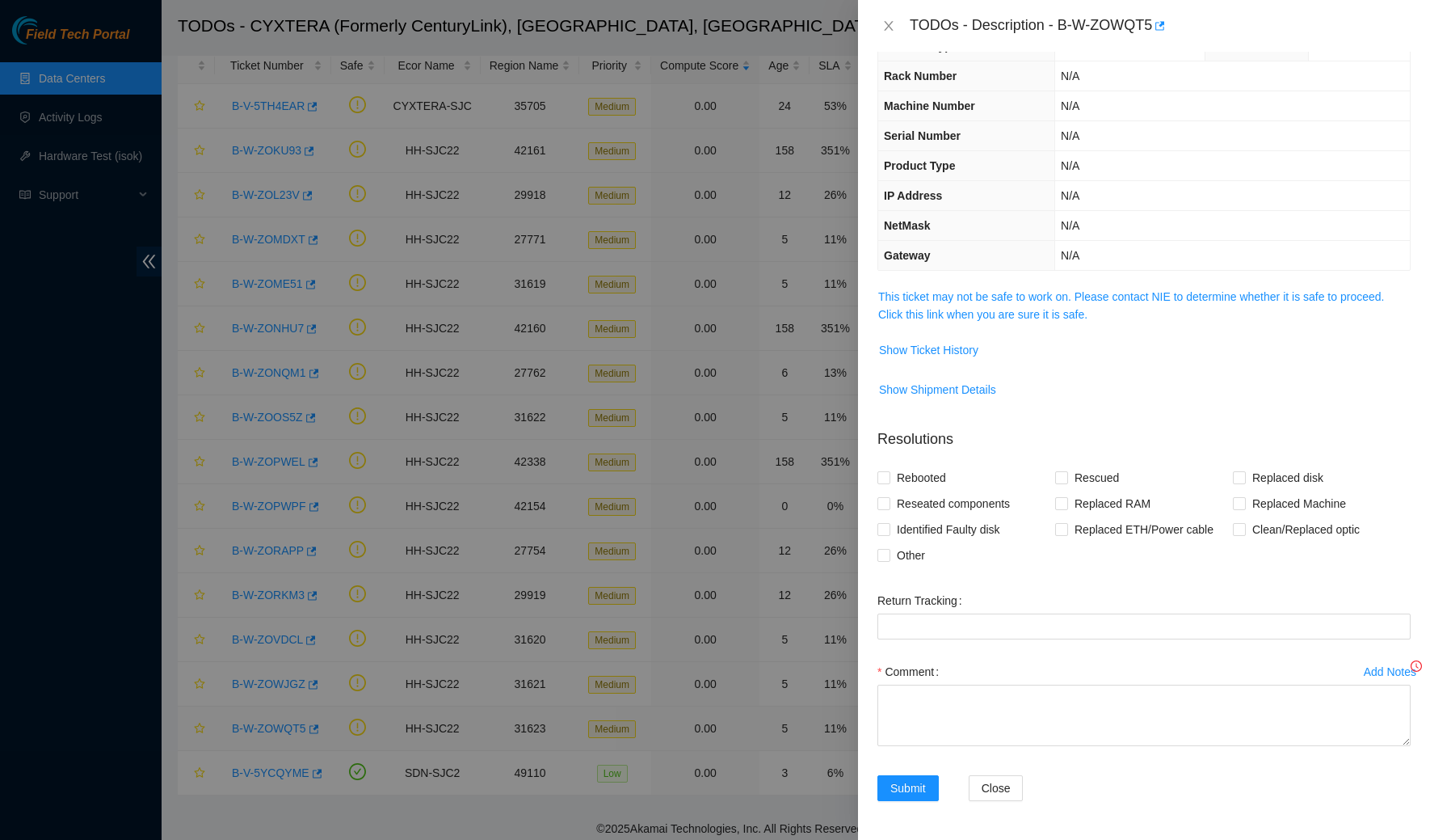
scroll to position [36, 0]
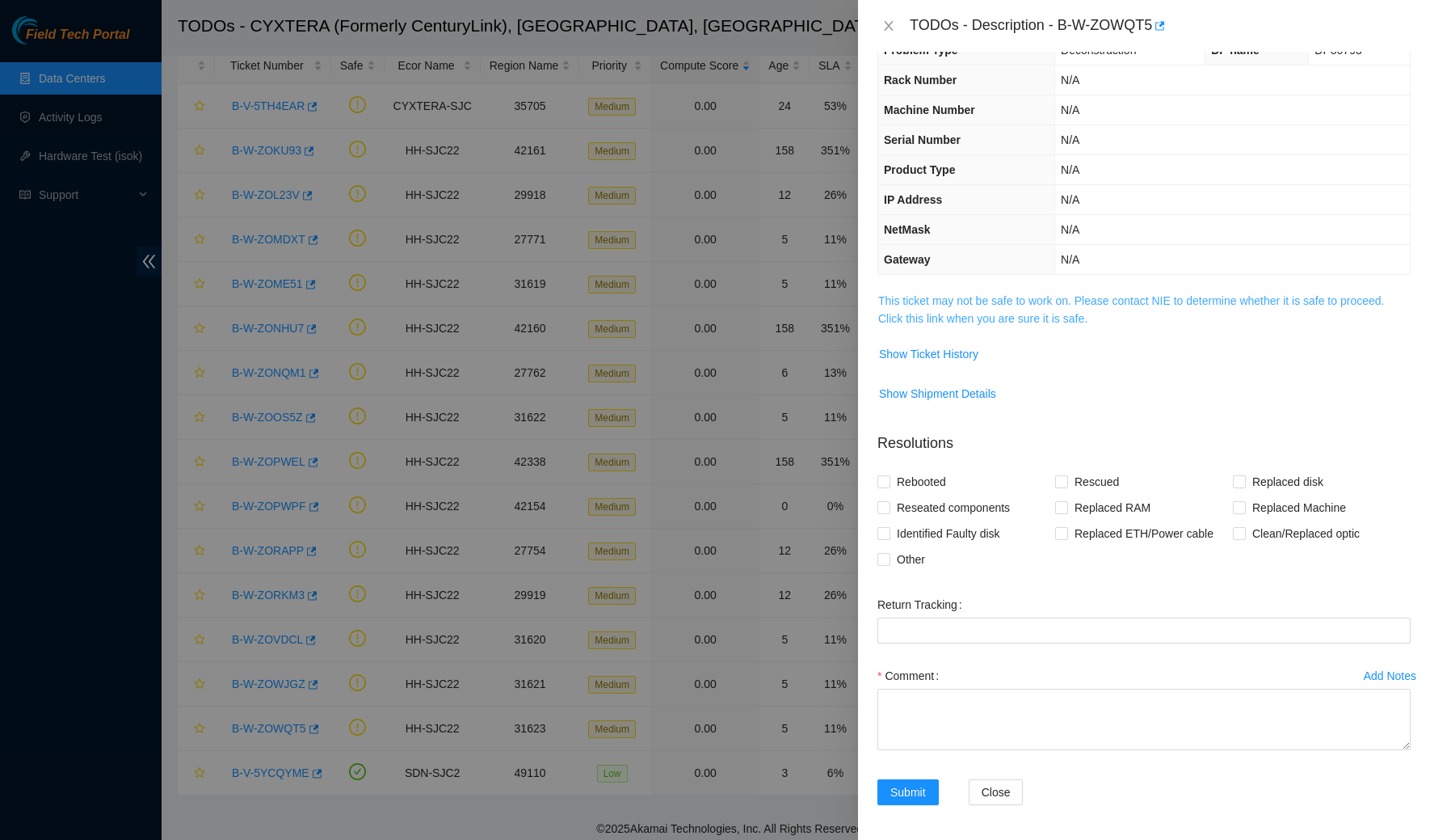
click at [918, 315] on link "This ticket may not be safe to work on. Please contact NIE to determine whether…" at bounding box center [1131, 309] width 506 height 30
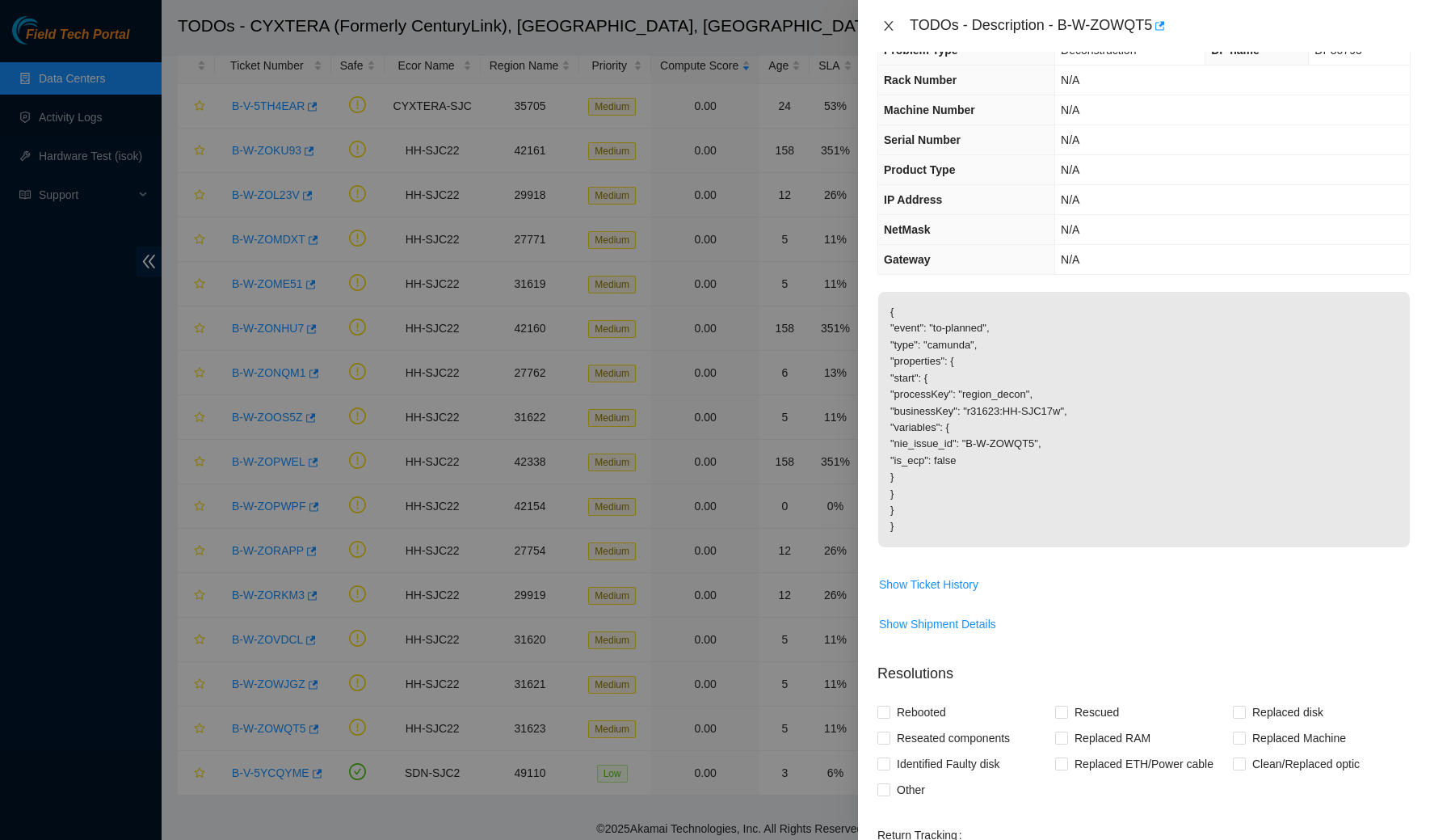
click at [888, 30] on icon "close" at bounding box center [888, 25] width 13 height 13
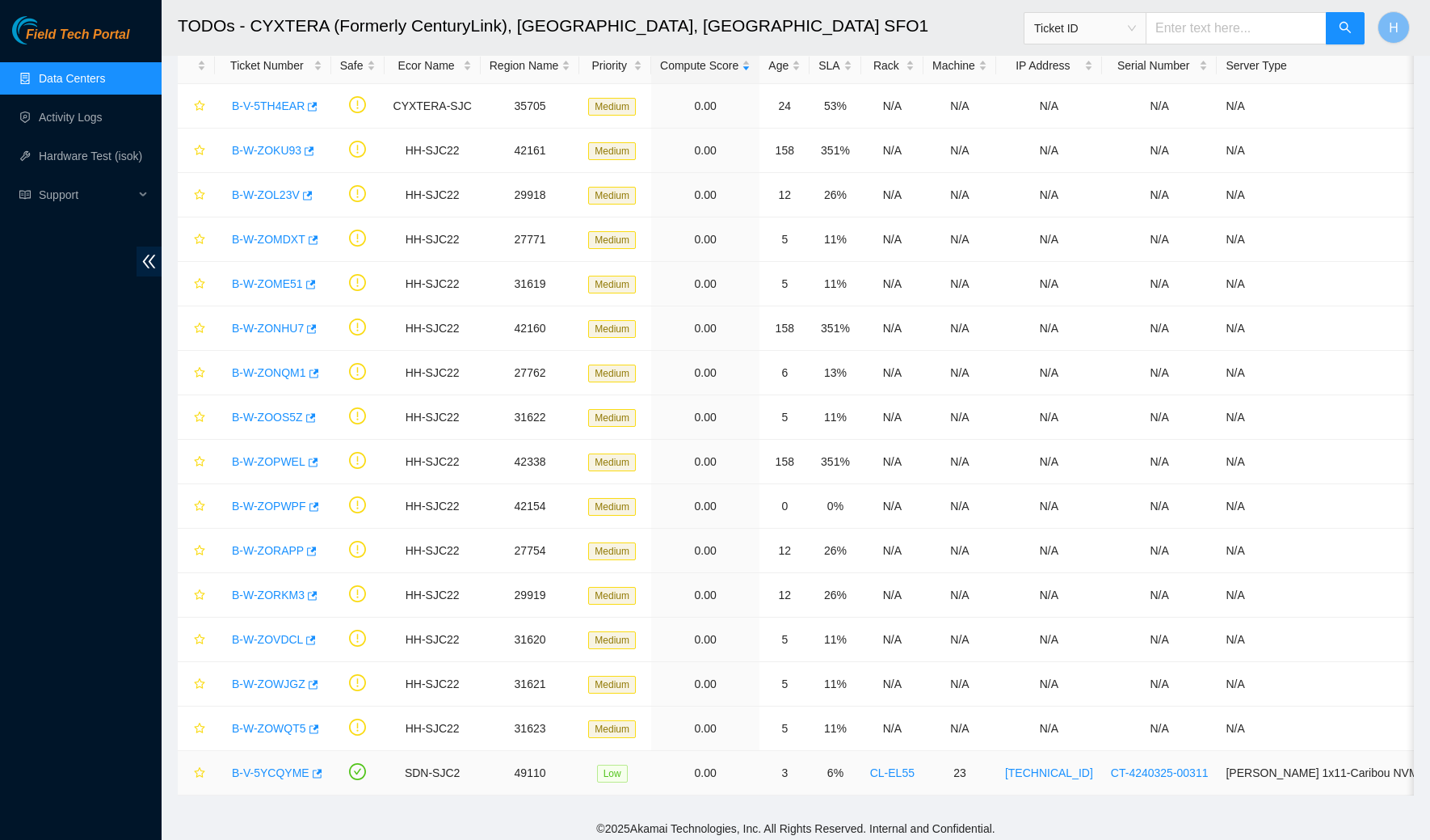
click at [294, 766] on link "B-V-5YCQYME" at bounding box center [271, 773] width 78 height 13
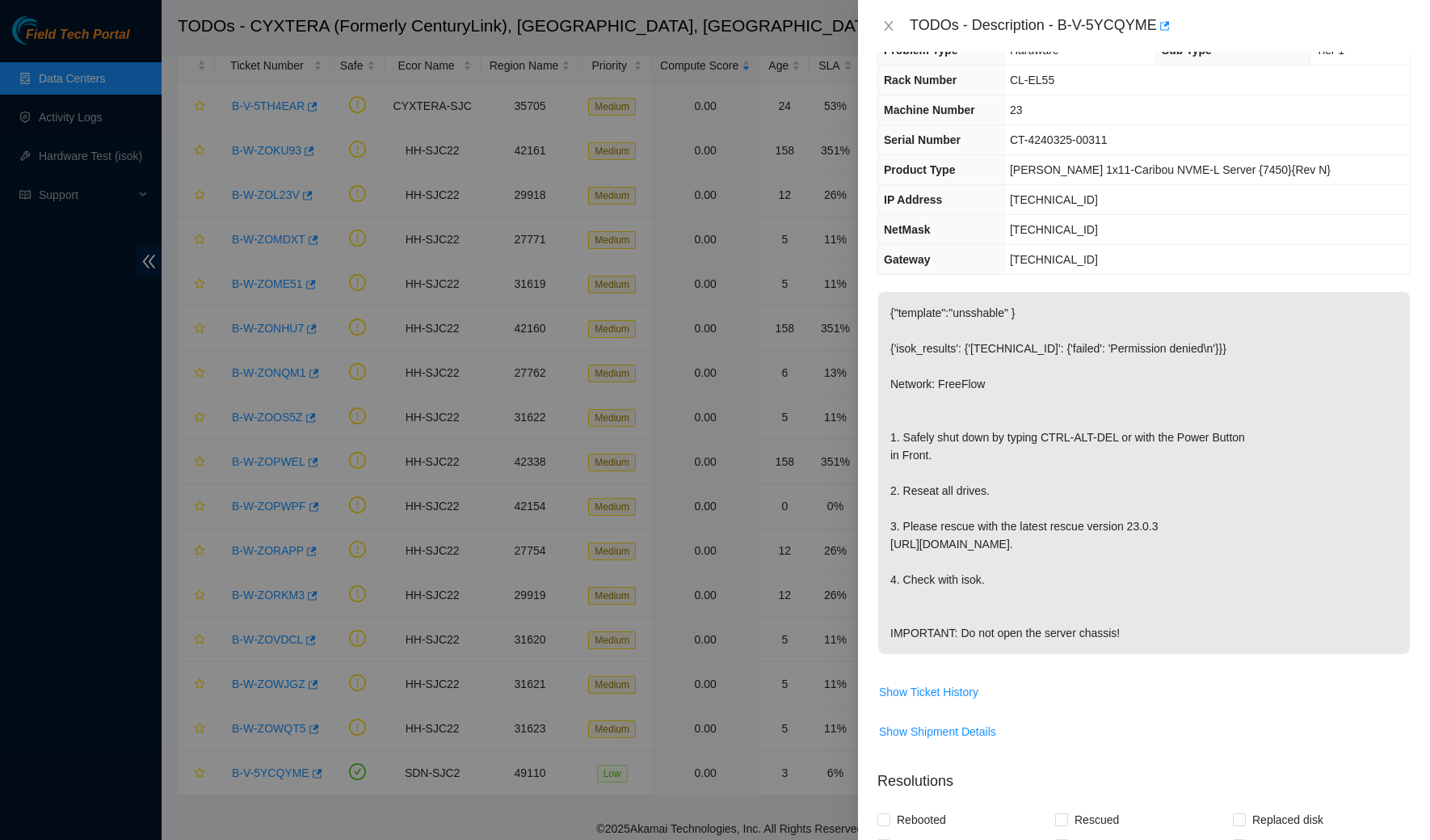
click at [1100, 208] on td "[TECHNICAL_ID]" at bounding box center [1207, 200] width 407 height 30
